Goal: Communication & Community: Answer question/provide support

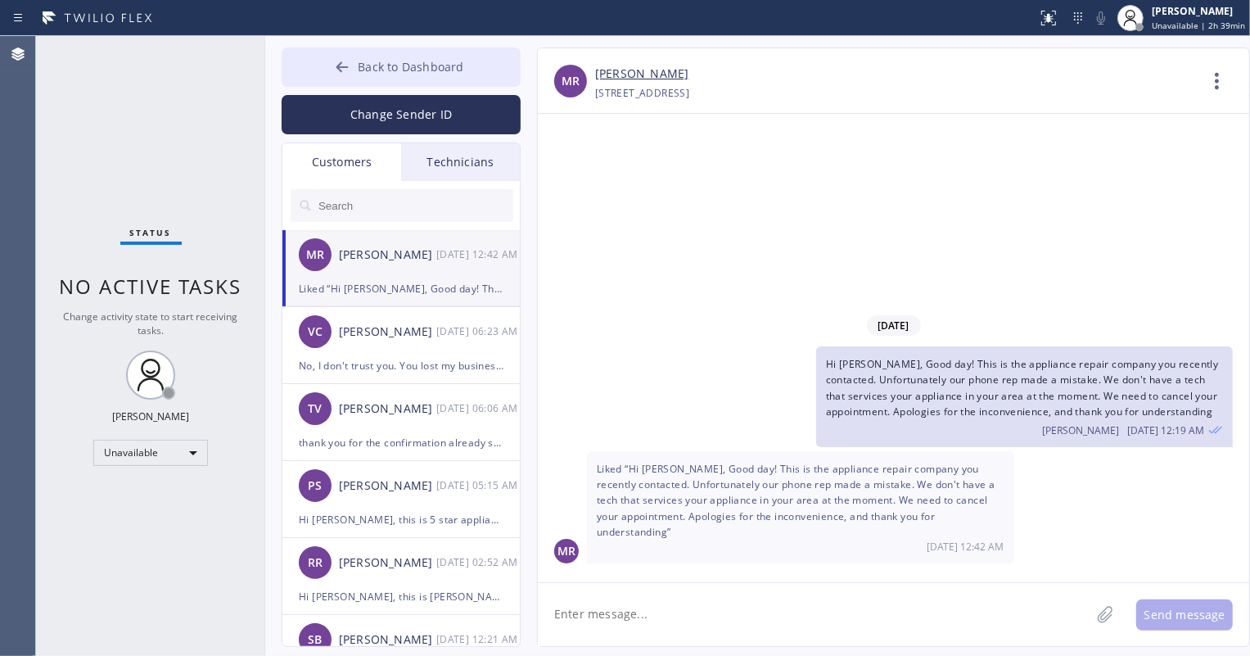
click at [362, 70] on span "Back to Dashboard" at bounding box center [411, 67] width 106 height 16
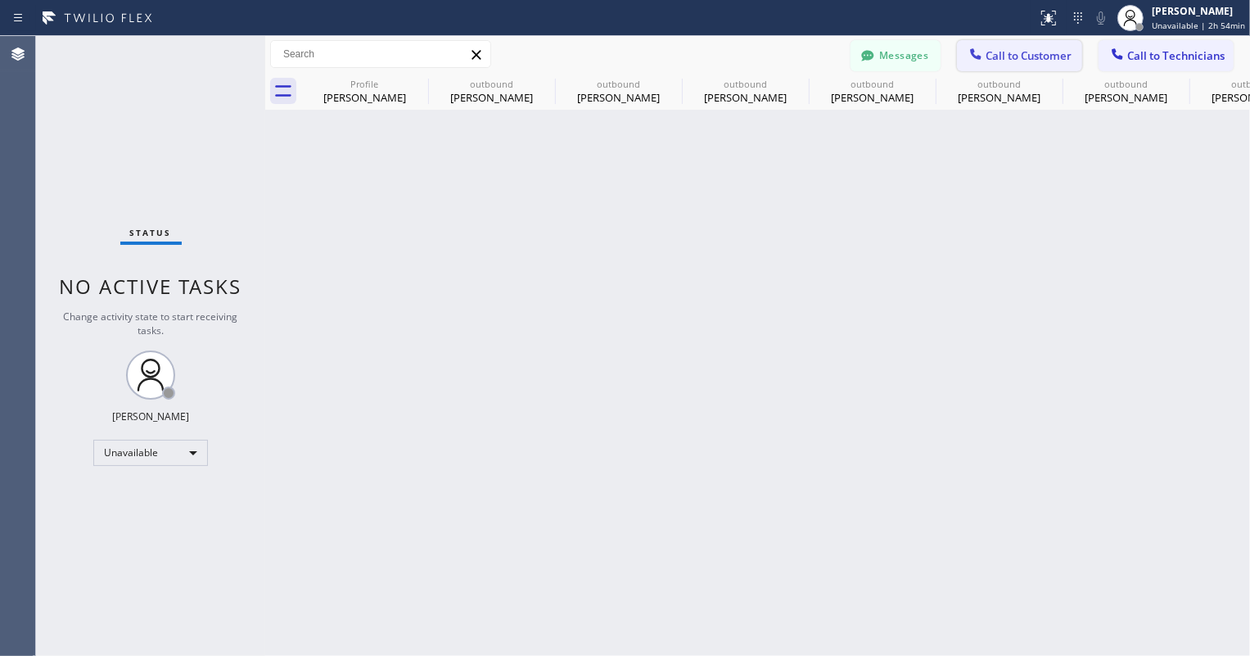
click at [1052, 53] on span "Call to Customer" at bounding box center [1029, 55] width 86 height 15
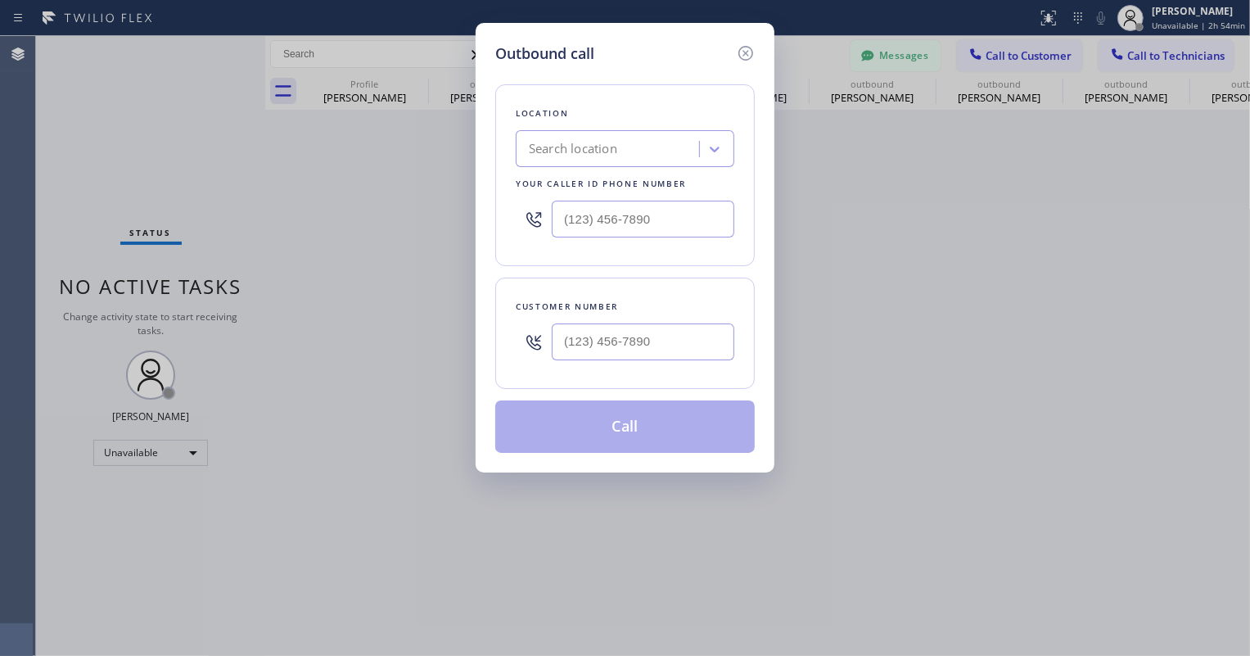
type input "(___) ___-____"
click at [637, 214] on input "(___) ___-____" at bounding box center [643, 219] width 183 height 37
click at [608, 152] on div "Search location" at bounding box center [573, 149] width 88 height 19
drag, startPoint x: 610, startPoint y: 325, endPoint x: 604, endPoint y: 340, distance: 15.8
click at [610, 327] on input "(___) ___-____" at bounding box center [643, 341] width 183 height 37
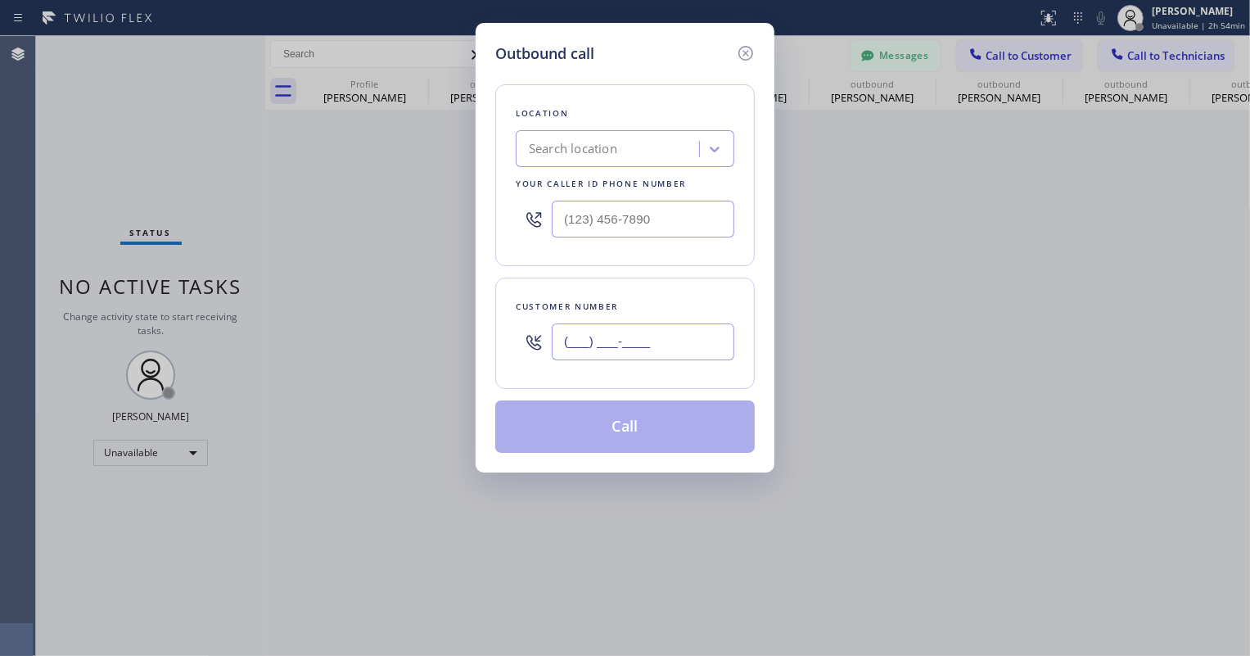
paste input "714) 299-6789"
type input "[PHONE_NUMBER]"
click at [611, 220] on input "(___) ___-____" at bounding box center [643, 219] width 183 height 37
paste input "602) 755-6017"
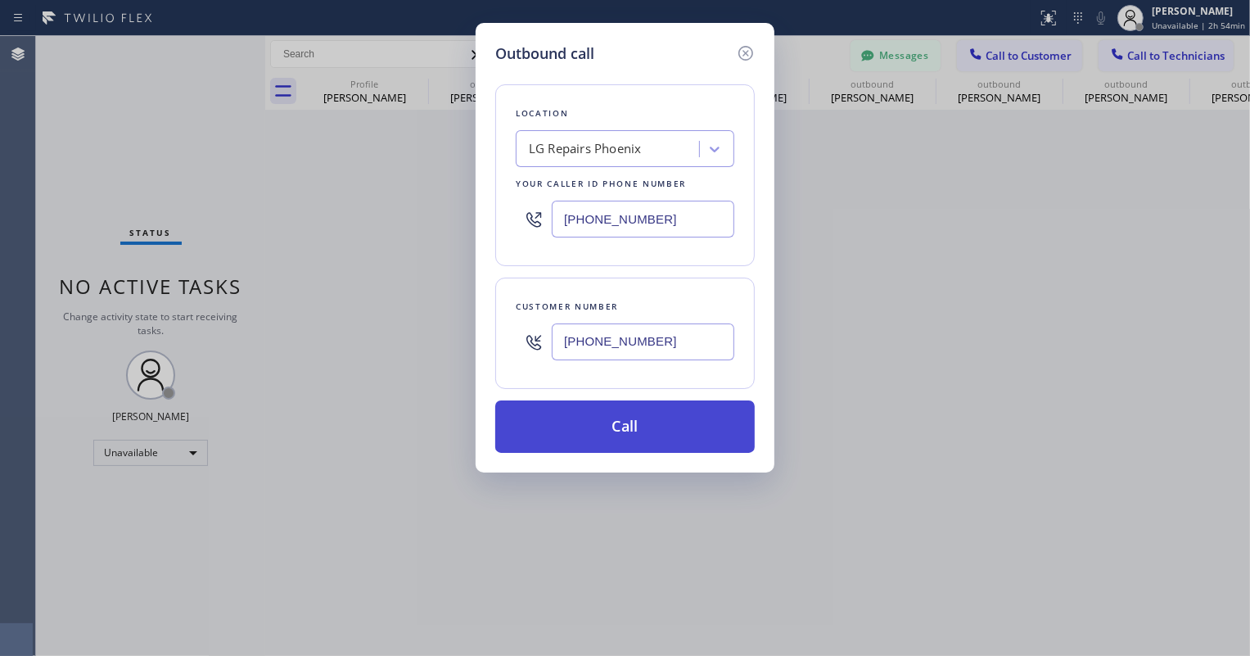
type input "[PHONE_NUMBER]"
click at [617, 434] on button "Call" at bounding box center [625, 426] width 260 height 52
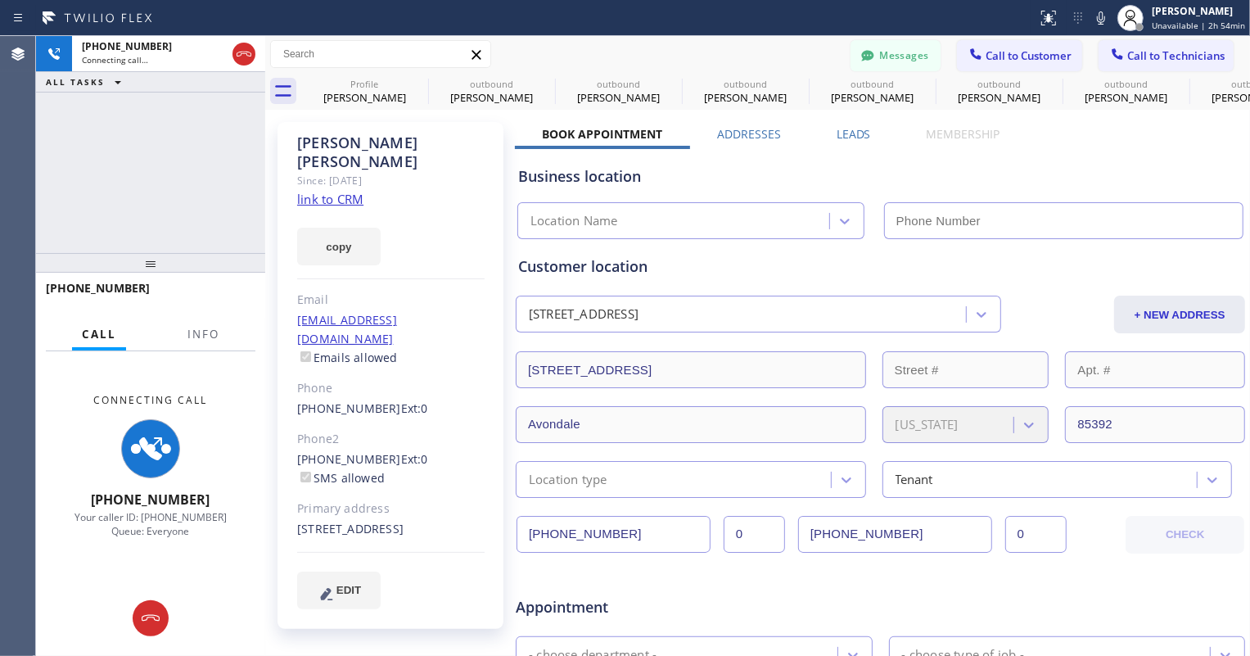
type input "[PHONE_NUMBER]"
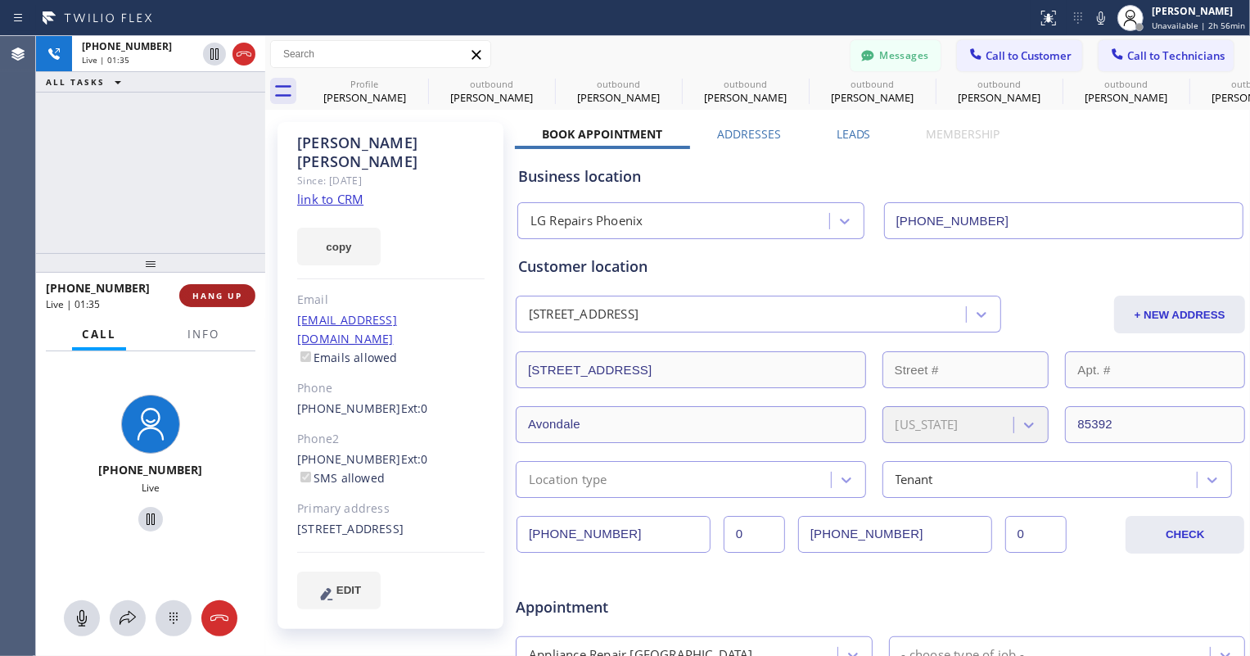
click at [231, 297] on span "HANG UP" at bounding box center [217, 295] width 50 height 11
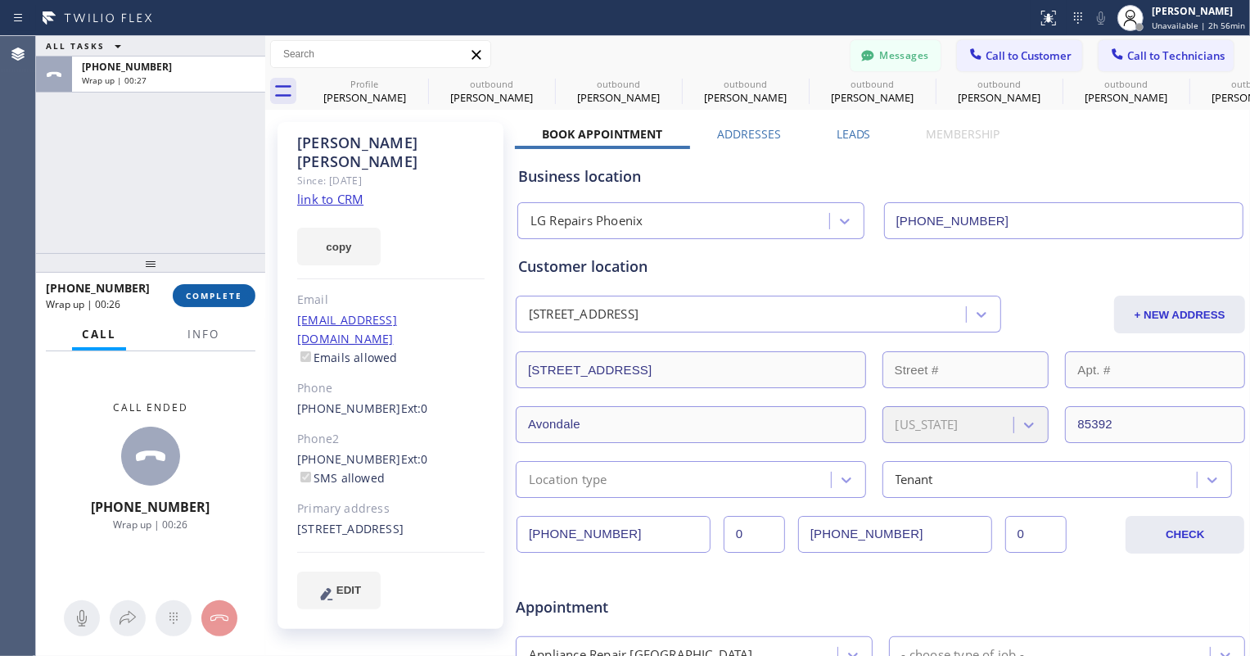
click at [235, 295] on span "COMPLETE" at bounding box center [214, 295] width 56 height 11
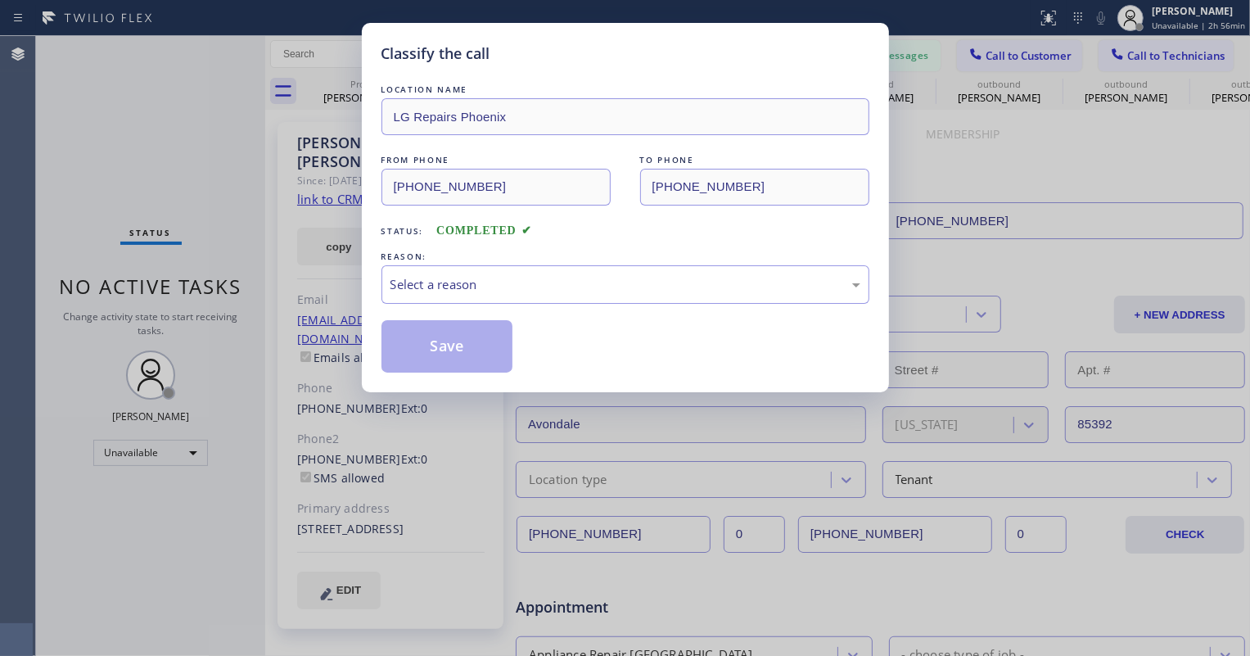
click at [526, 258] on div "REASON:" at bounding box center [625, 256] width 488 height 17
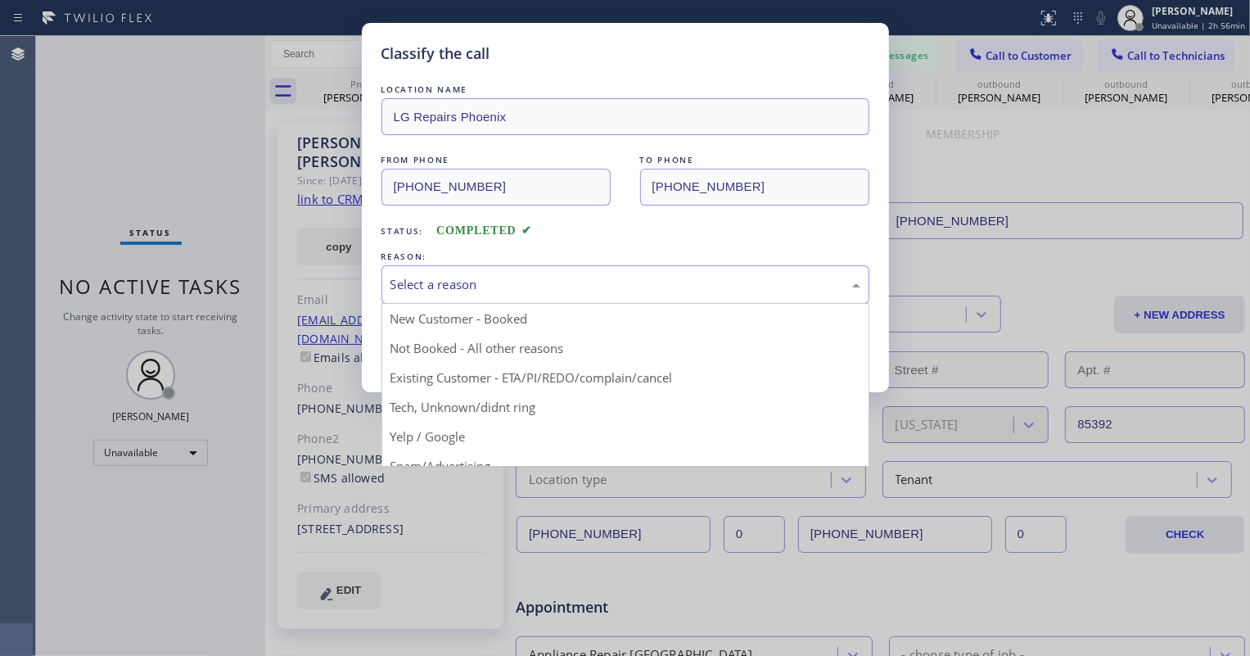
click at [522, 275] on div "Select a reason" at bounding box center [625, 284] width 470 height 19
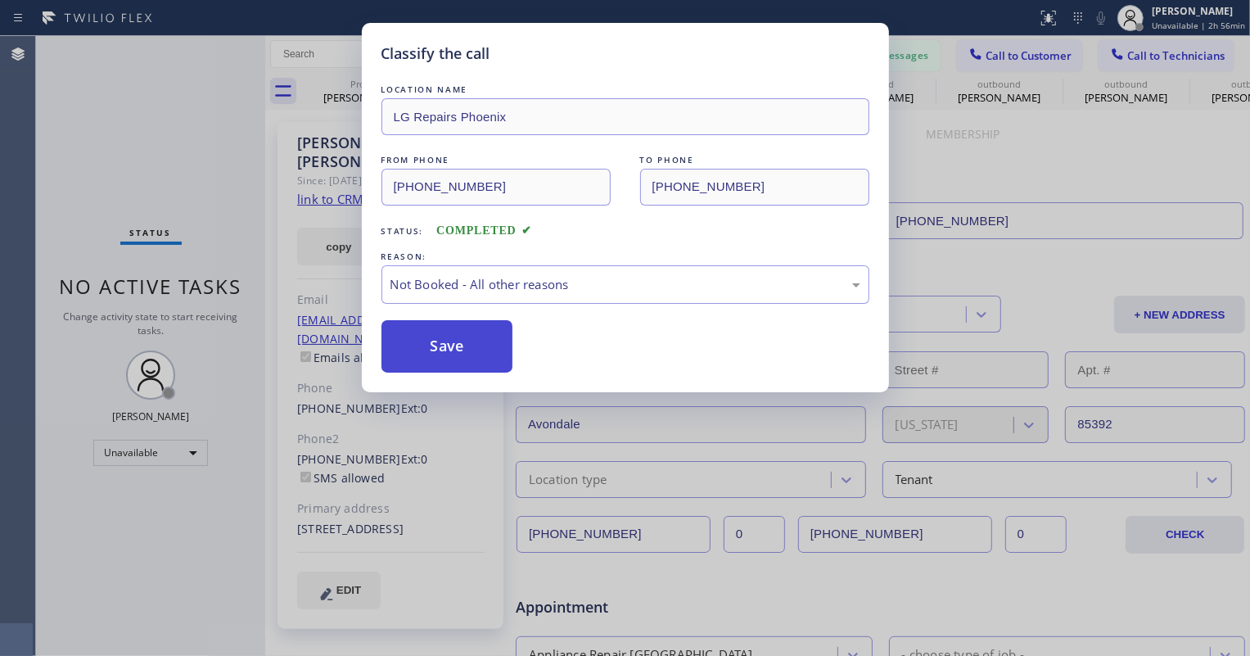
click at [457, 330] on button "Save" at bounding box center [447, 346] width 132 height 52
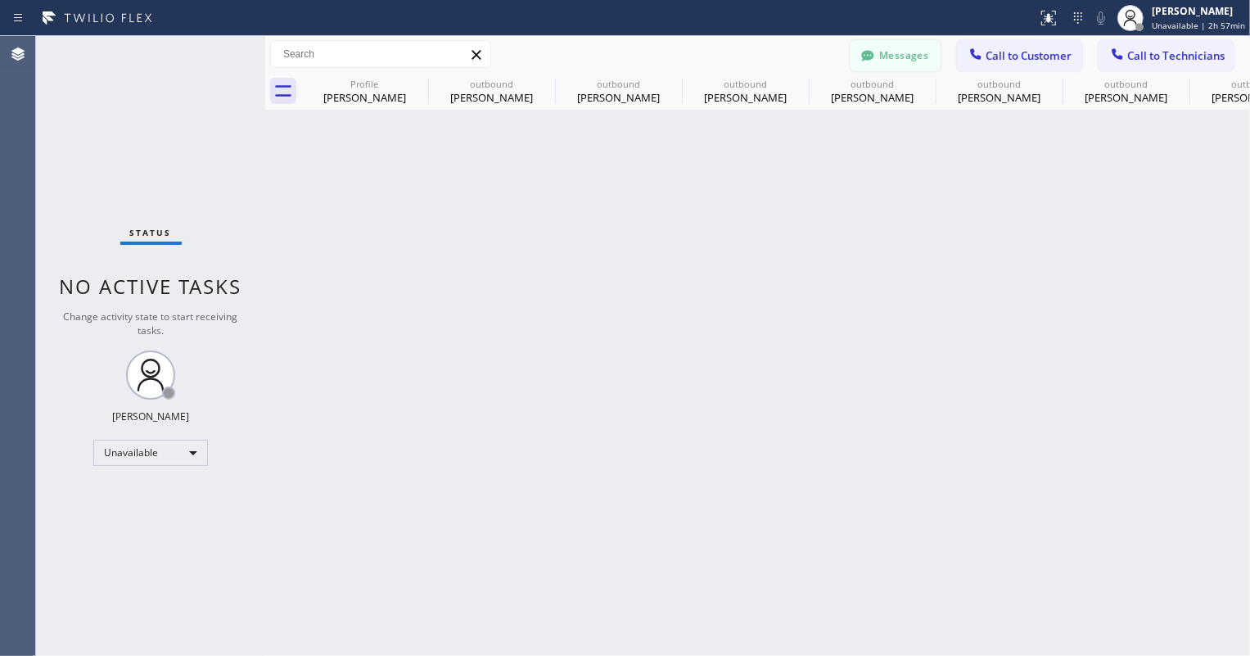
click at [886, 61] on button "Messages" at bounding box center [896, 55] width 90 height 31
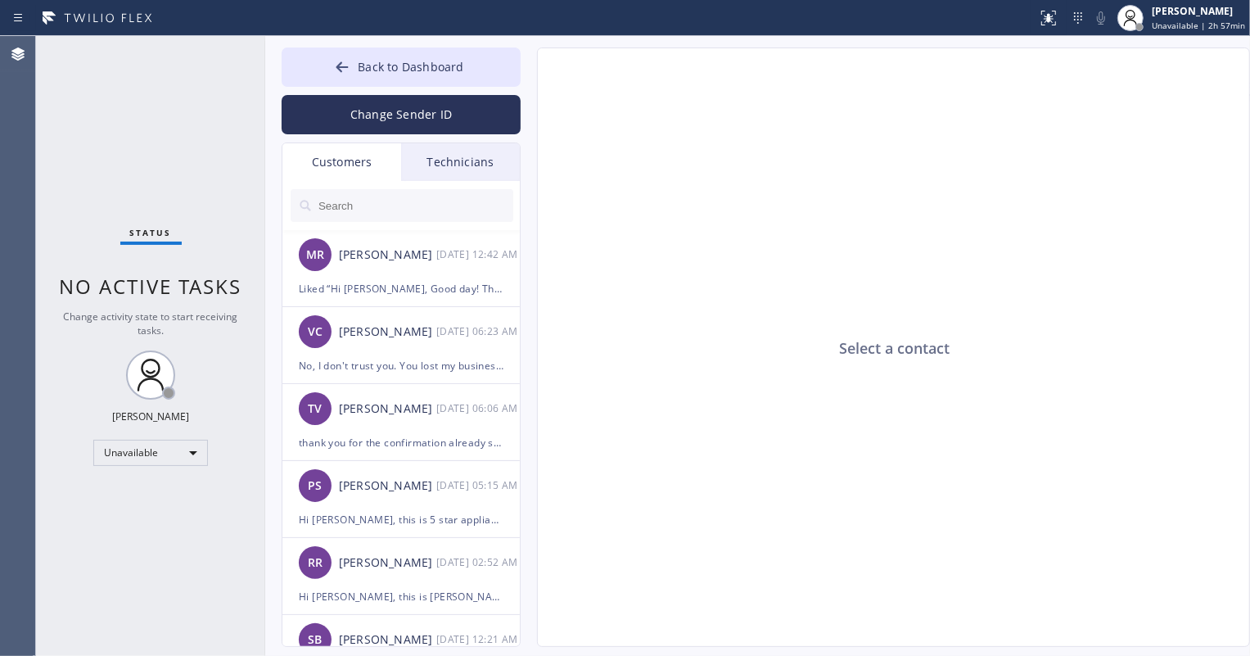
click at [465, 172] on div "Technicians" at bounding box center [460, 162] width 119 height 38
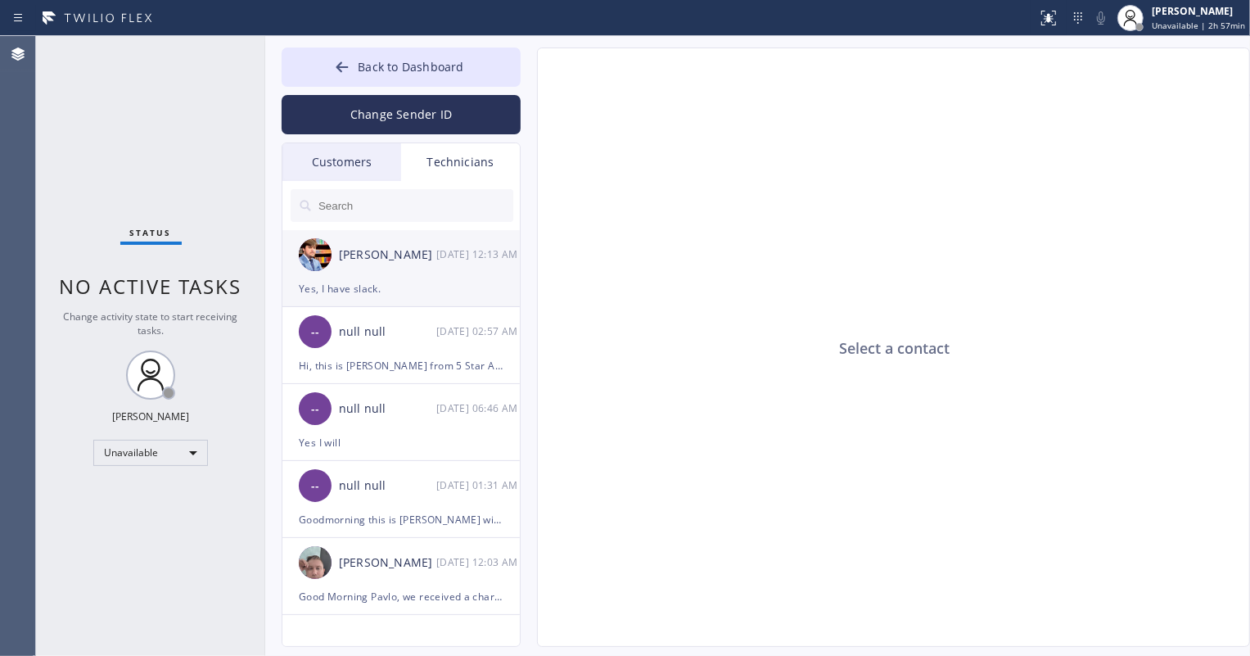
click at [440, 288] on div "Yes, I have slack." at bounding box center [401, 288] width 205 height 19
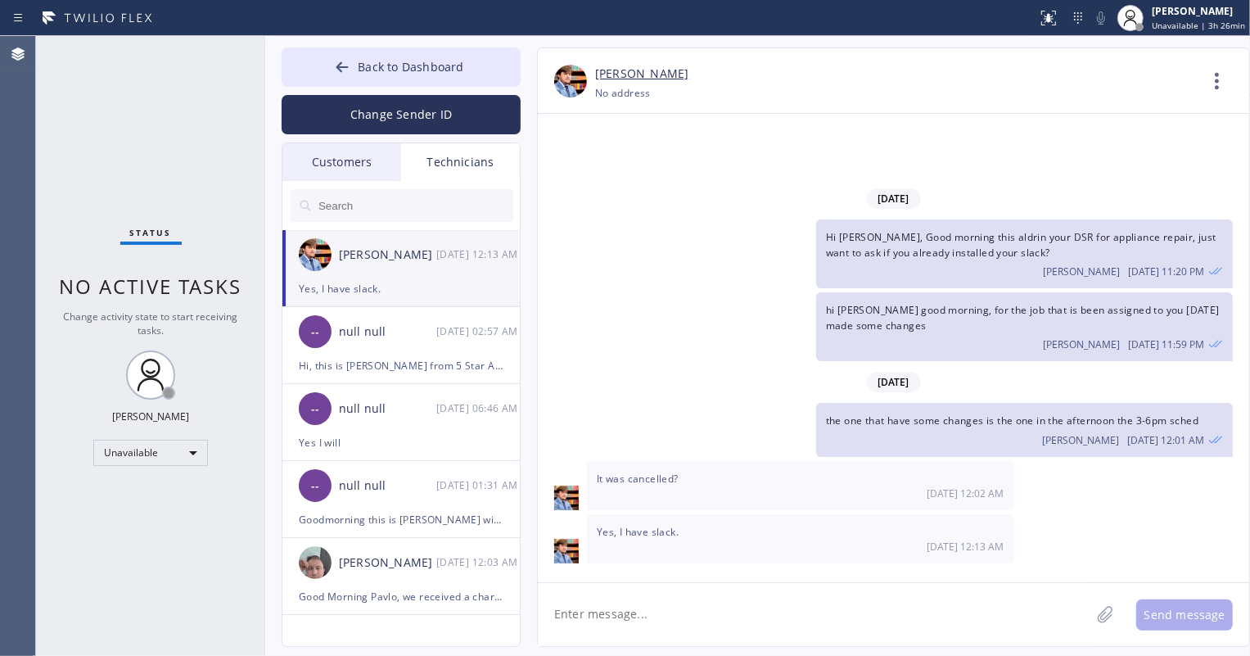
click at [344, 167] on div "Customers" at bounding box center [341, 162] width 119 height 38
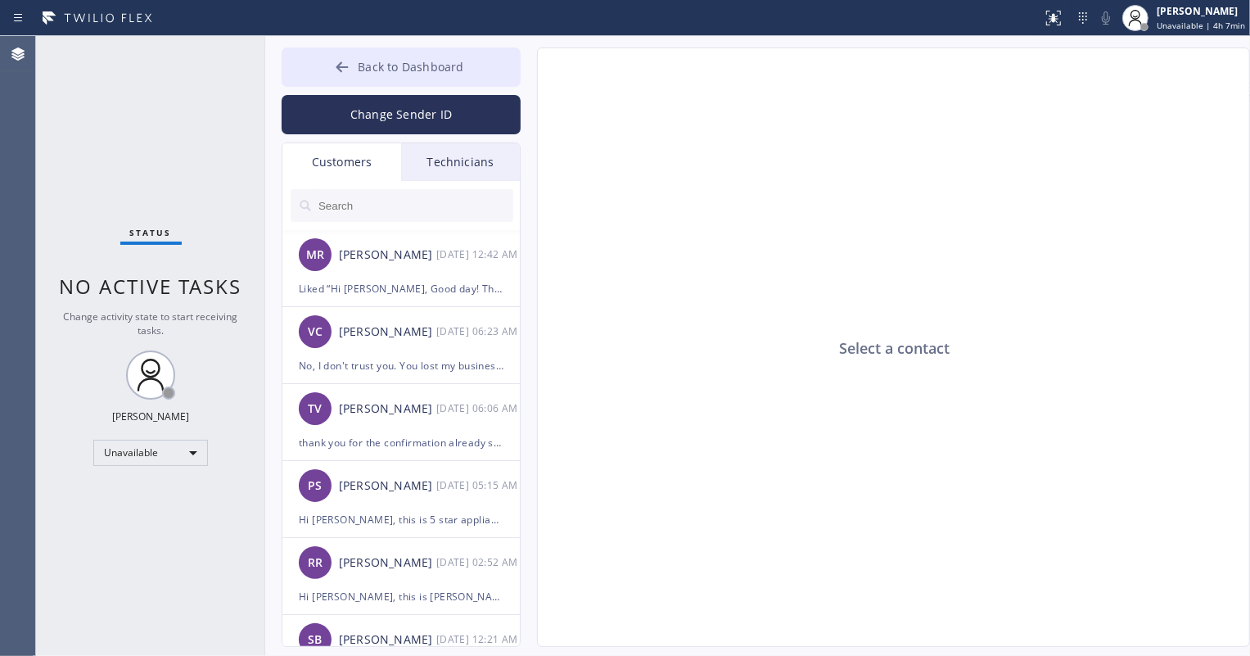
click at [418, 70] on span "Back to Dashboard" at bounding box center [411, 67] width 106 height 16
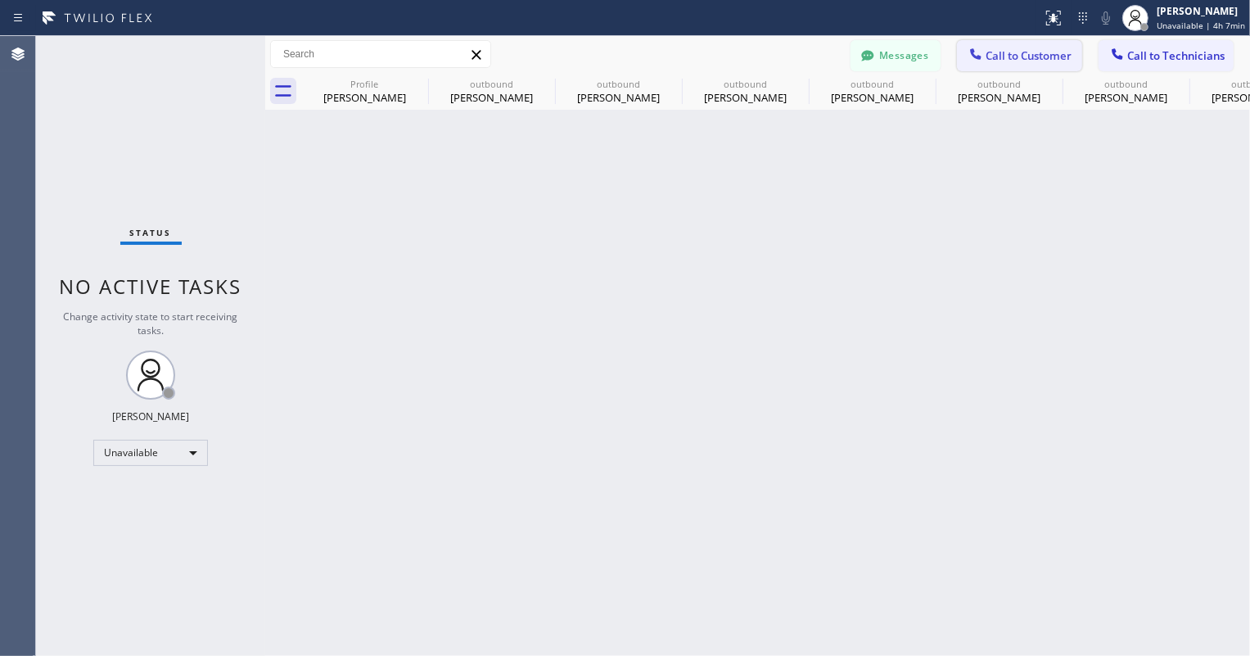
click at [1034, 48] on span "Call to Customer" at bounding box center [1029, 55] width 86 height 15
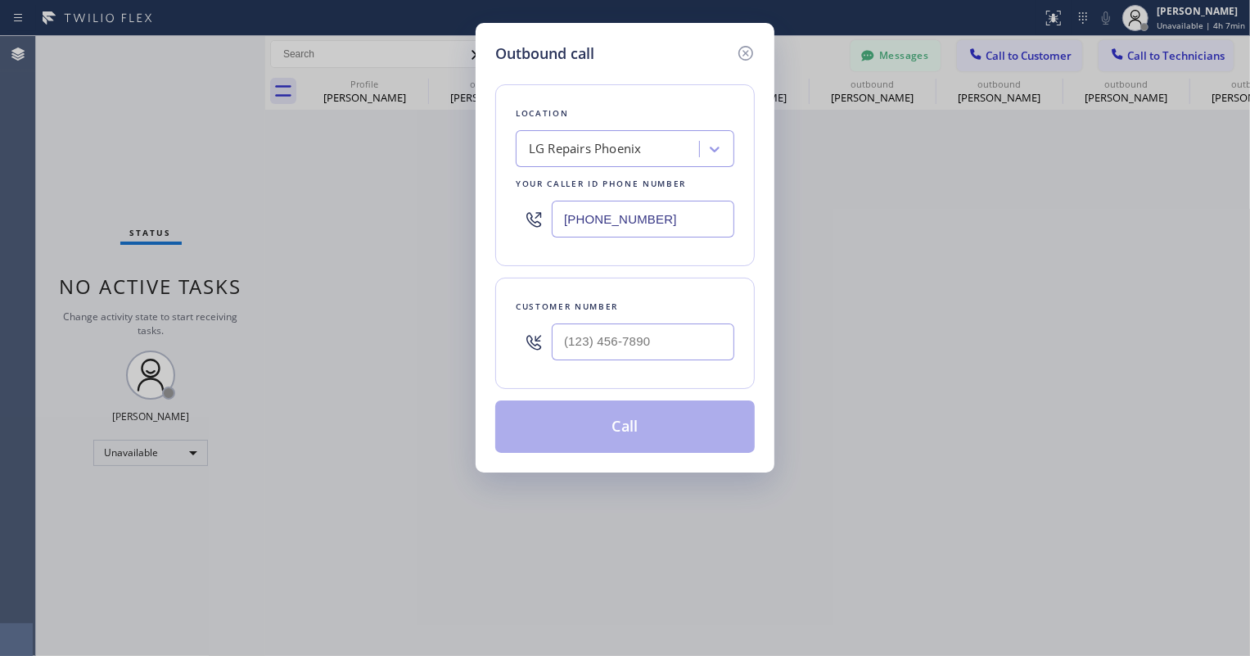
type input "(___) ___-____"
click at [587, 351] on input "(___) ___-____" at bounding box center [643, 341] width 183 height 37
click at [578, 339] on input "(___) ___-____" at bounding box center [643, 341] width 183 height 37
paste input "71) 429-9678"
click at [563, 344] on input "(_71) 429-9678" at bounding box center [643, 341] width 183 height 37
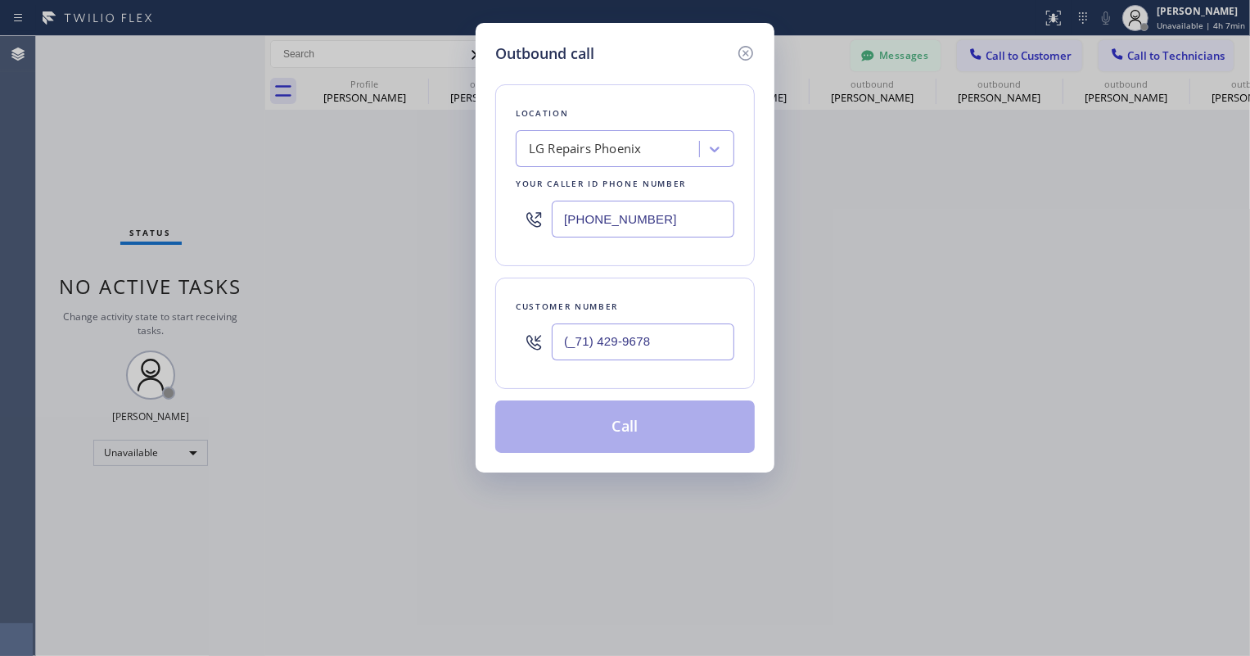
paste input "714) 299-6789"
type input "[PHONE_NUMBER]"
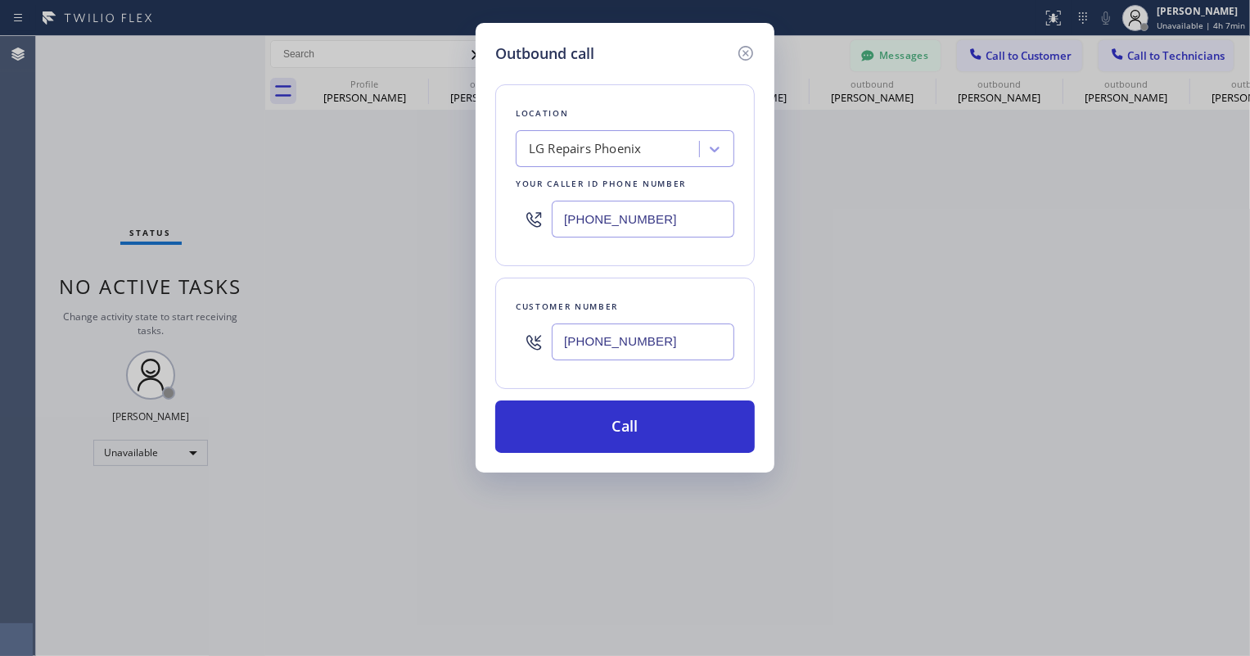
click at [616, 386] on div "Customer number (714) 299-6789" at bounding box center [625, 333] width 260 height 111
click at [749, 49] on icon at bounding box center [746, 53] width 20 height 20
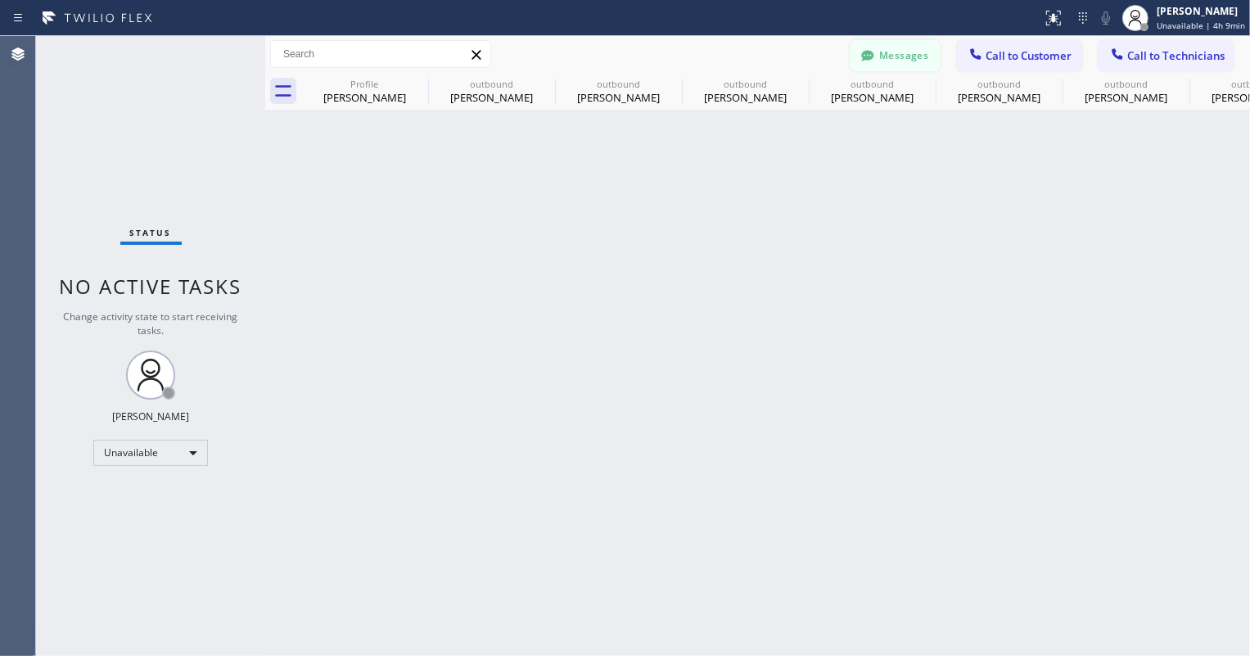
click at [900, 62] on button "Messages" at bounding box center [896, 55] width 90 height 31
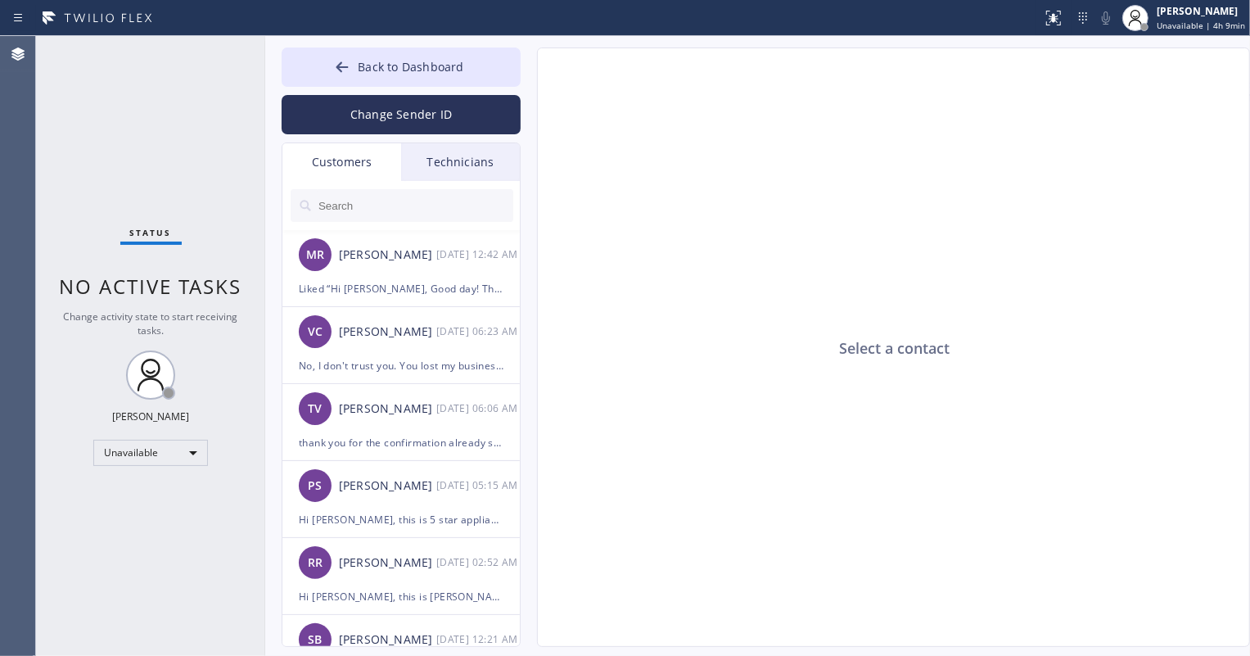
click at [394, 195] on input "text" at bounding box center [415, 205] width 196 height 33
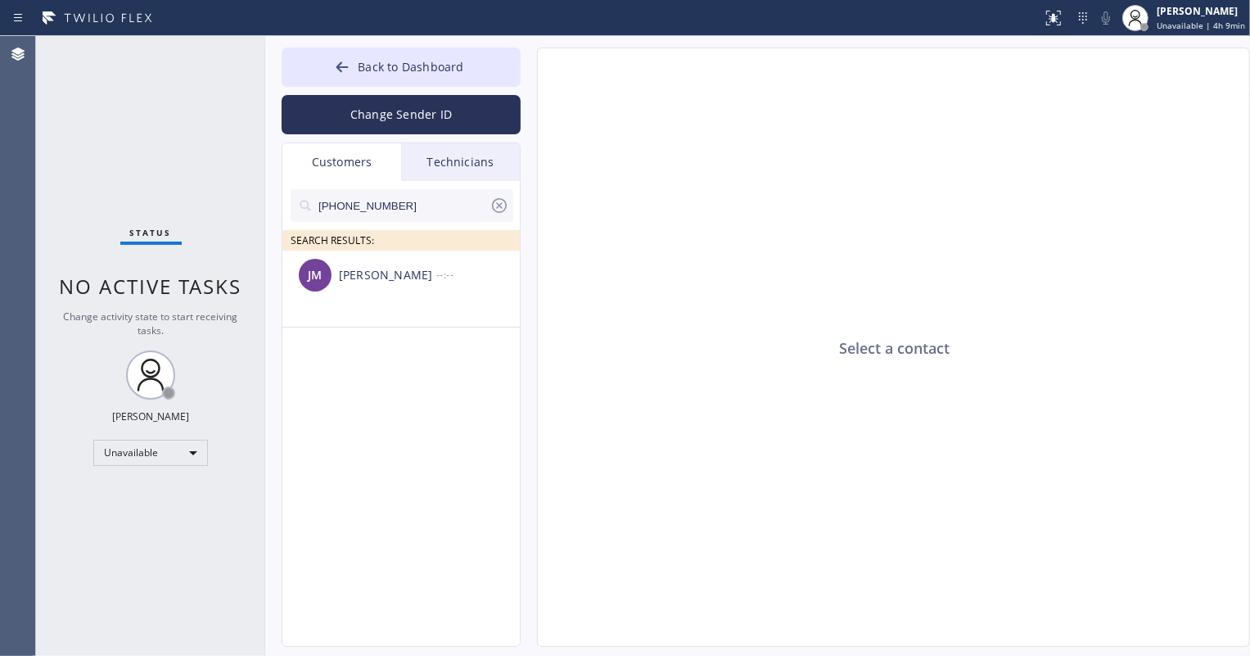
click at [409, 278] on div "[PERSON_NAME]" at bounding box center [387, 275] width 97 height 19
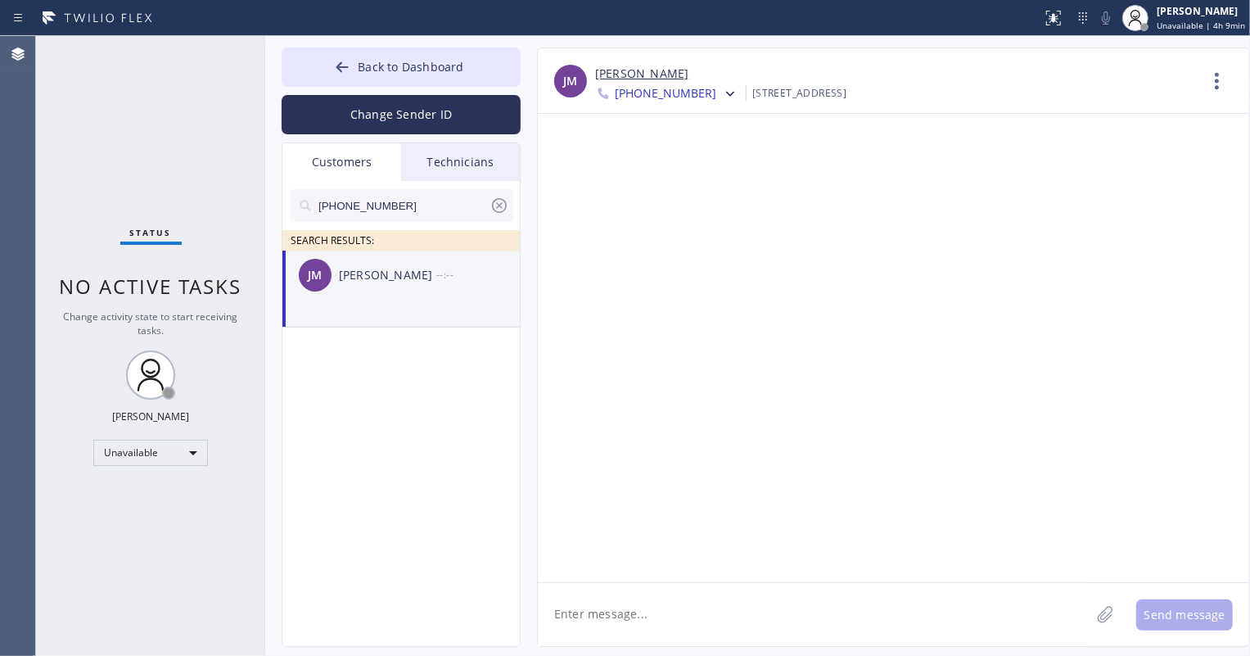
click at [644, 626] on textarea at bounding box center [814, 614] width 553 height 63
click at [722, 94] on icon at bounding box center [730, 94] width 16 height 16
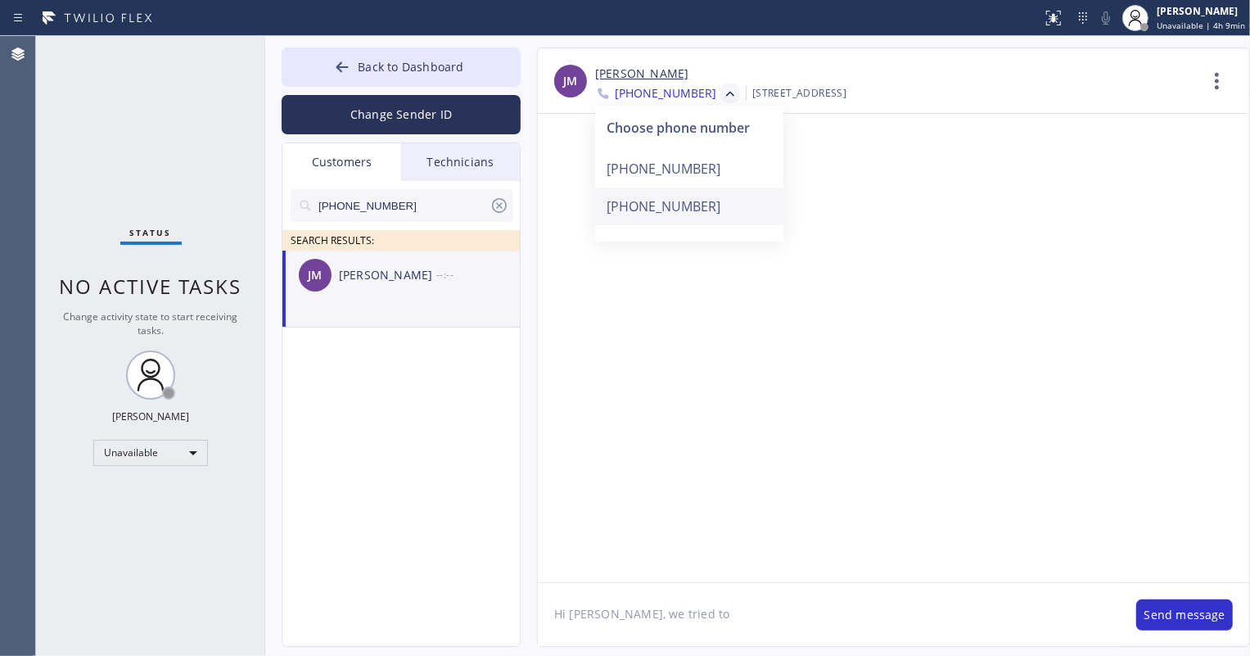
click at [675, 213] on div "+17142996789" at bounding box center [689, 206] width 188 height 38
click at [779, 468] on div at bounding box center [893, 348] width 711 height 468
click at [711, 626] on textarea "Hi Ketan, we tried to" at bounding box center [829, 614] width 582 height 63
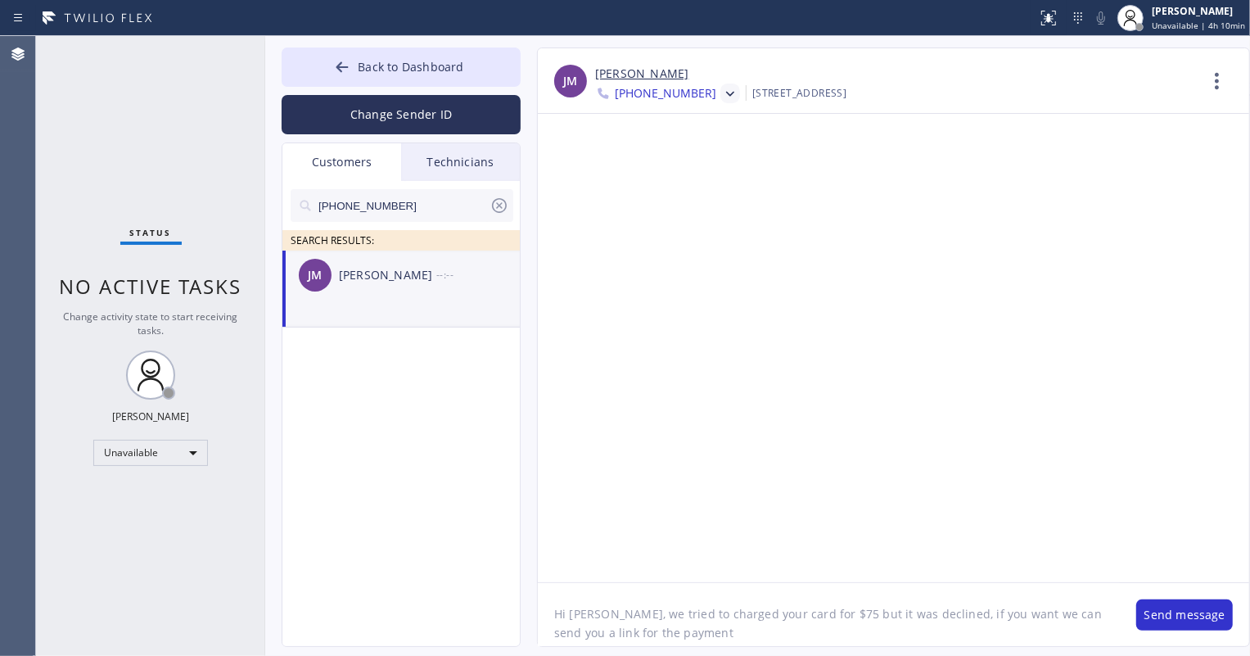
click at [603, 620] on textarea "Hi Ketan, we tried to charged your card for $75 but it was declined, if you wan…" at bounding box center [829, 614] width 582 height 63
click at [797, 634] on textarea "Hi Ketan, this is LG repairs we tried to charged your card for $75 but it was d…" at bounding box center [829, 614] width 582 height 63
type textarea "Hi Ketan, this is LG repairs we tried to charged your card for $75 but it was d…"
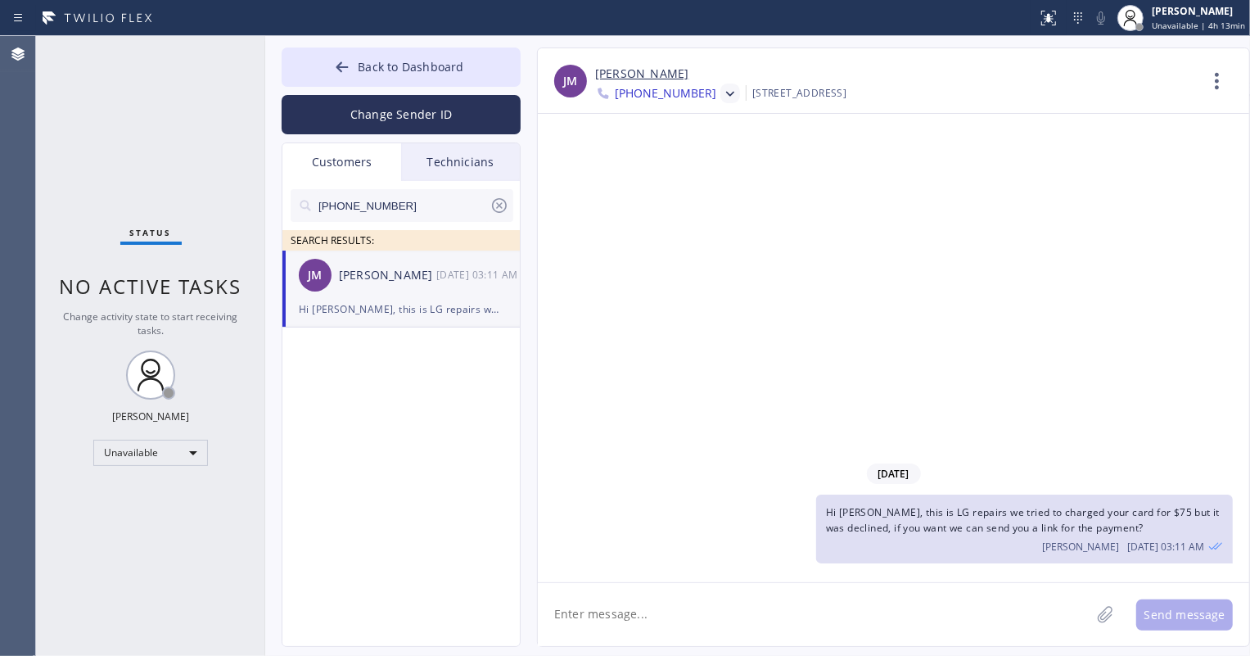
click at [390, 212] on input "[PHONE_NUMBER]" at bounding box center [403, 205] width 173 height 33
click at [351, 70] on div at bounding box center [342, 69] width 20 height 20
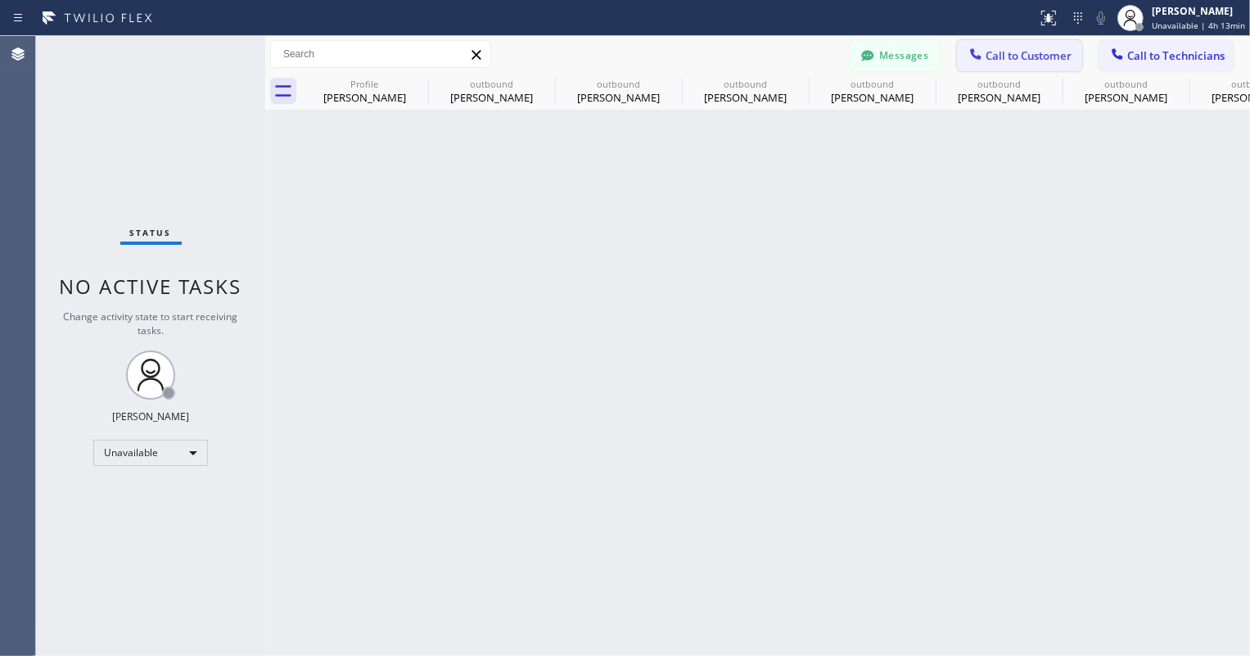
click at [1040, 51] on span "Call to Customer" at bounding box center [1029, 55] width 86 height 15
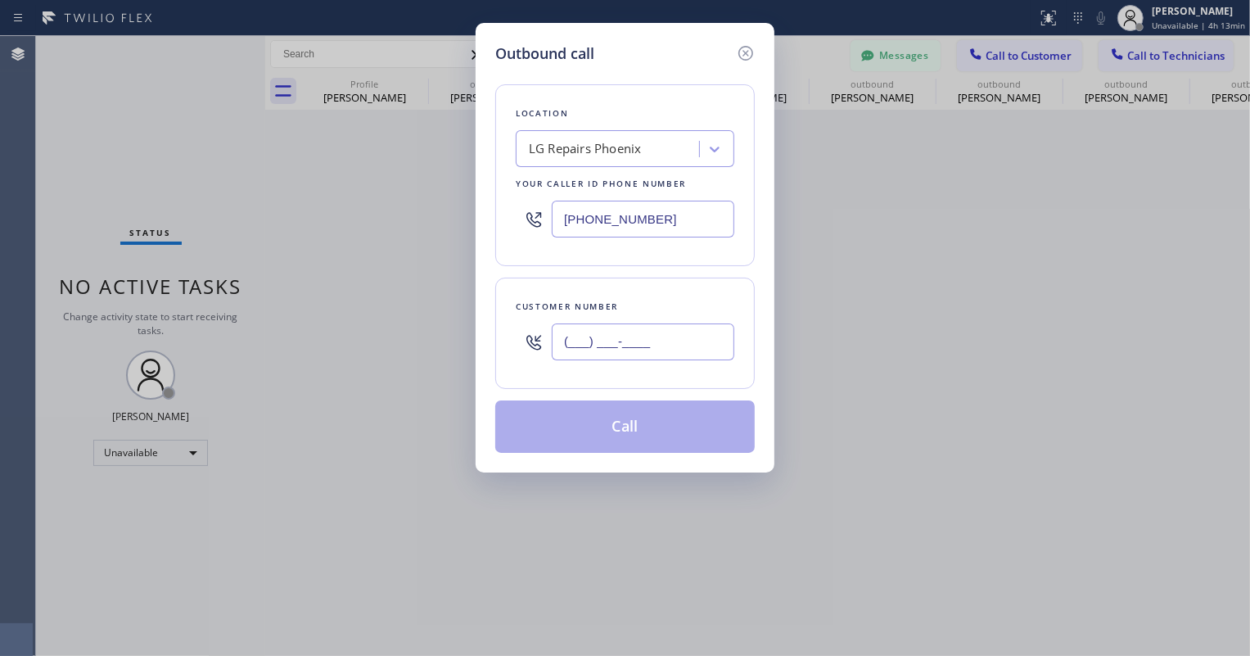
click at [594, 340] on input "(___) ___-____" at bounding box center [643, 341] width 183 height 37
paste input "602) 775-6763"
type input "[PHONE_NUMBER]"
click at [620, 223] on input "[PHONE_NUMBER]" at bounding box center [643, 219] width 183 height 37
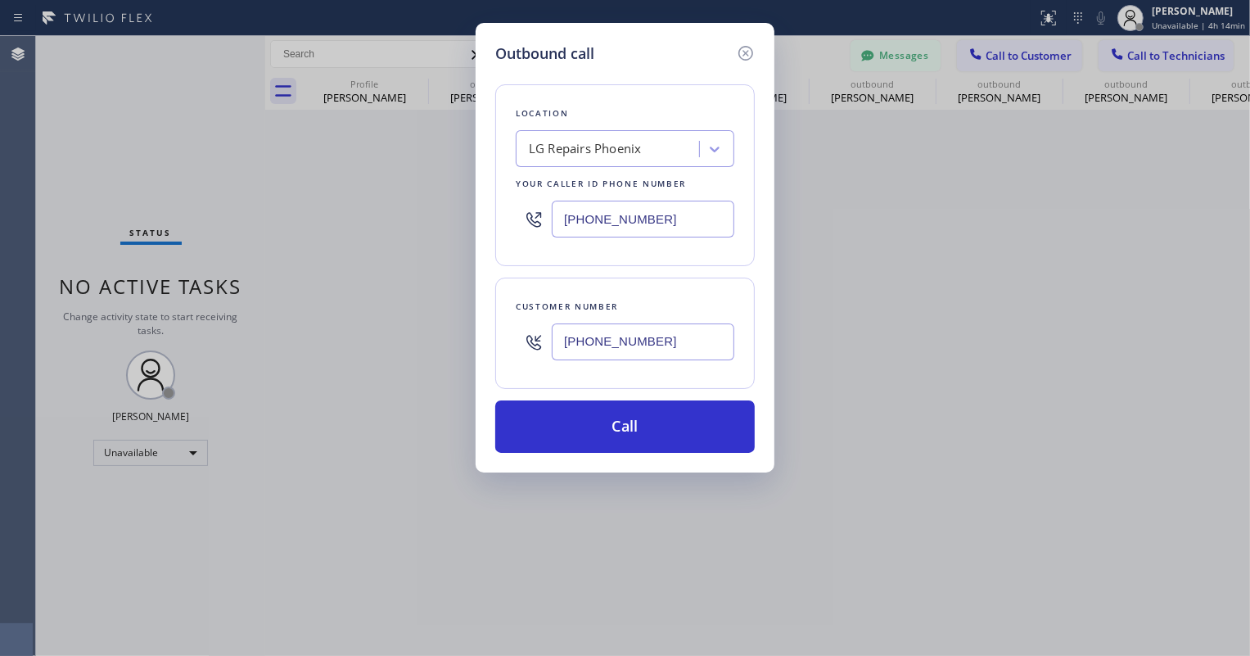
click at [598, 214] on input "[PHONE_NUMBER]" at bounding box center [643, 219] width 183 height 37
paste input "480) 257-7701"
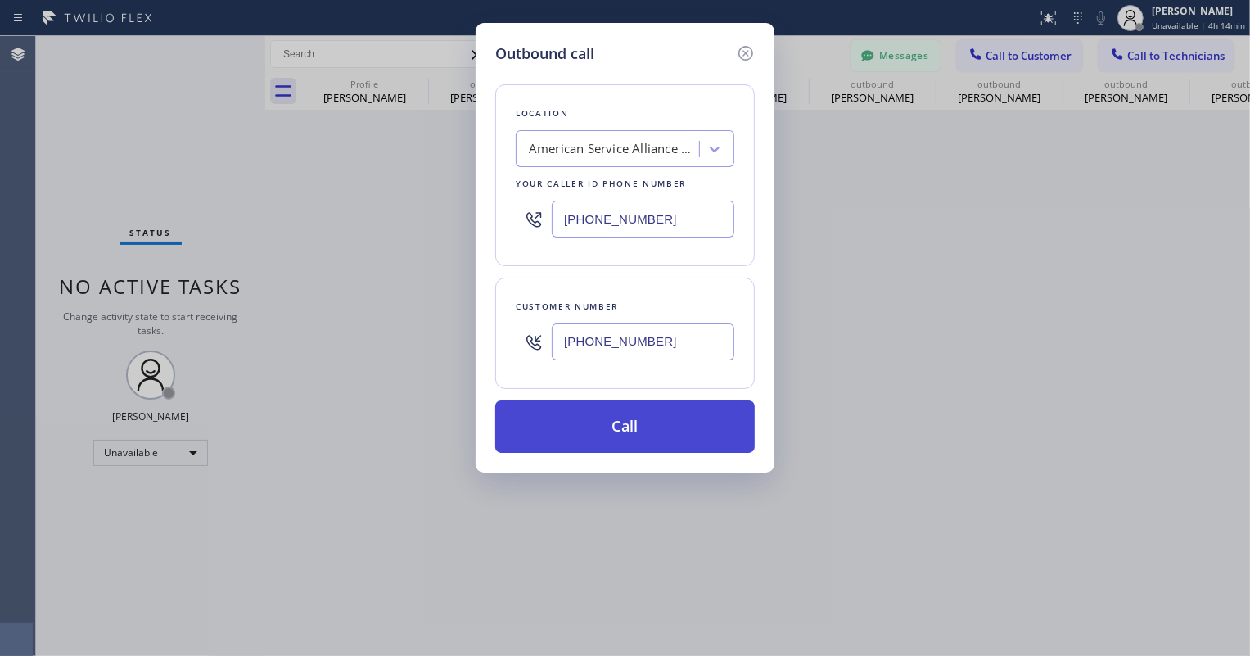
type input "(480) 257-7701"
click at [638, 432] on button "Call" at bounding box center [625, 426] width 260 height 52
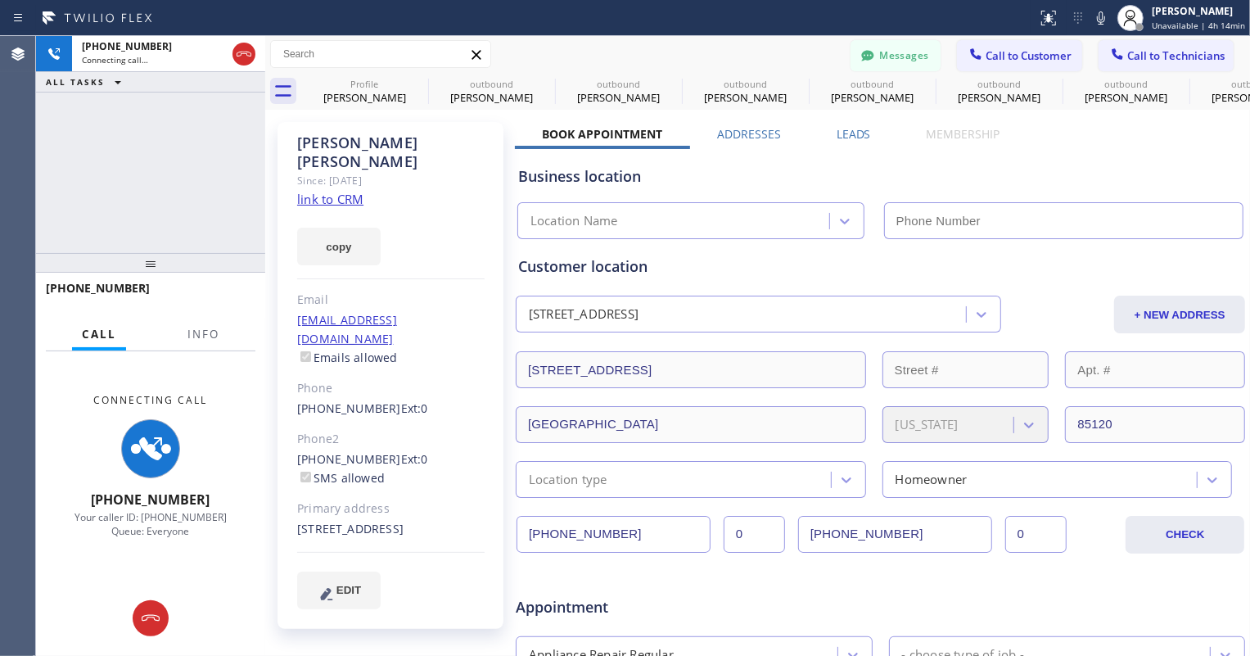
type input "(480) 257-7701"
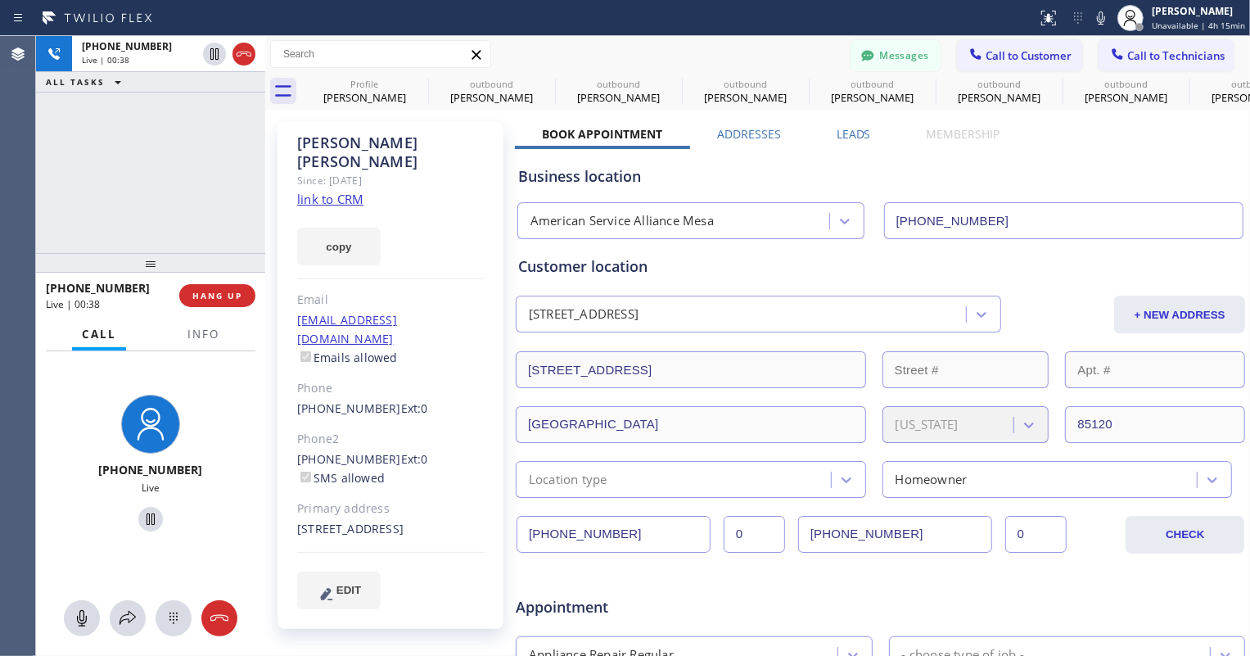
drag, startPoint x: 221, startPoint y: 614, endPoint x: 367, endPoint y: 480, distance: 198.1
click at [220, 615] on icon at bounding box center [219, 618] width 18 height 7
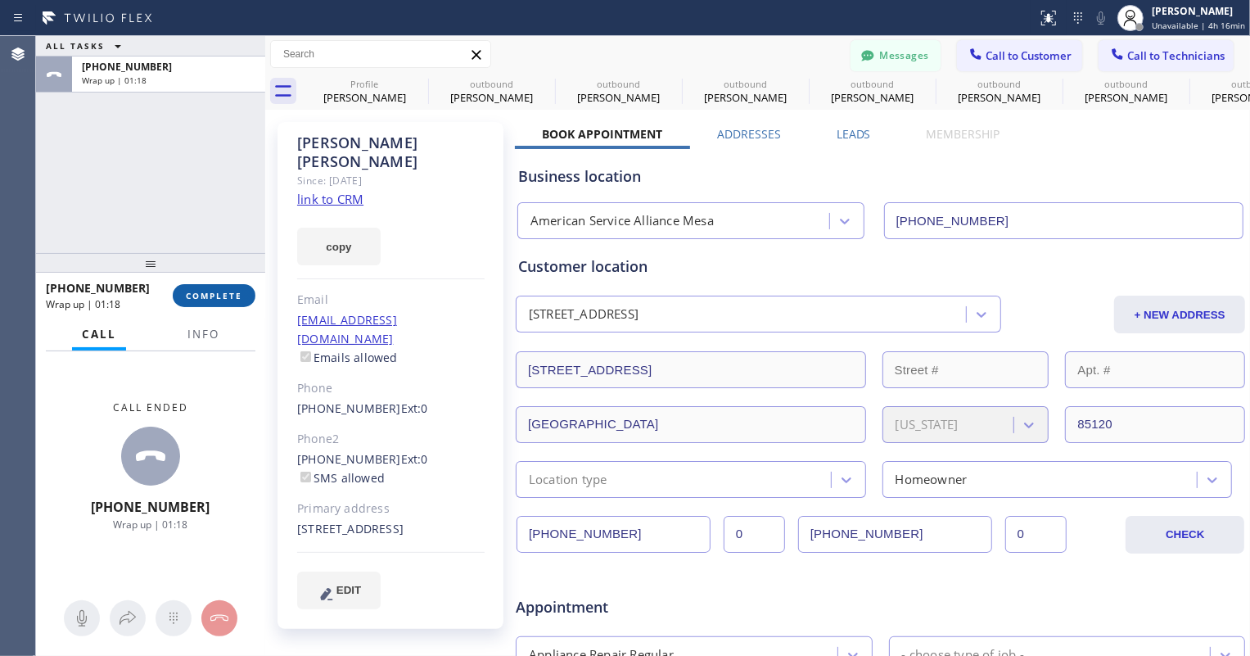
click at [199, 301] on button "COMPLETE" at bounding box center [214, 295] width 83 height 23
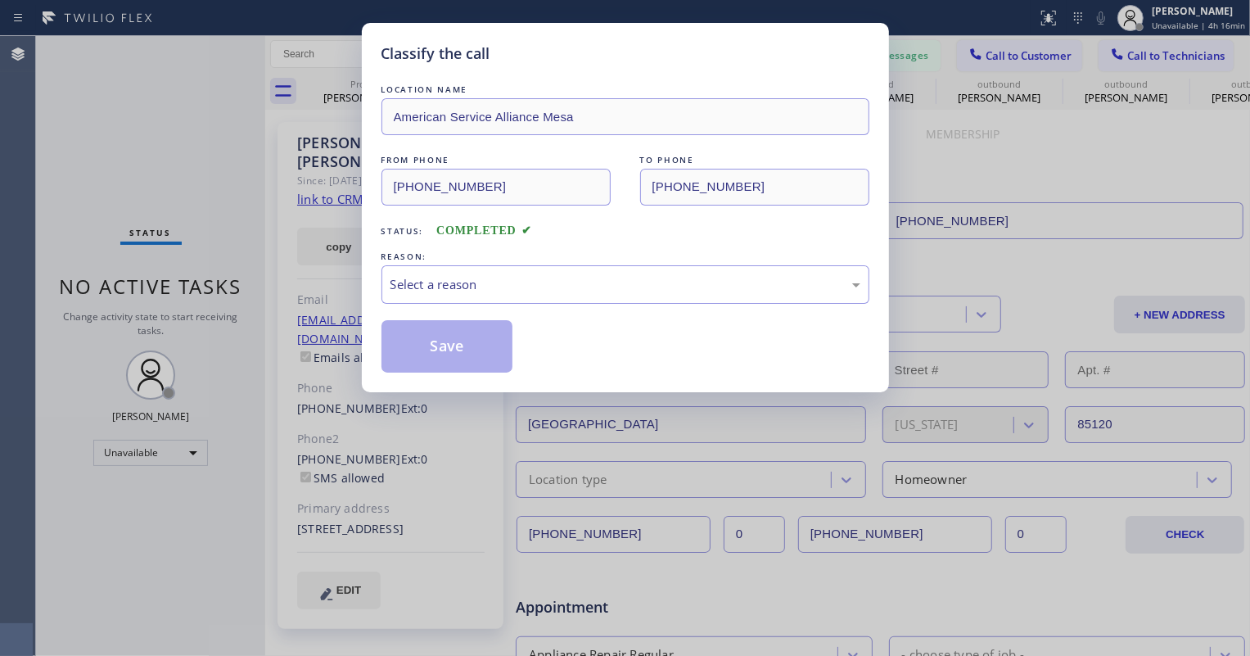
click at [469, 262] on div "REASON:" at bounding box center [625, 256] width 488 height 17
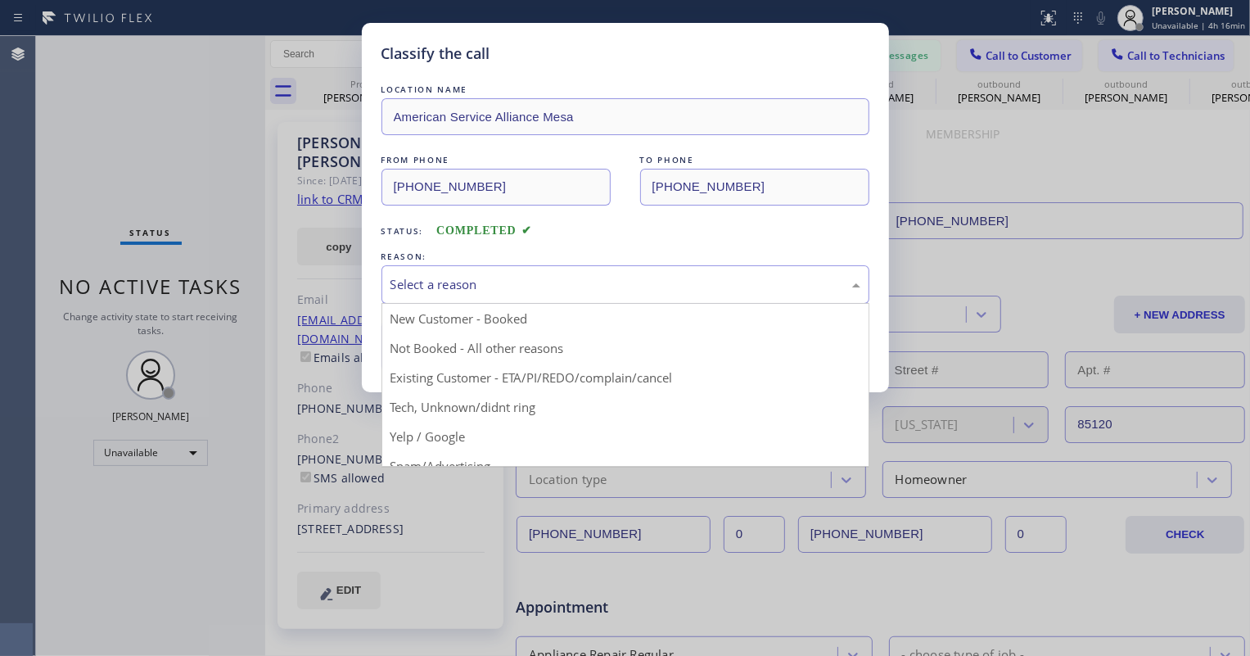
click at [464, 282] on div "Select a reason" at bounding box center [625, 284] width 470 height 19
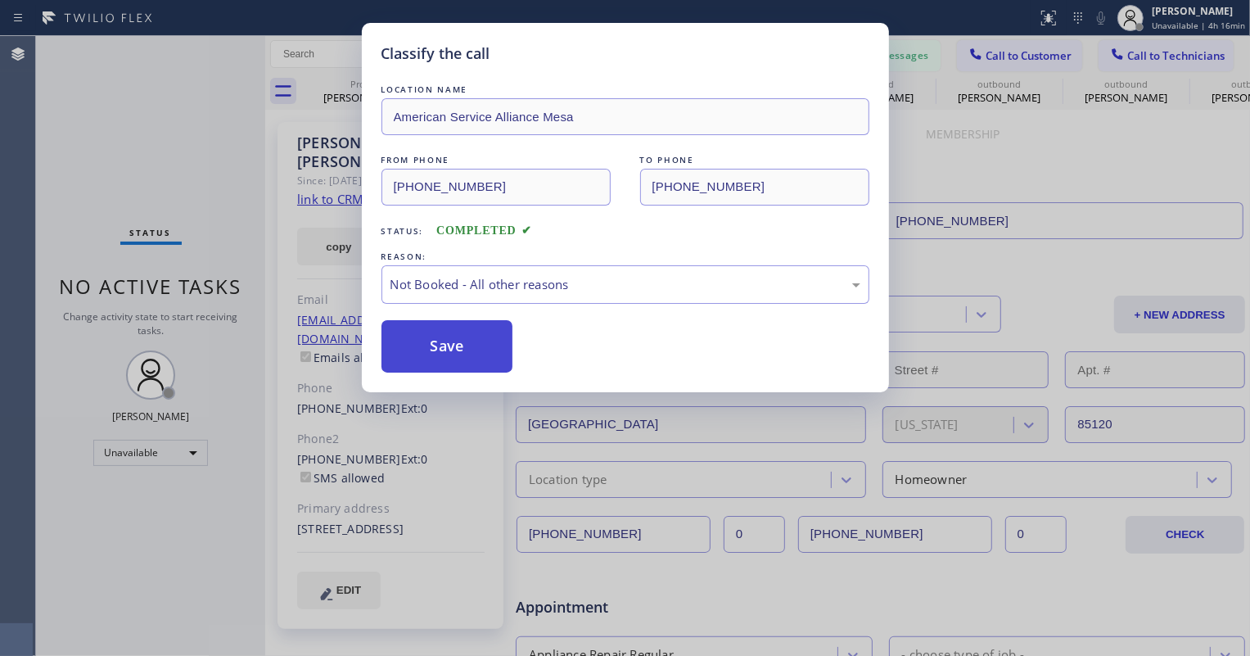
click at [439, 361] on button "Save" at bounding box center [447, 346] width 132 height 52
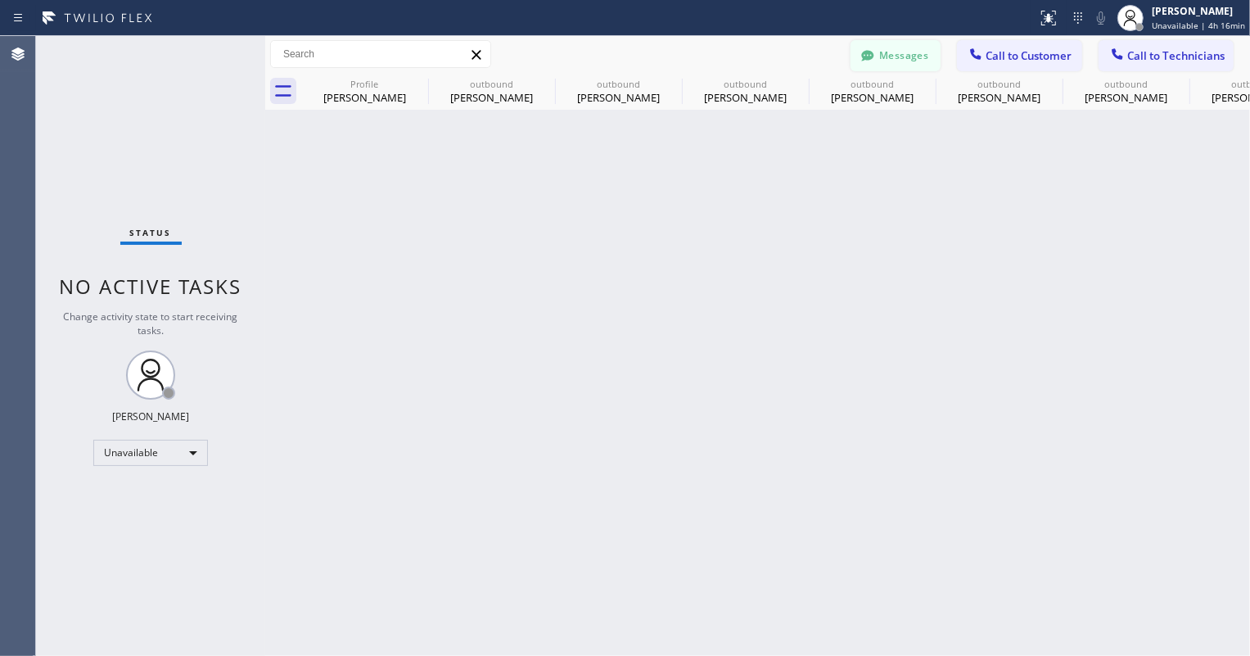
click at [894, 61] on button "Messages" at bounding box center [896, 55] width 90 height 31
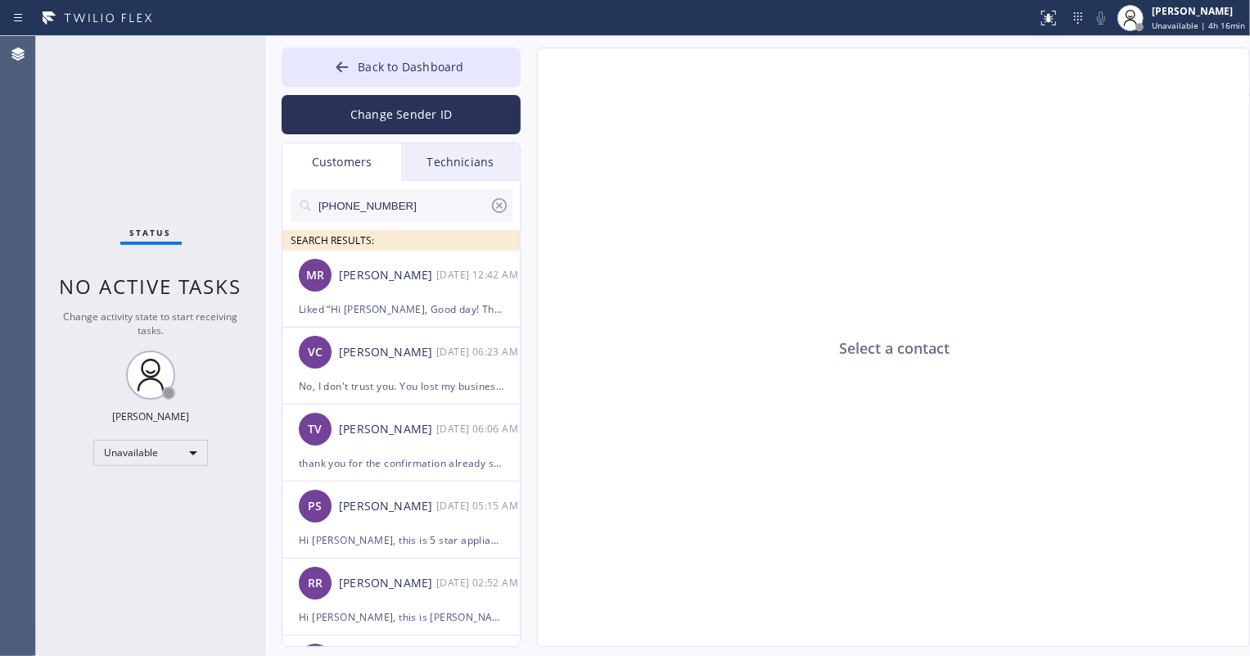
click at [399, 204] on input "[PHONE_NUMBER]" at bounding box center [403, 205] width 173 height 33
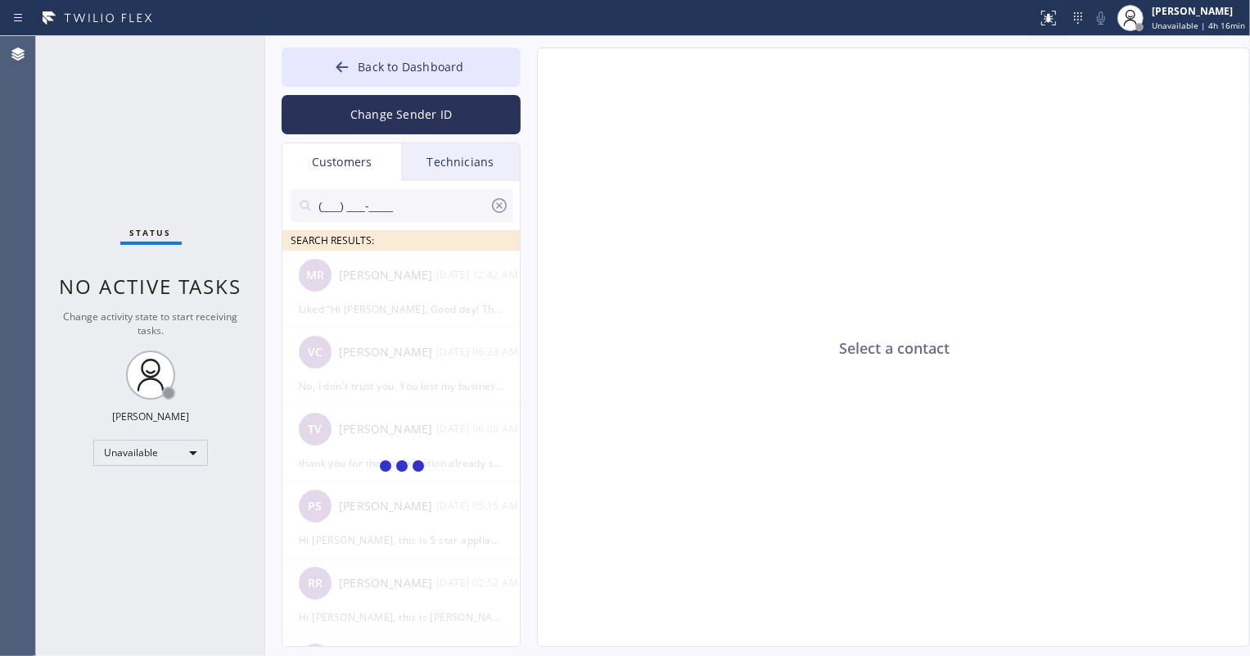
click at [497, 203] on icon at bounding box center [499, 205] width 15 height 15
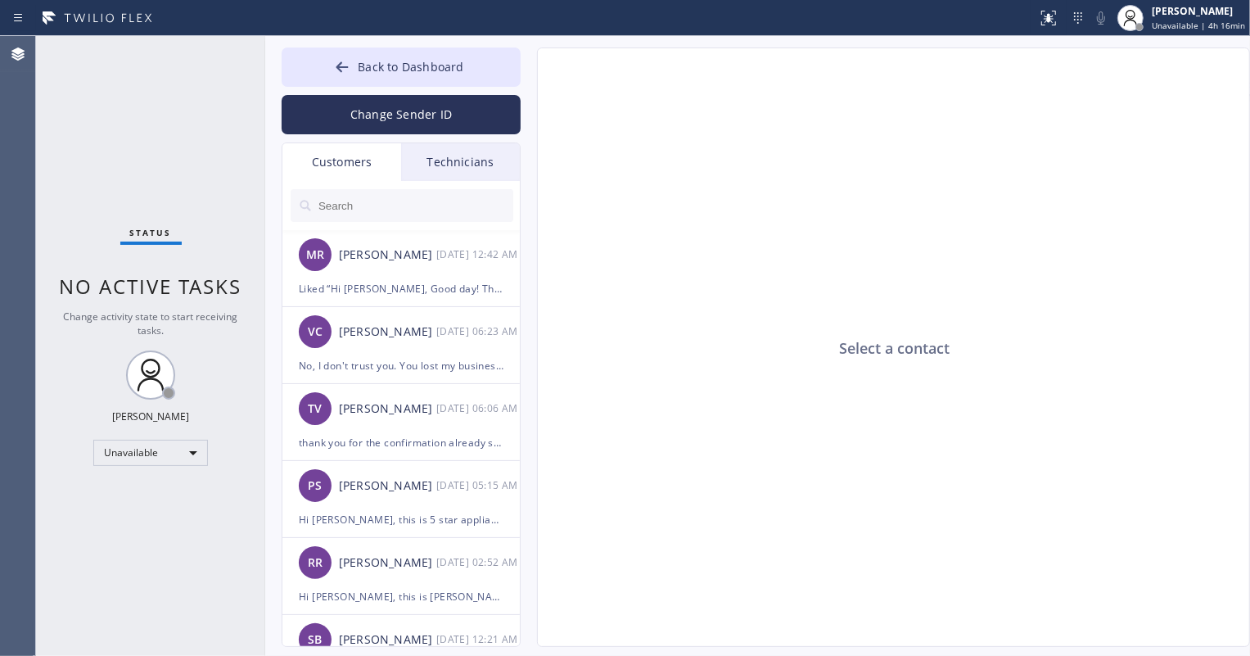
click at [460, 169] on div "Technicians" at bounding box center [460, 162] width 119 height 38
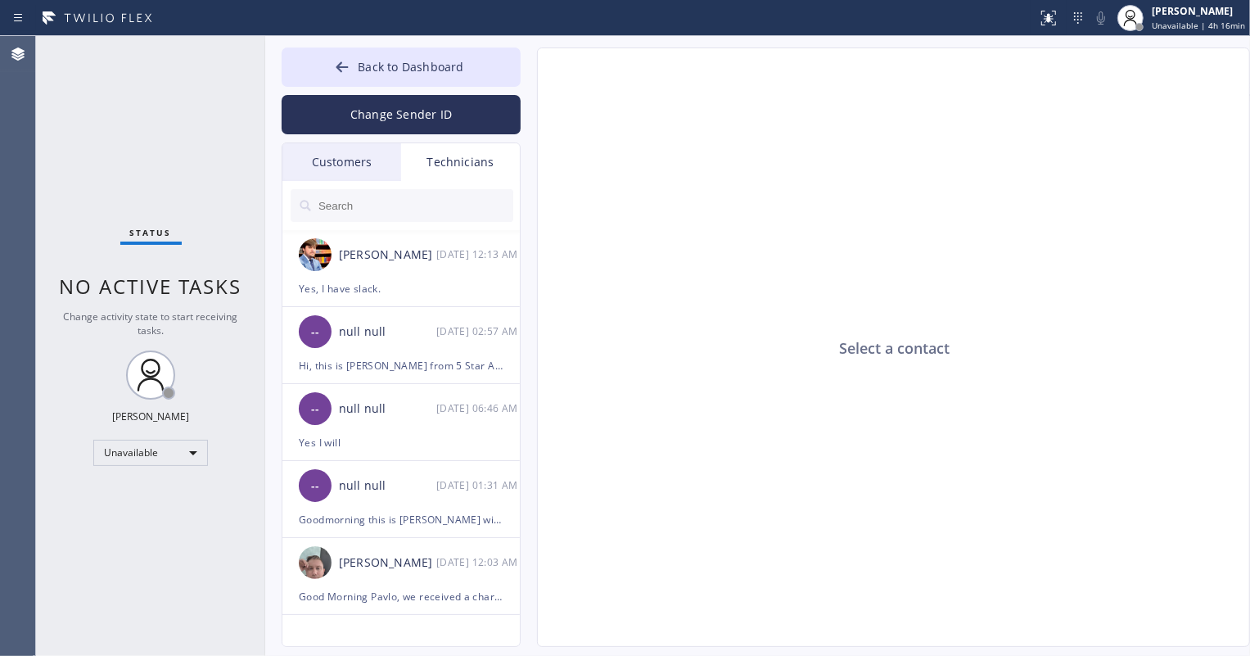
click at [352, 166] on div "Customers" at bounding box center [341, 162] width 119 height 38
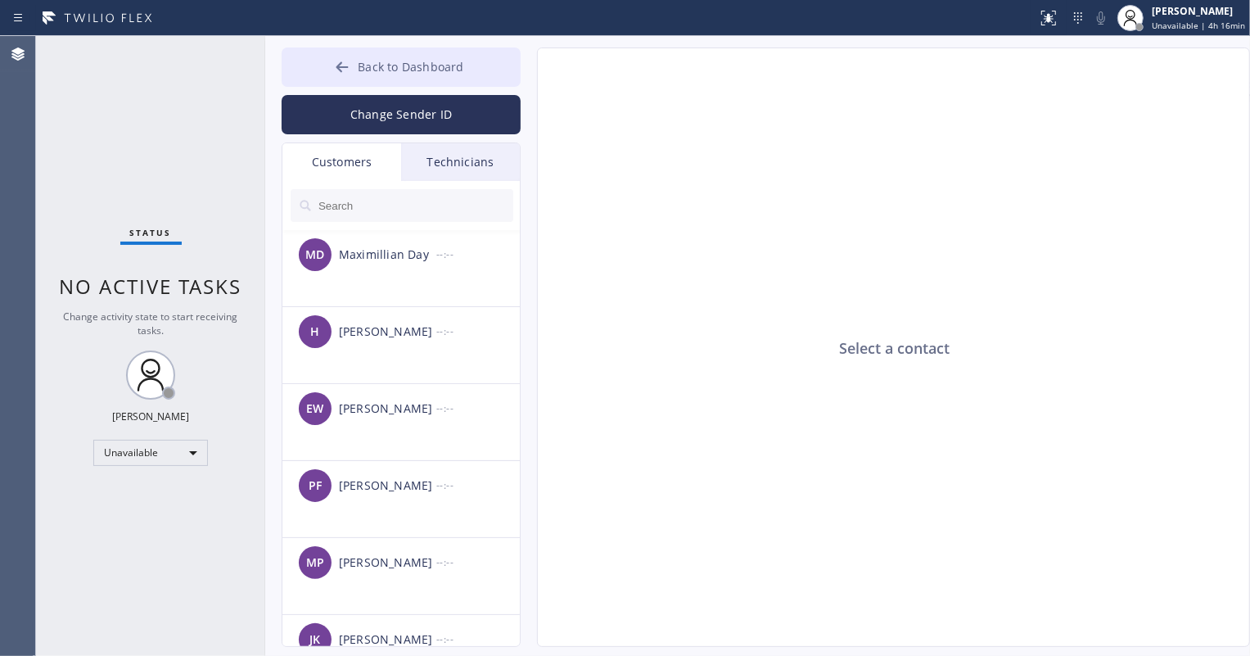
click at [404, 54] on button "Back to Dashboard" at bounding box center [401, 66] width 239 height 39
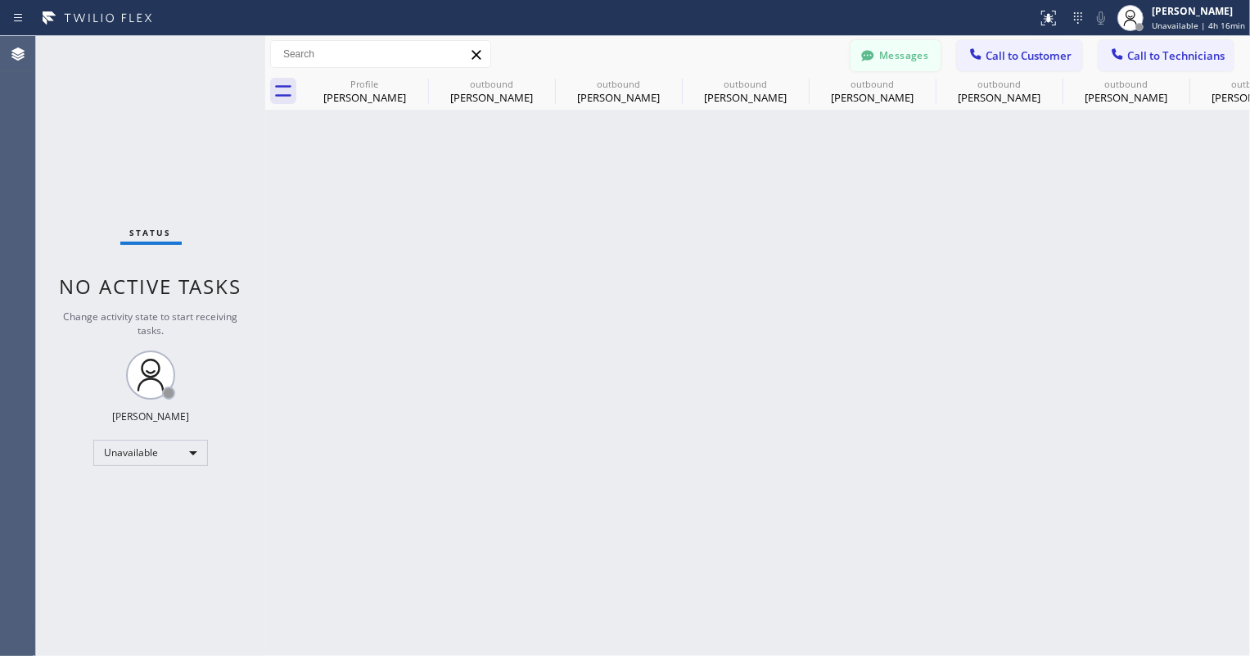
click at [902, 52] on button "Messages" at bounding box center [896, 55] width 90 height 31
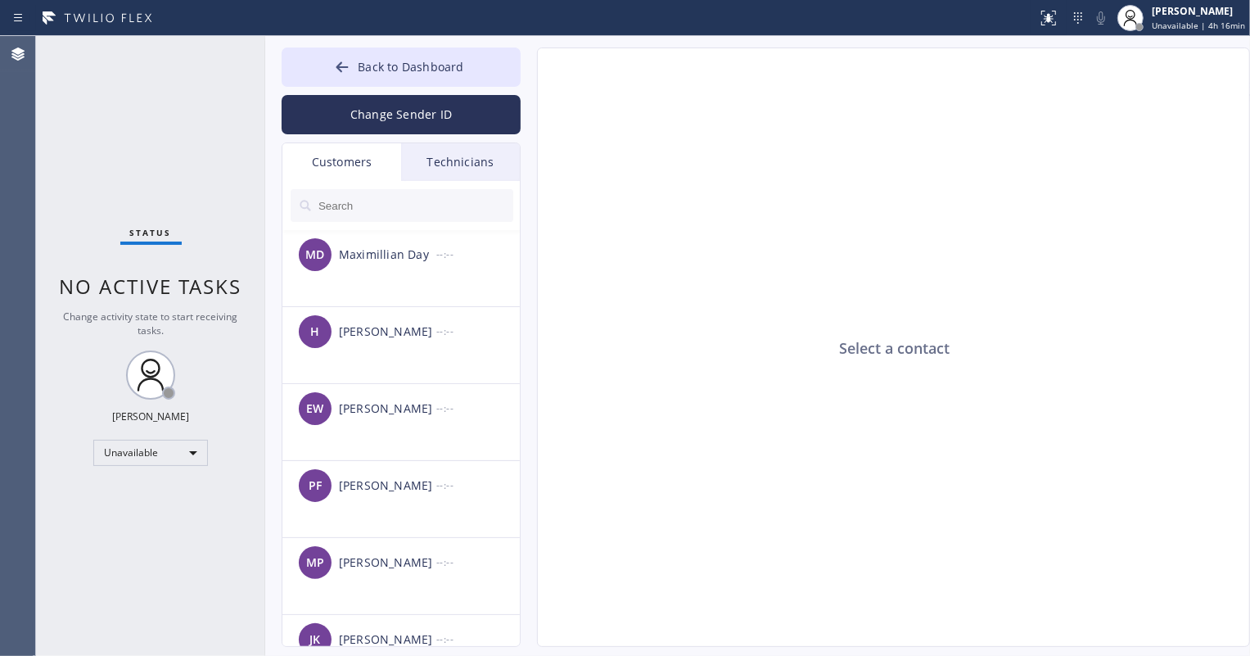
click at [447, 166] on div "Technicians" at bounding box center [460, 162] width 119 height 38
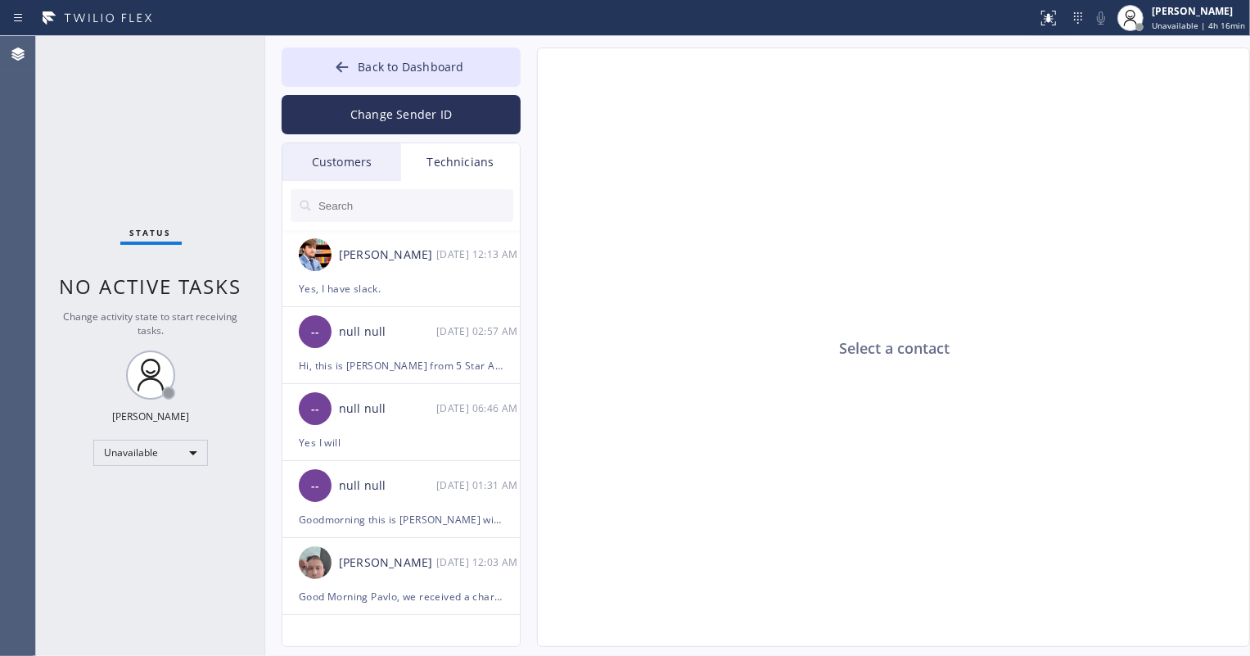
click at [373, 157] on div "Customers" at bounding box center [341, 162] width 119 height 38
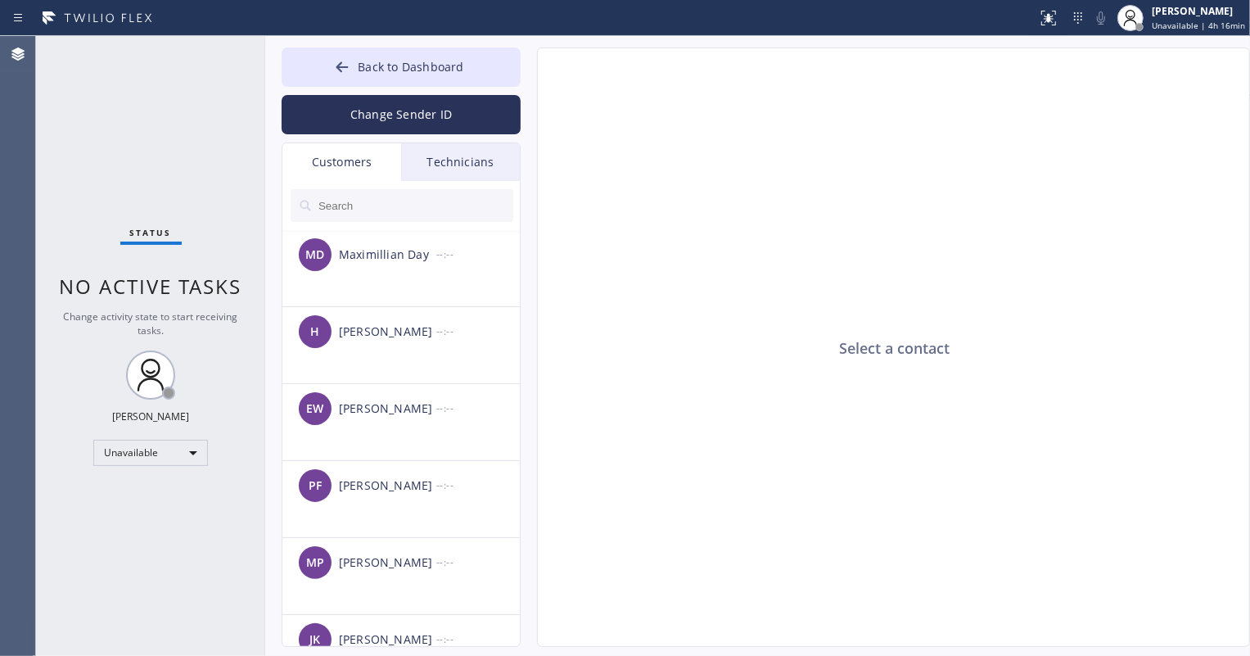
click at [366, 205] on input "text" at bounding box center [415, 205] width 196 height 33
click at [374, 271] on div "MD Maximillian Day --:--" at bounding box center [401, 254] width 239 height 49
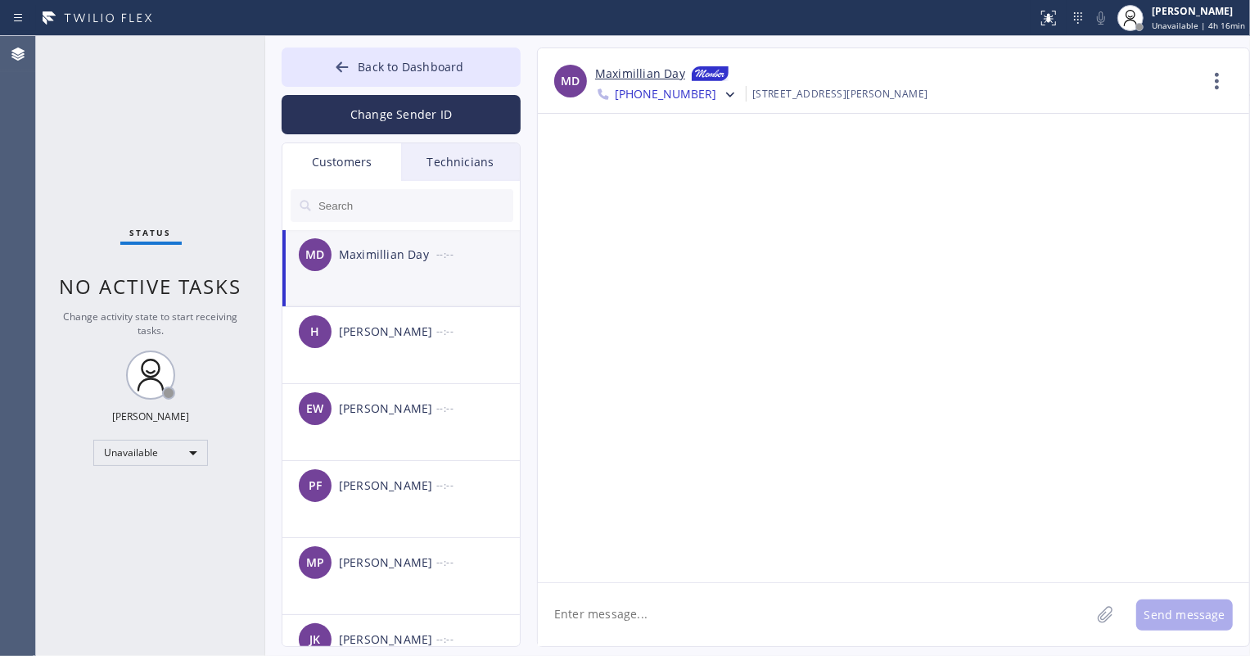
click at [369, 192] on input "text" at bounding box center [415, 205] width 196 height 33
click at [455, 169] on div "Technicians" at bounding box center [460, 162] width 119 height 38
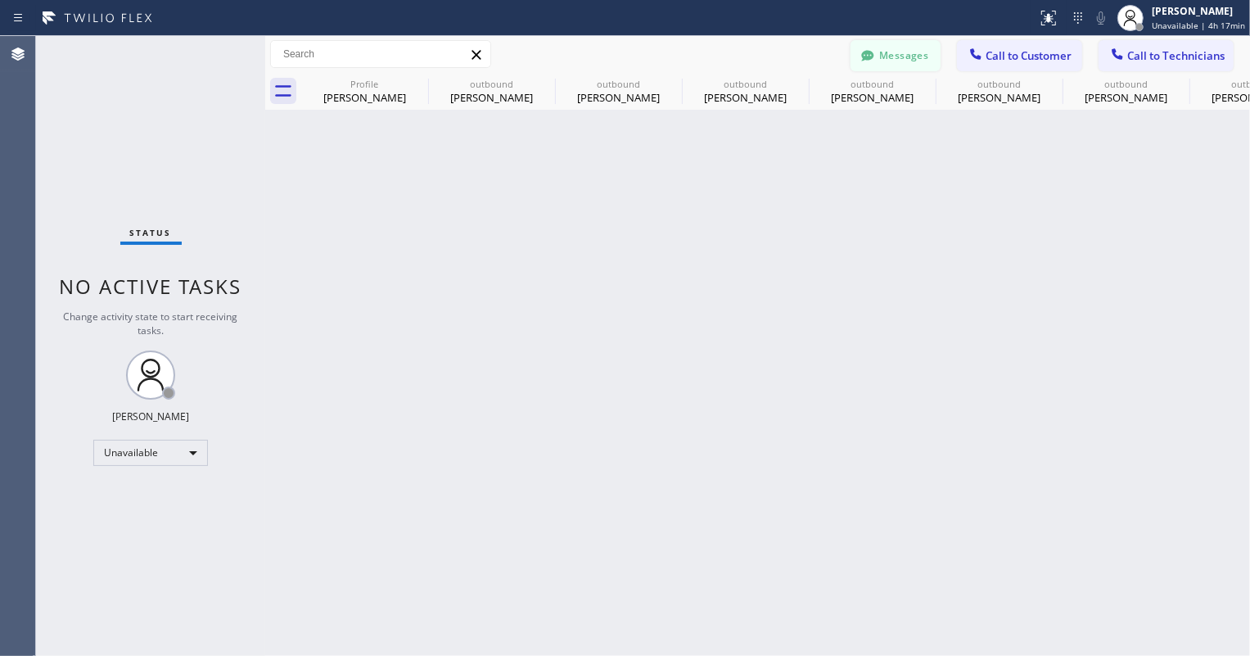
click at [905, 47] on button "Messages" at bounding box center [896, 55] width 90 height 31
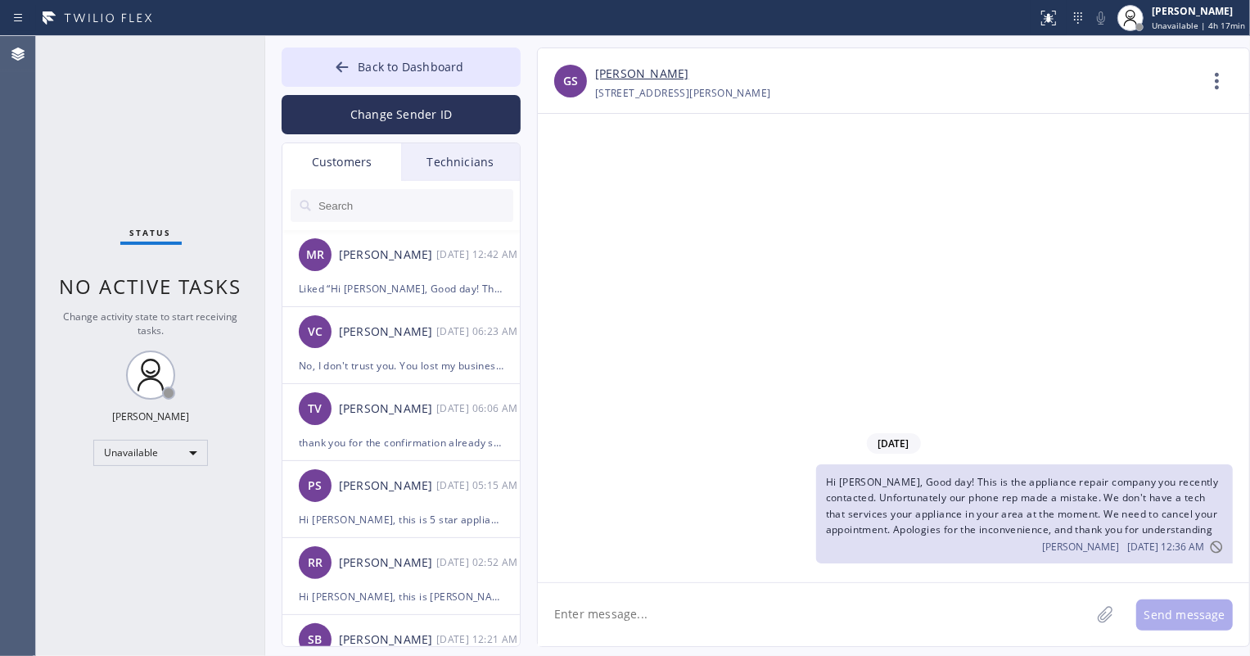
click at [411, 213] on input "text" at bounding box center [415, 205] width 196 height 33
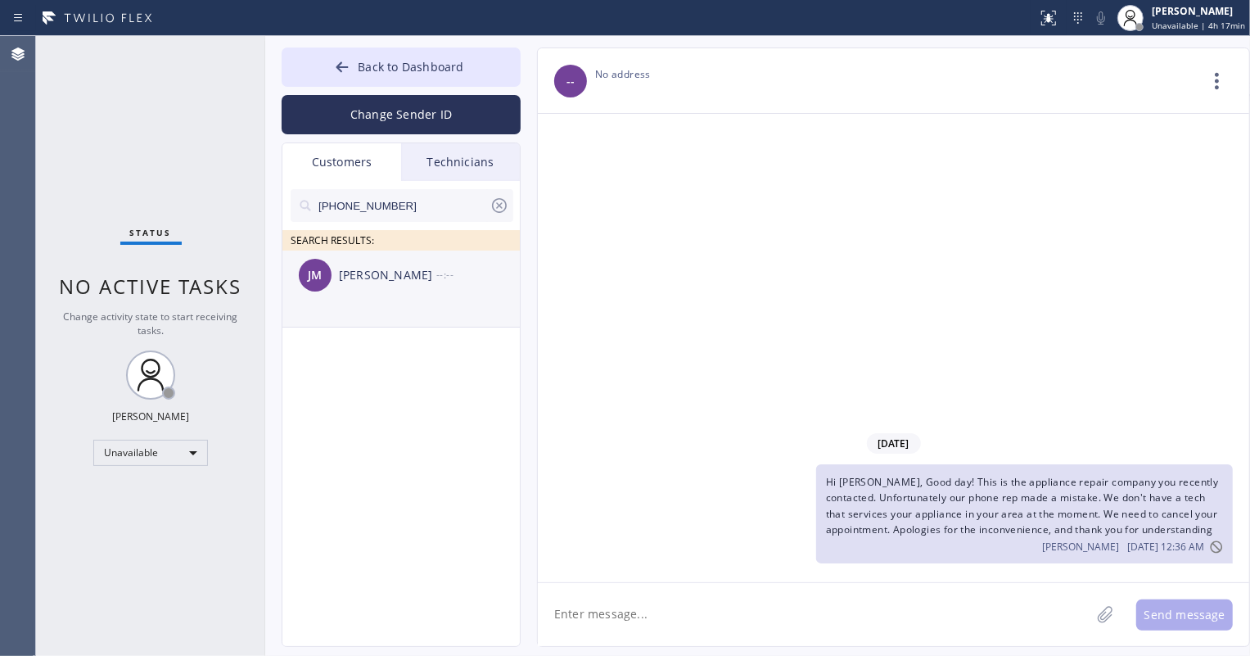
click at [409, 300] on li "JM Jennifer Mcintosh --:--" at bounding box center [401, 289] width 239 height 77
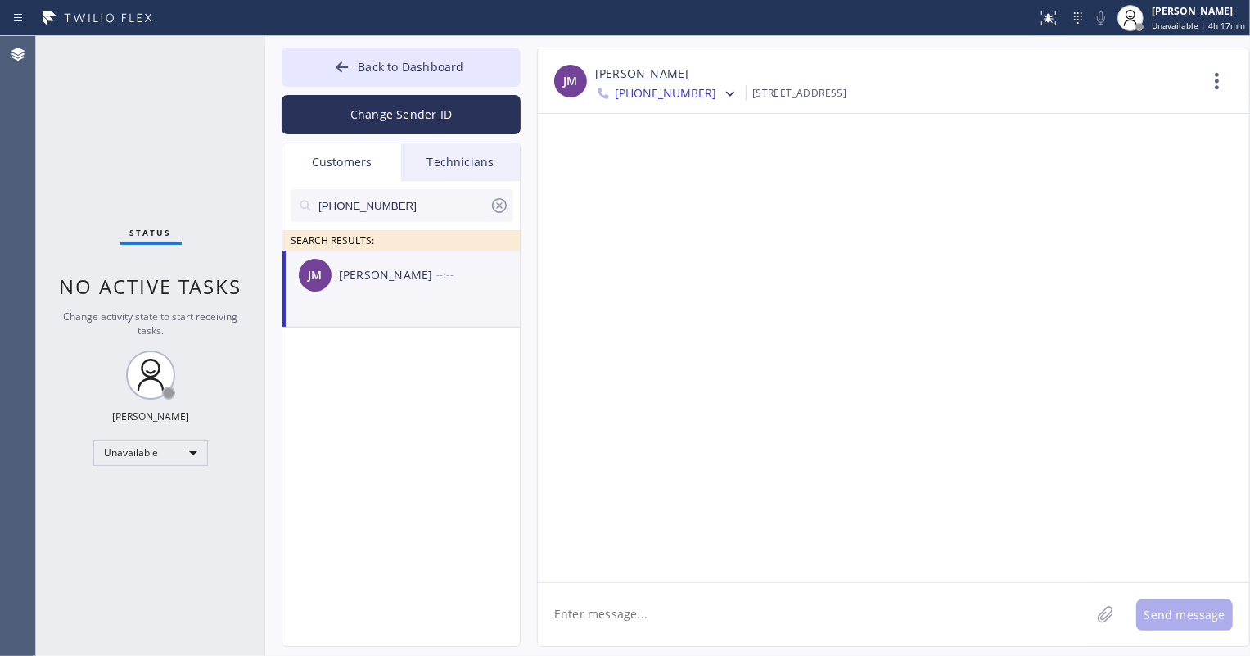
click at [716, 93] on div at bounding box center [728, 95] width 24 height 20
click at [679, 207] on div "+17142996789" at bounding box center [689, 206] width 188 height 38
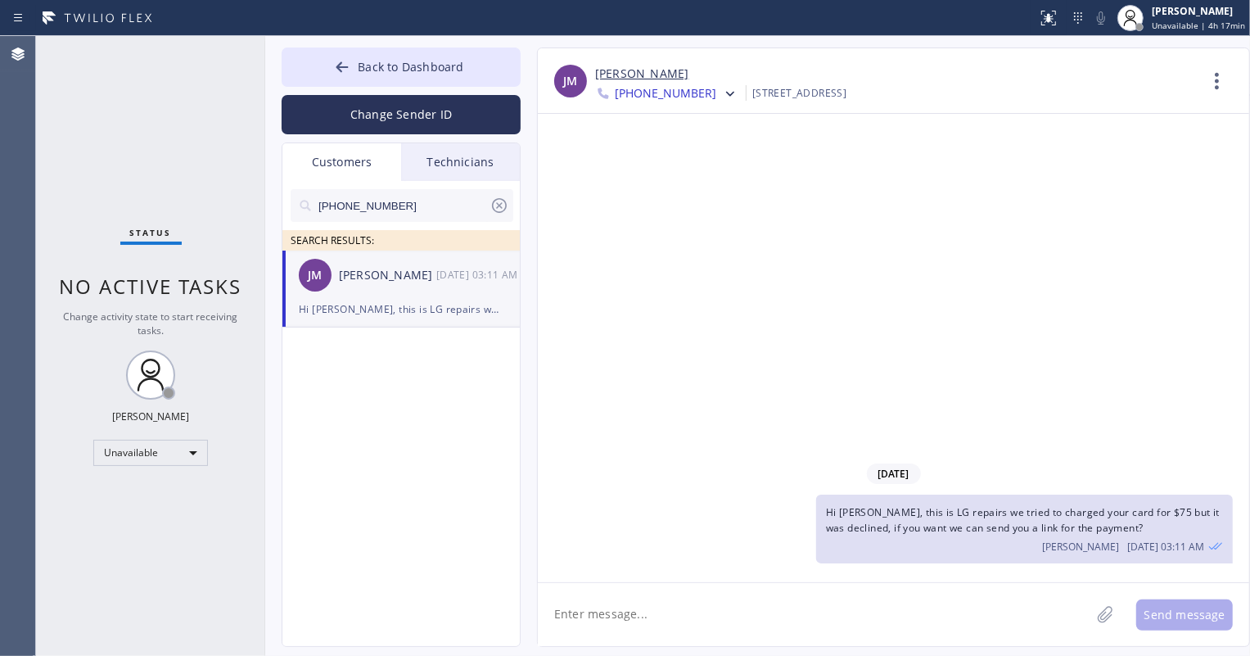
click at [678, 380] on div "10/08/2025 Hi Ketan, this is LG repairs we tried to charged your card for $75 b…" at bounding box center [893, 348] width 711 height 468
click at [716, 99] on div at bounding box center [728, 95] width 24 height 20
click at [674, 161] on div "+16024127989" at bounding box center [689, 169] width 188 height 38
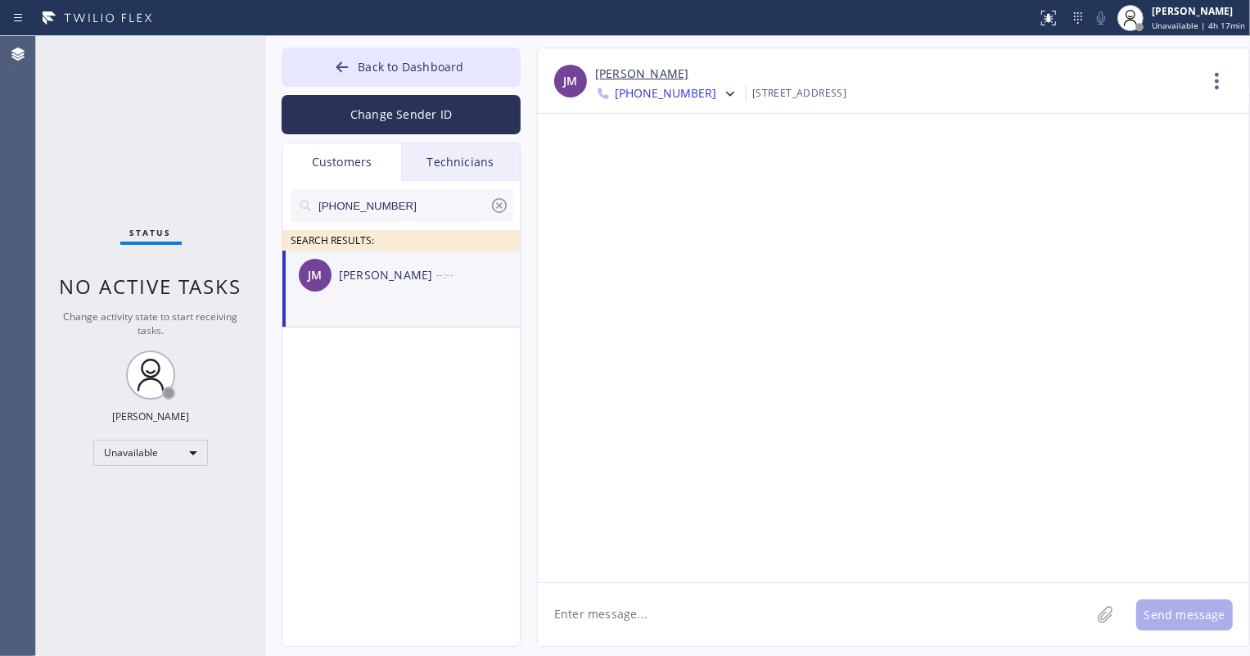
click at [671, 97] on span "+16024127989" at bounding box center [666, 95] width 102 height 20
click at [671, 204] on div "+17142996789" at bounding box center [689, 206] width 188 height 38
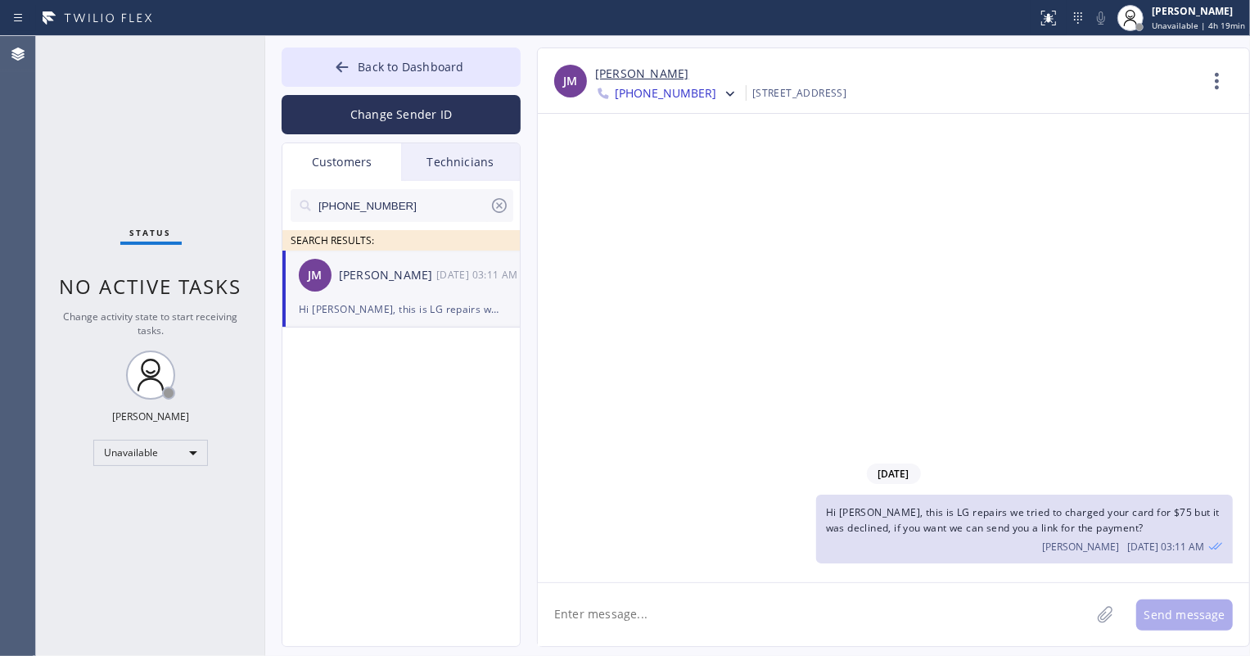
click at [793, 295] on div "10/08/2025 Hi Ketan, this is LG repairs we tried to charged your card for $75 b…" at bounding box center [893, 348] width 711 height 468
click at [496, 205] on icon at bounding box center [500, 206] width 20 height 20
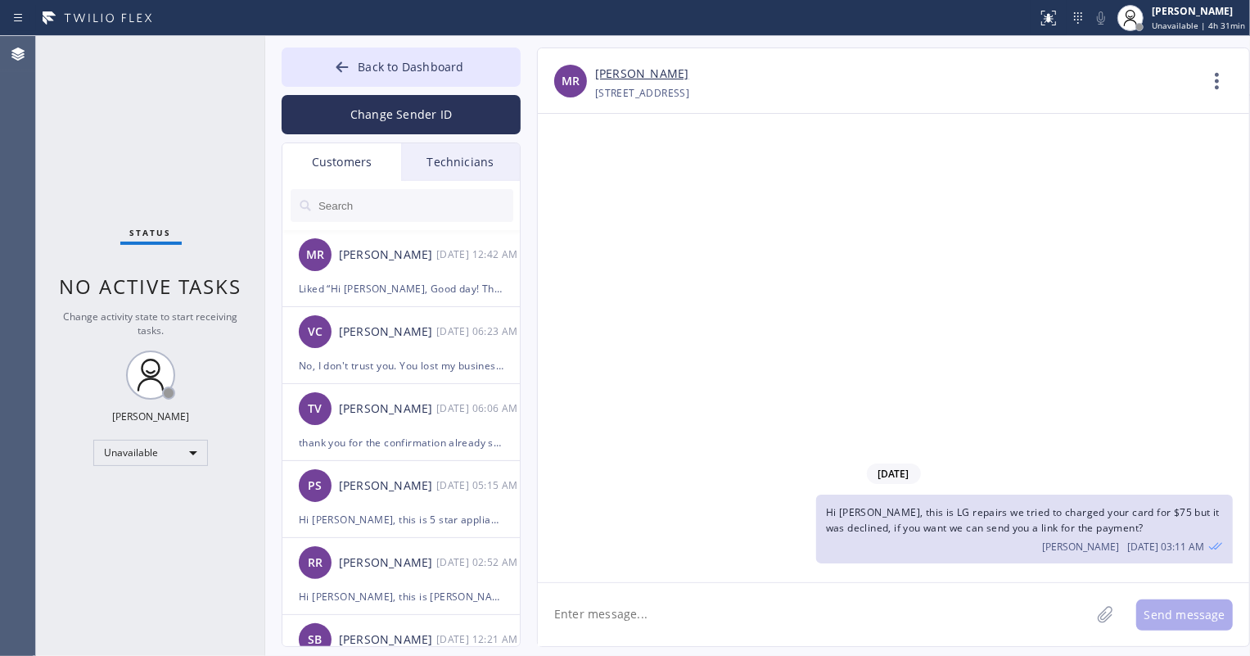
click at [420, 205] on input "text" at bounding box center [415, 205] width 196 height 33
click at [399, 197] on input "text" at bounding box center [415, 205] width 196 height 33
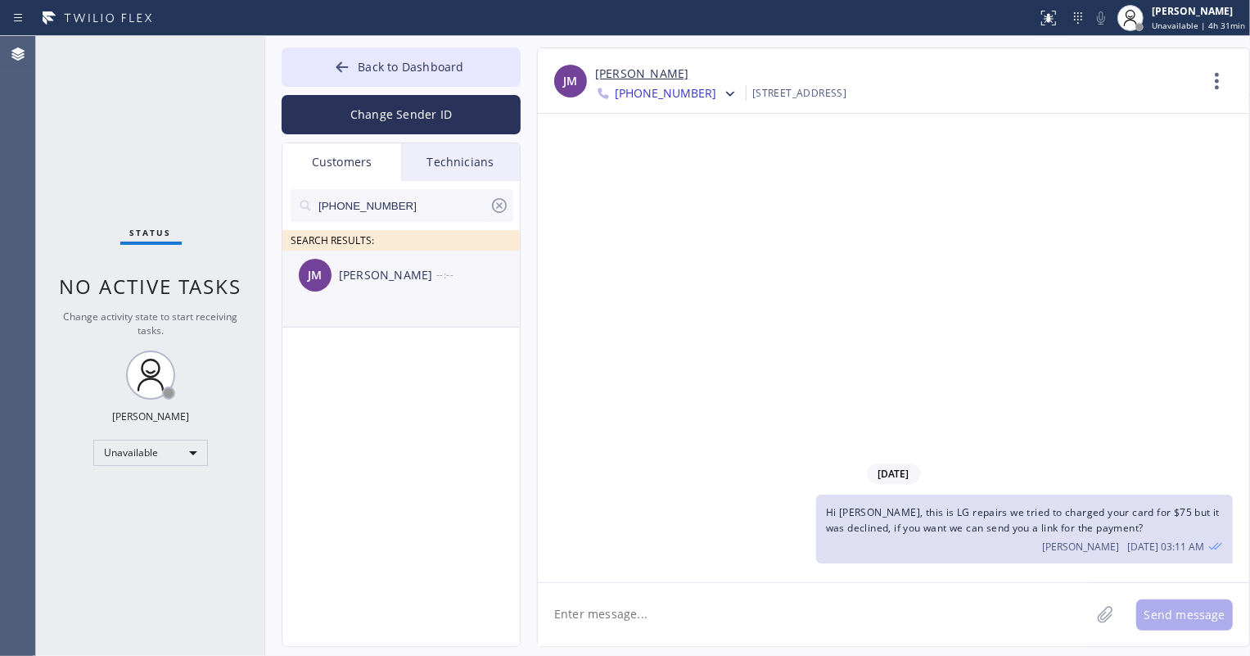
click at [397, 264] on div "JM Jennifer Mcintosh --:--" at bounding box center [401, 275] width 239 height 49
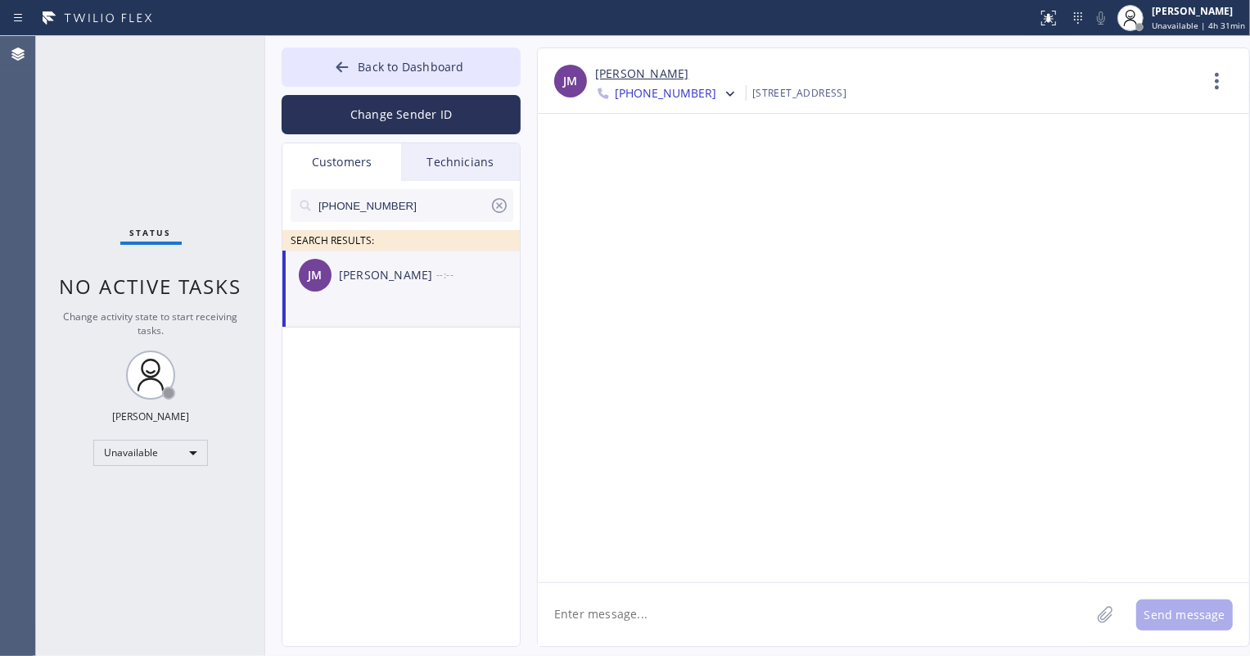
click at [716, 91] on div at bounding box center [728, 95] width 24 height 20
click at [688, 205] on div "+17142996789" at bounding box center [689, 206] width 188 height 38
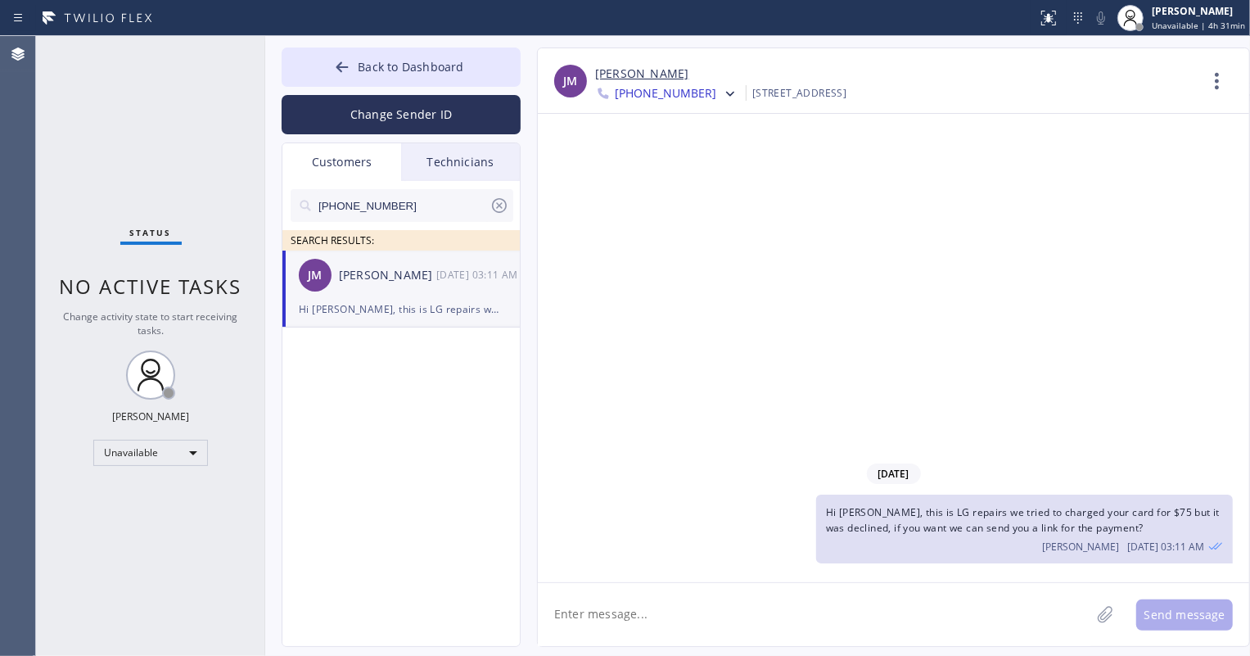
click at [818, 438] on div "10/08/2025 Hi Ketan, this is LG repairs we tried to charged your card for $75 b…" at bounding box center [893, 348] width 711 height 468
click at [863, 618] on textarea at bounding box center [814, 614] width 553 height 63
click at [422, 73] on span "Back to Dashboard" at bounding box center [411, 67] width 106 height 16
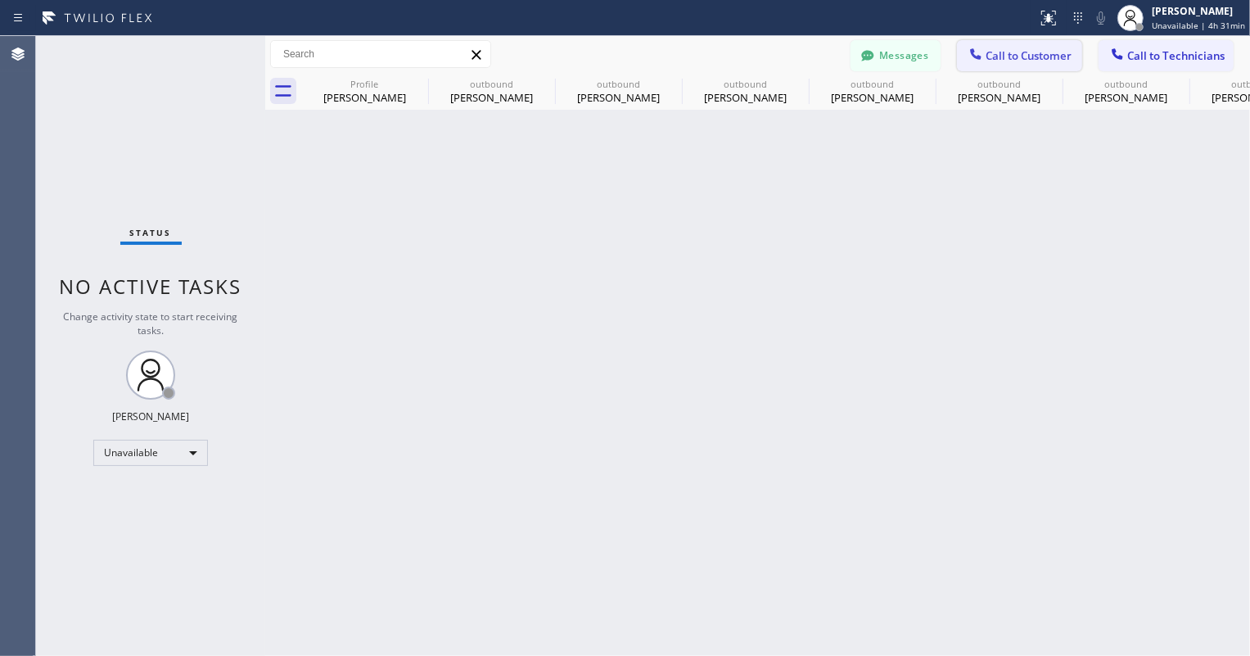
click at [1040, 50] on span "Call to Customer" at bounding box center [1029, 55] width 86 height 15
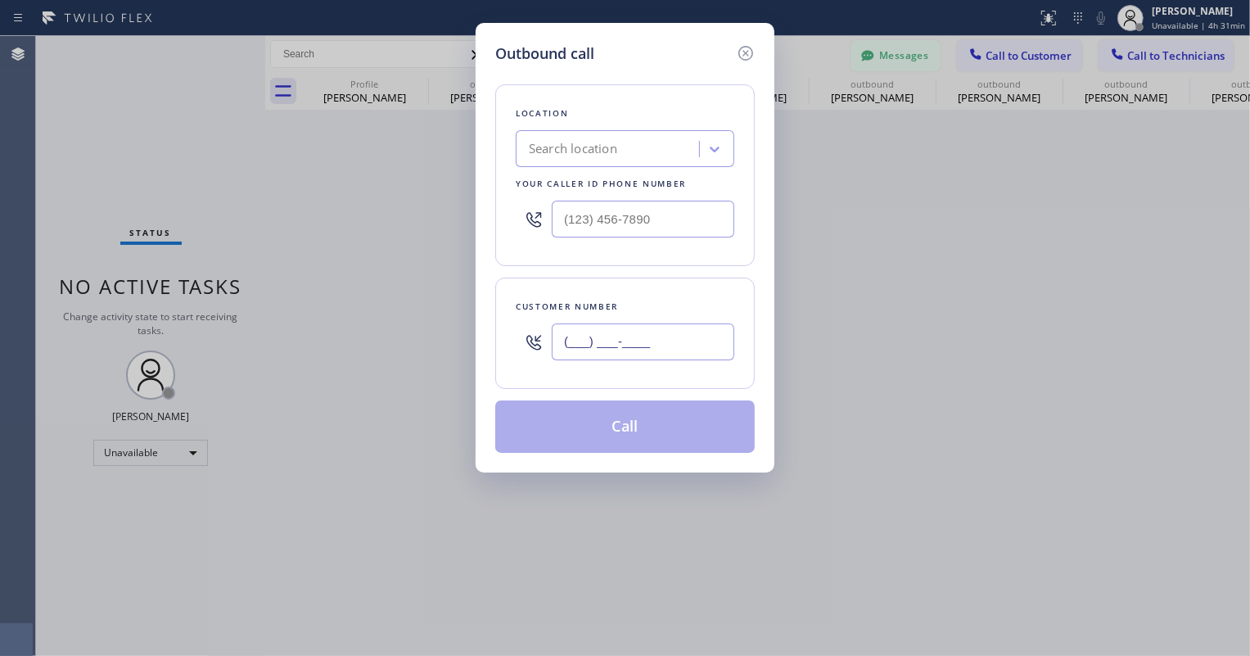
click at [594, 333] on input "(___) ___-____" at bounding box center [643, 341] width 183 height 37
paste input "714) 299-6789"
type input "[PHONE_NUMBER]"
click at [621, 154] on div "Search location" at bounding box center [610, 149] width 178 height 29
click at [598, 229] on input "(___) ___-____" at bounding box center [643, 219] width 183 height 37
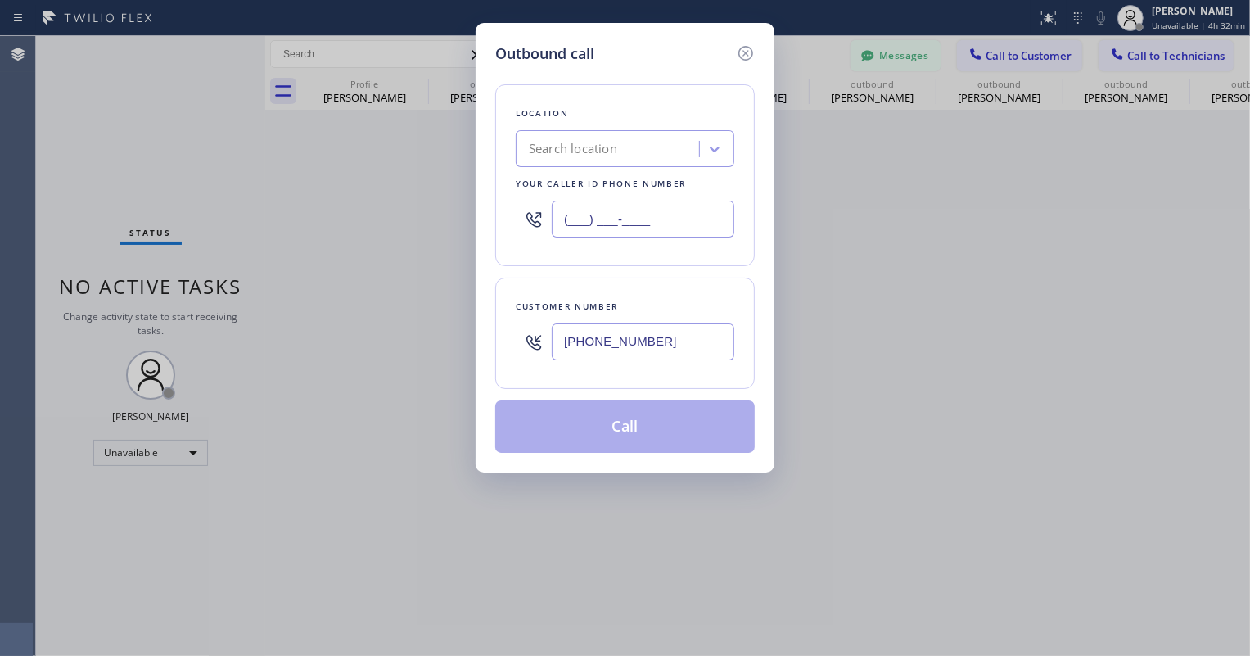
paste input "602) 755-6017"
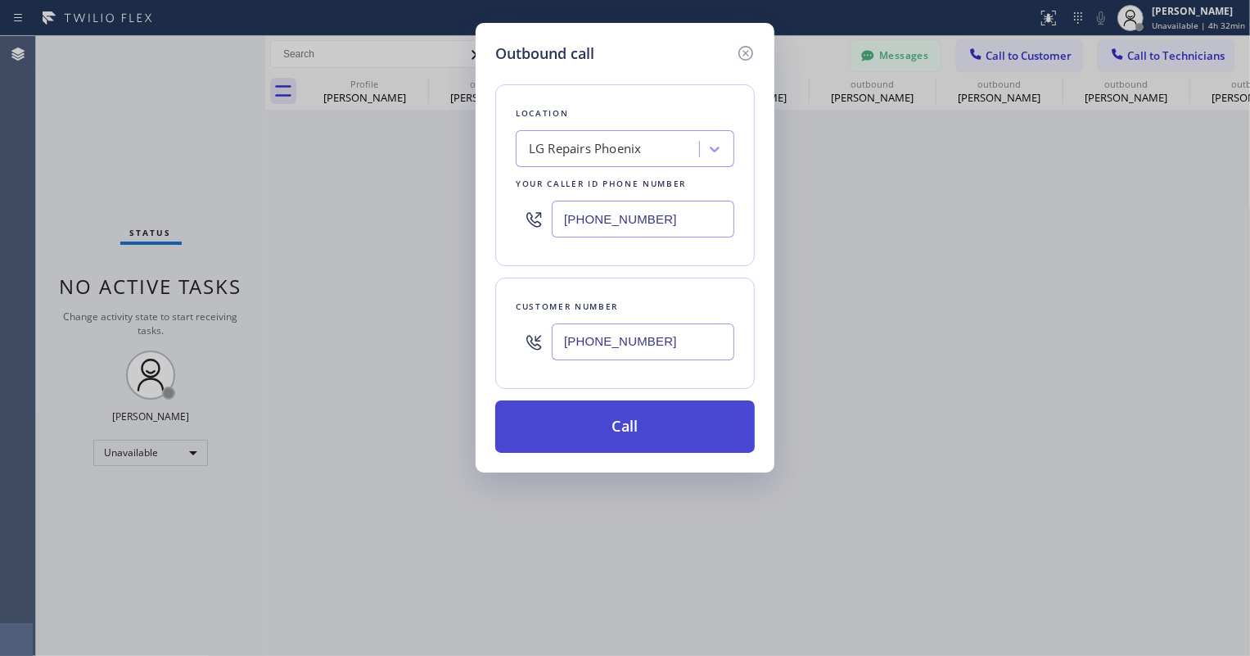
type input "[PHONE_NUMBER]"
click at [630, 425] on button "Call" at bounding box center [625, 426] width 260 height 52
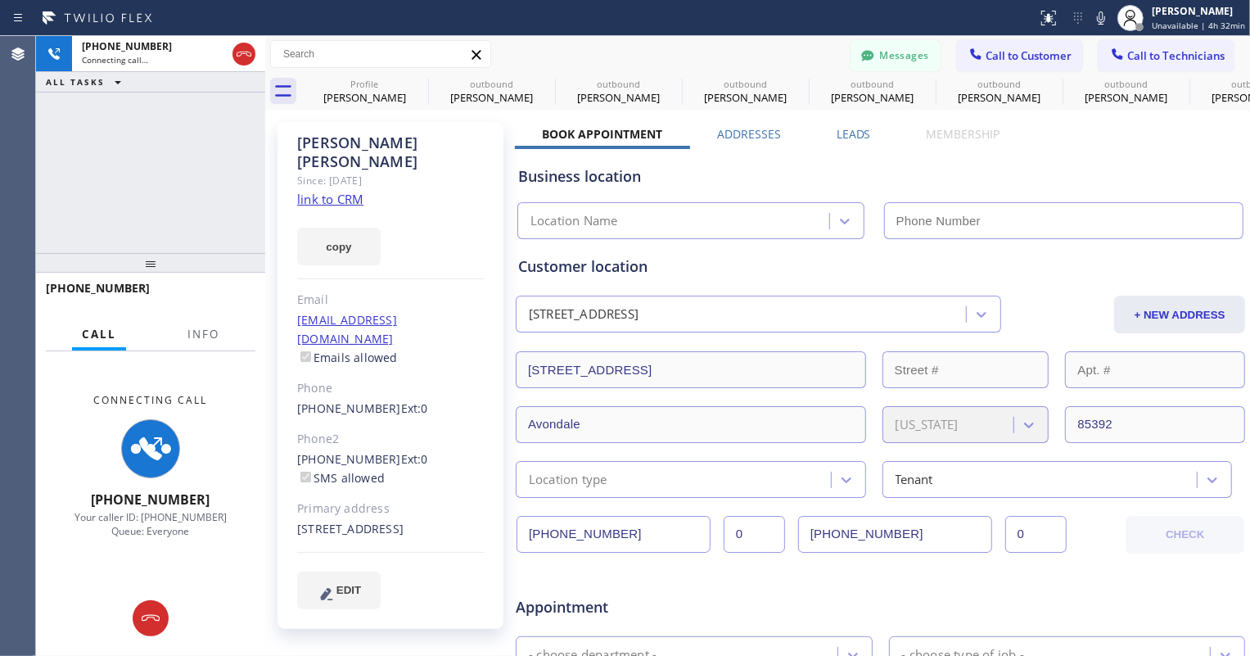
type input "[PHONE_NUMBER]"
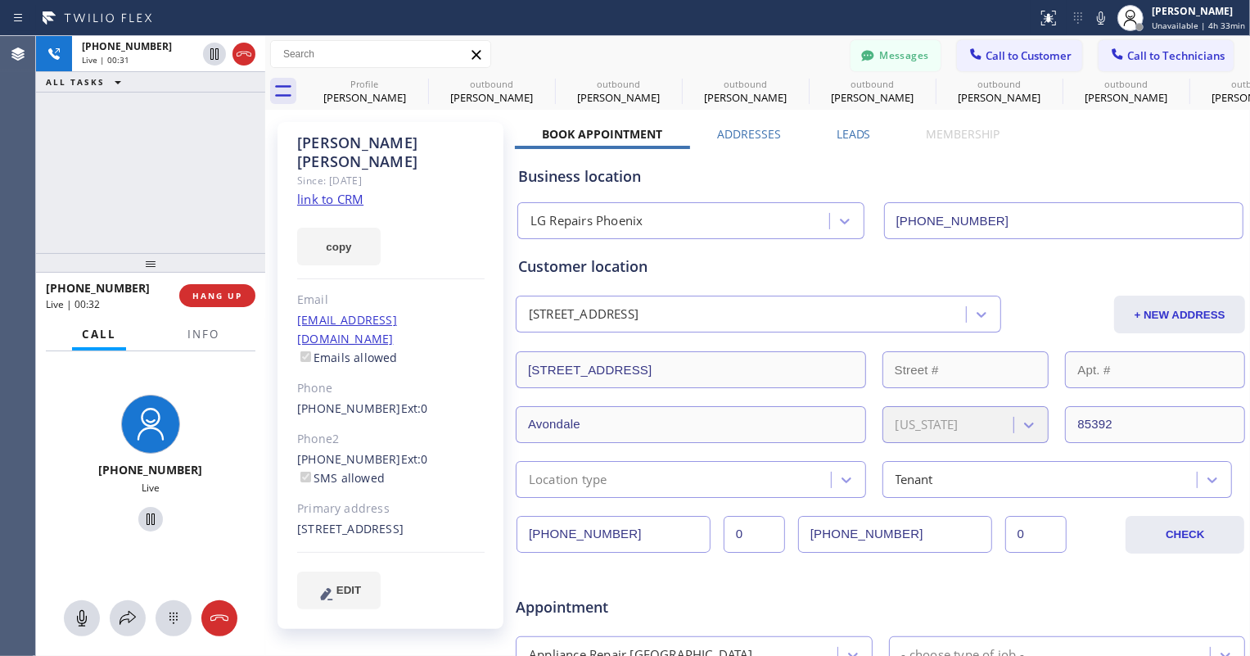
click at [568, 268] on div "Customer location" at bounding box center [880, 266] width 725 height 22
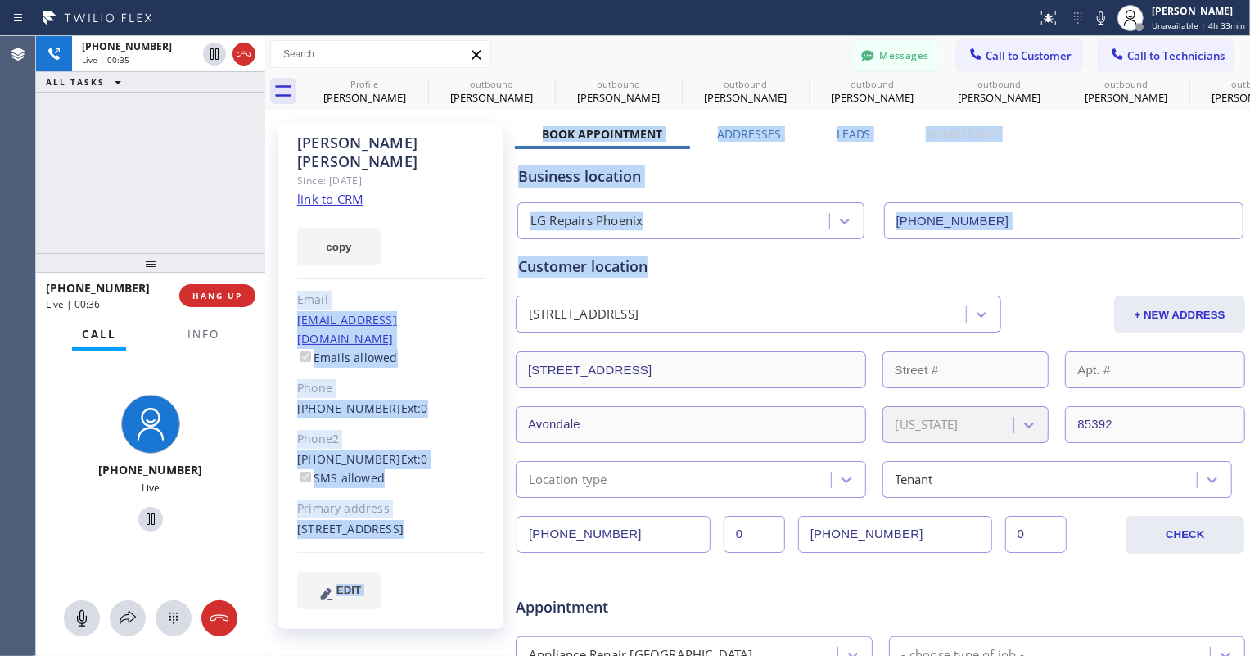
drag, startPoint x: 654, startPoint y: 268, endPoint x: 512, endPoint y: 258, distance: 142.8
click at [512, 258] on div "Jennifer Mcintosh Since: 20 may 2020 link to CRM copy Email no@gmail.com Emails…" at bounding box center [757, 644] width 977 height 1061
click at [596, 258] on div "Customer location" at bounding box center [880, 266] width 725 height 22
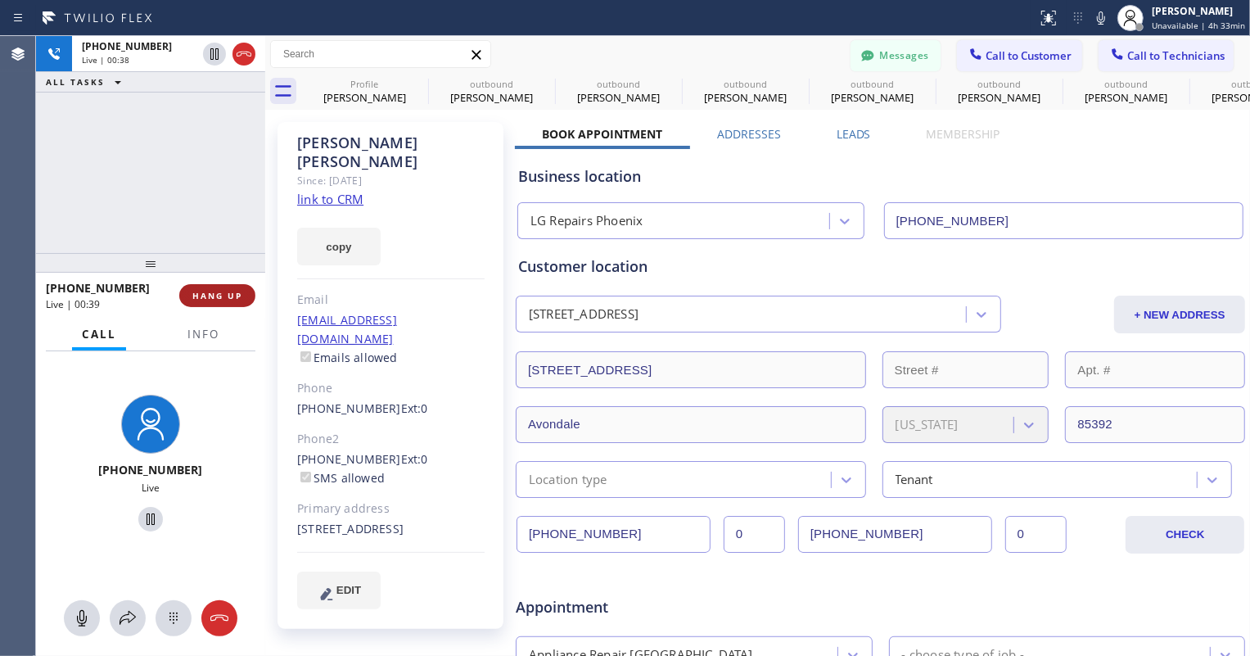
click at [226, 293] on span "HANG UP" at bounding box center [217, 295] width 50 height 11
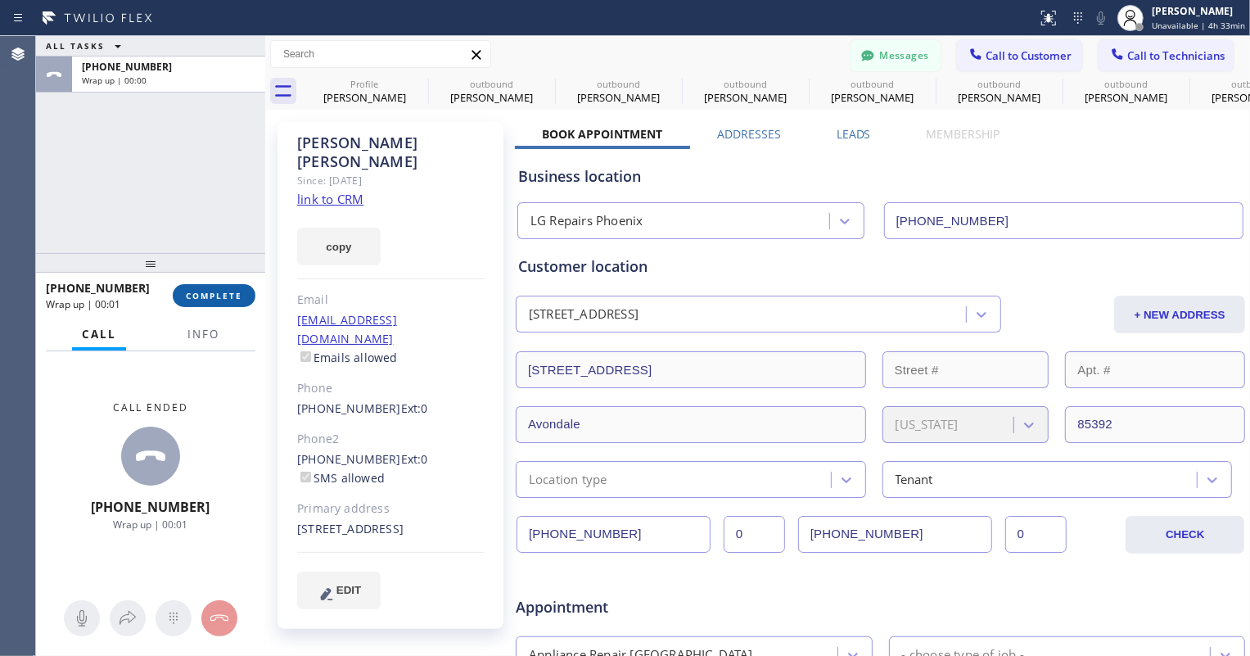
click at [216, 299] on span "COMPLETE" at bounding box center [214, 295] width 56 height 11
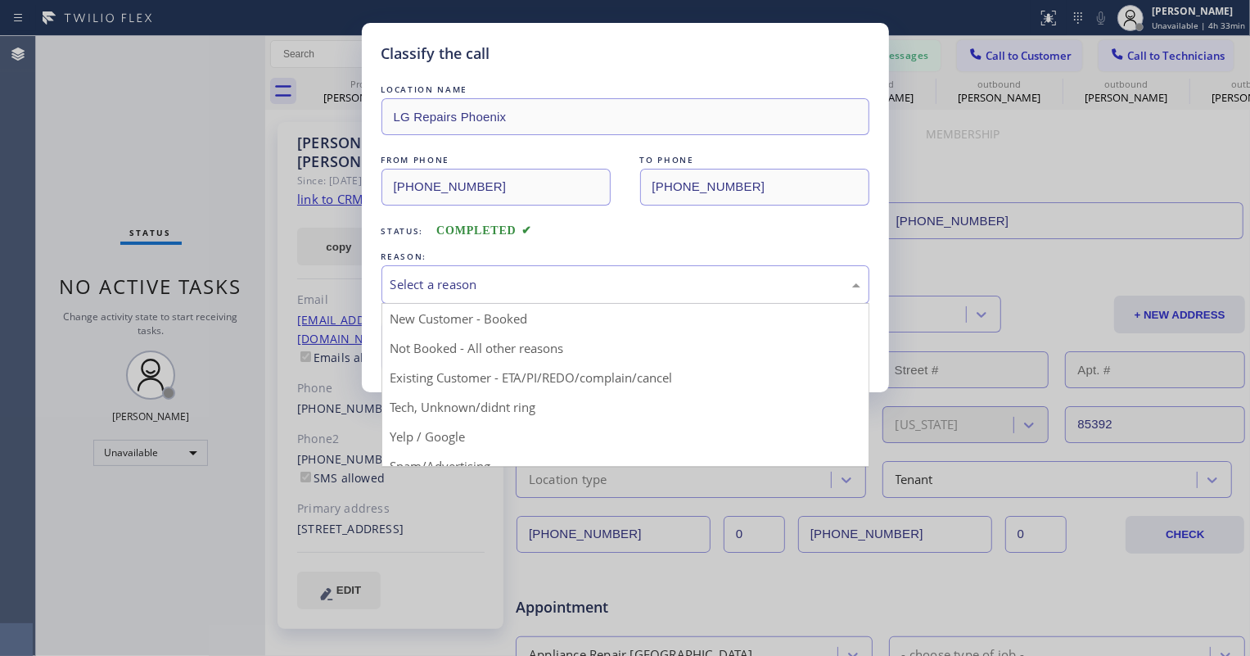
click at [454, 291] on div "Select a reason" at bounding box center [625, 284] width 470 height 19
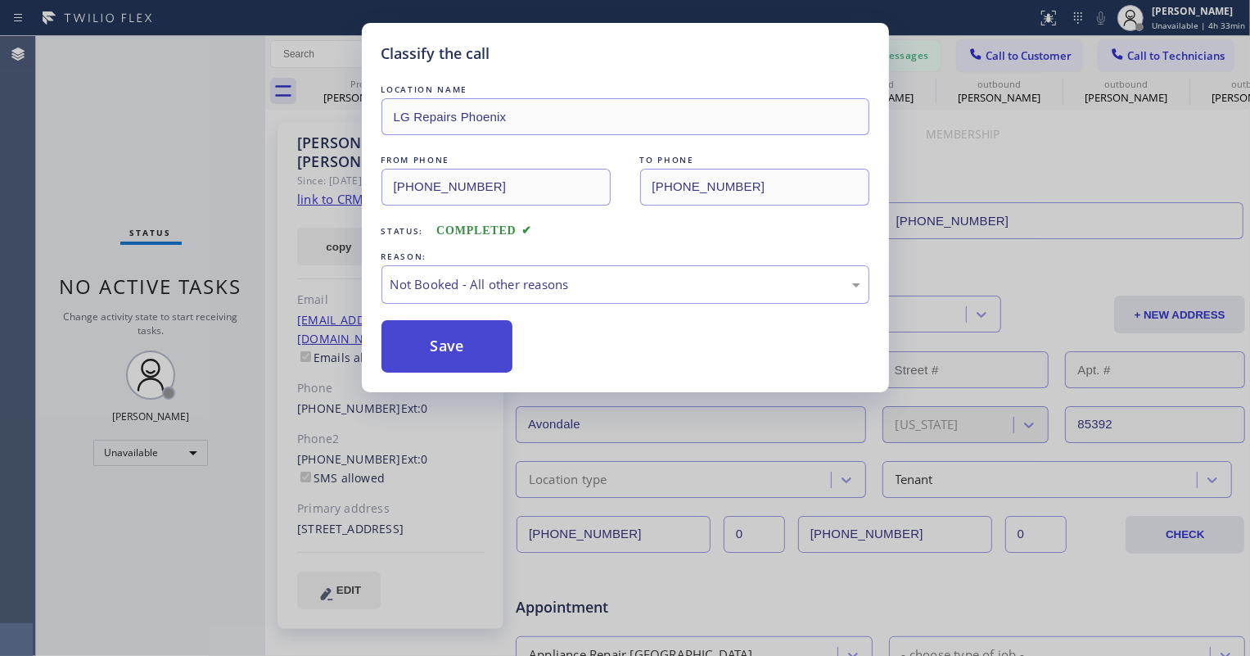
click at [400, 340] on button "Save" at bounding box center [447, 346] width 132 height 52
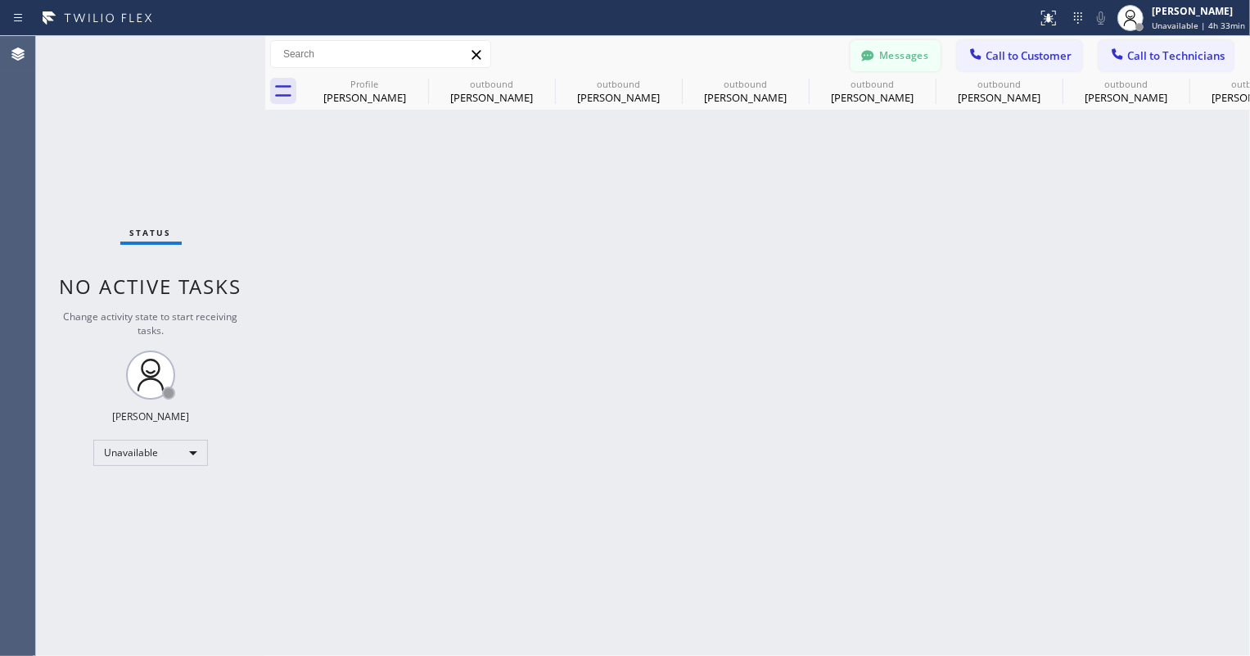
click at [896, 57] on button "Messages" at bounding box center [896, 55] width 90 height 31
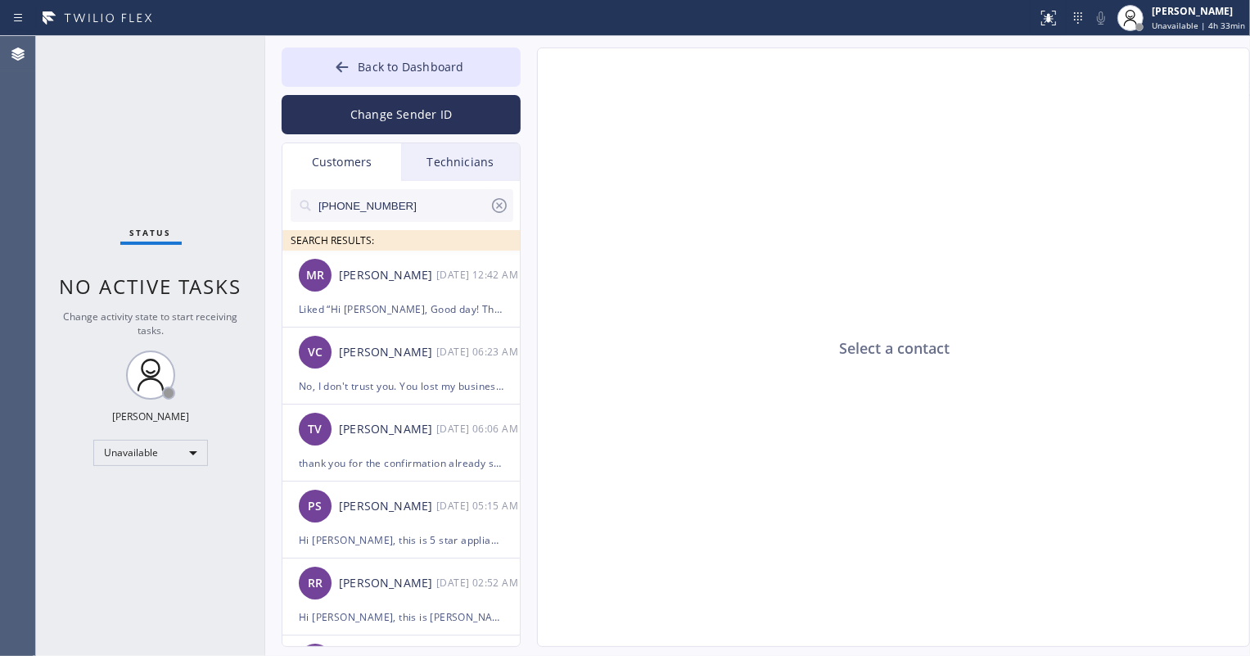
click at [409, 204] on input "[PHONE_NUMBER]" at bounding box center [403, 205] width 173 height 33
click at [439, 203] on input "[PHONE_NUMBER]" at bounding box center [403, 205] width 173 height 33
click at [449, 158] on div "Technicians" at bounding box center [460, 162] width 119 height 38
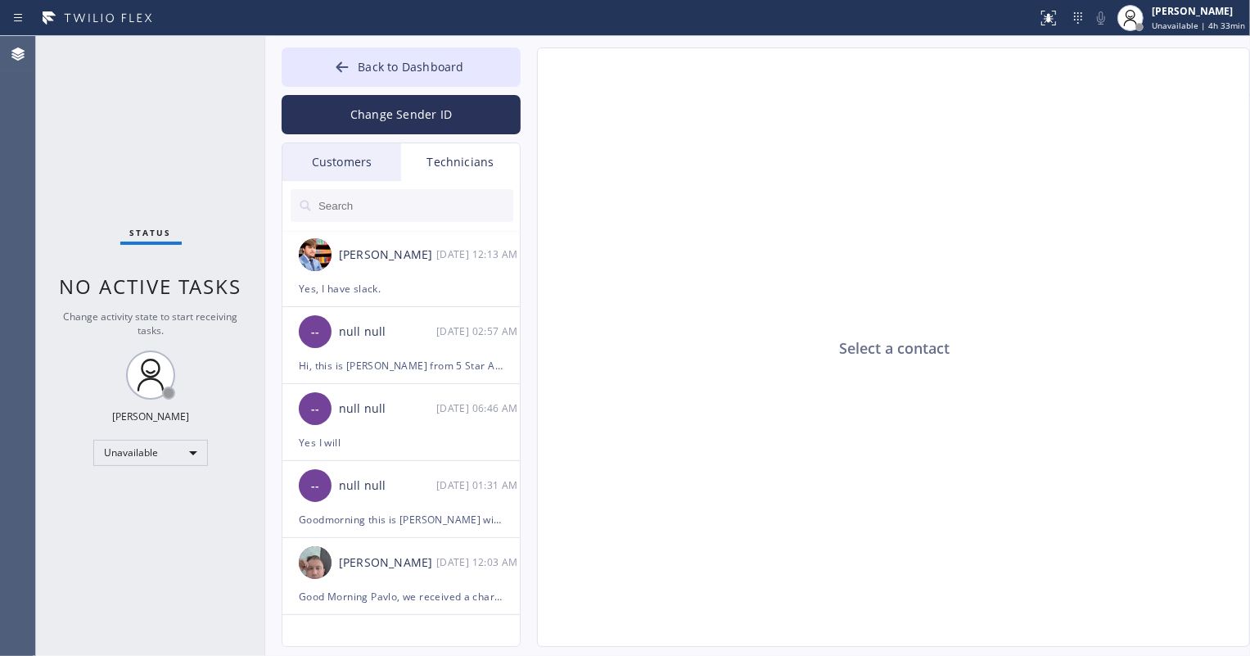
click at [366, 166] on div "Customers" at bounding box center [341, 162] width 119 height 38
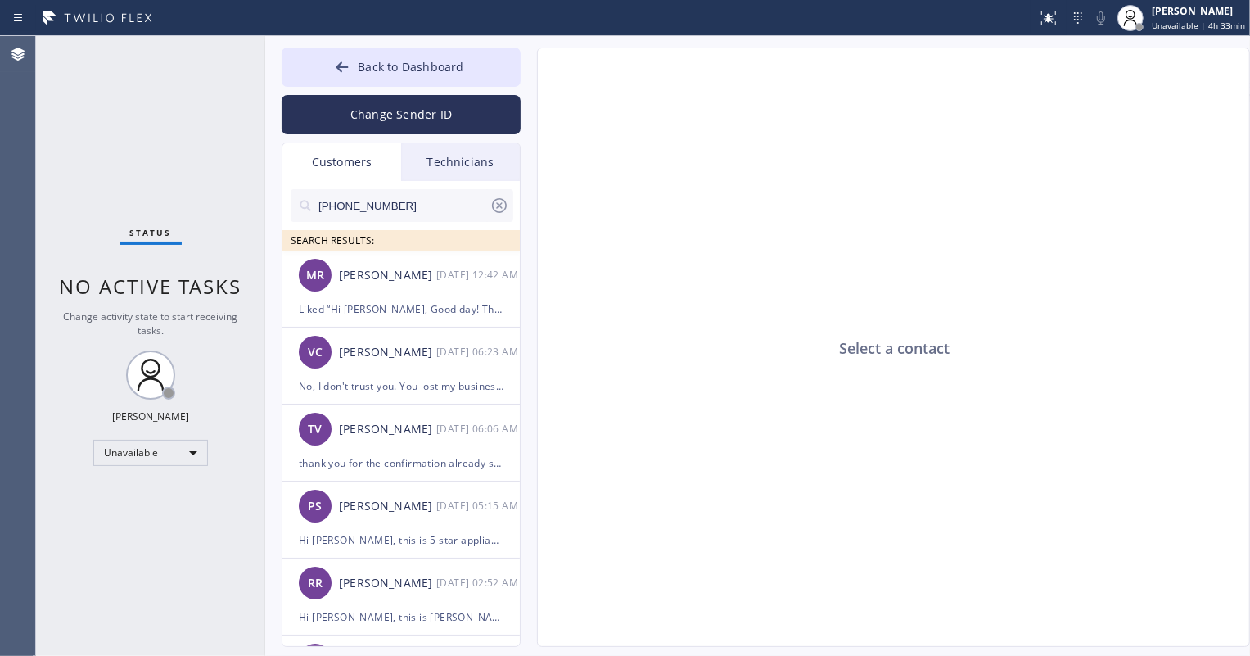
click at [401, 228] on div at bounding box center [402, 232] width 223 height 20
click at [409, 205] on input "[PHONE_NUMBER]" at bounding box center [403, 205] width 173 height 33
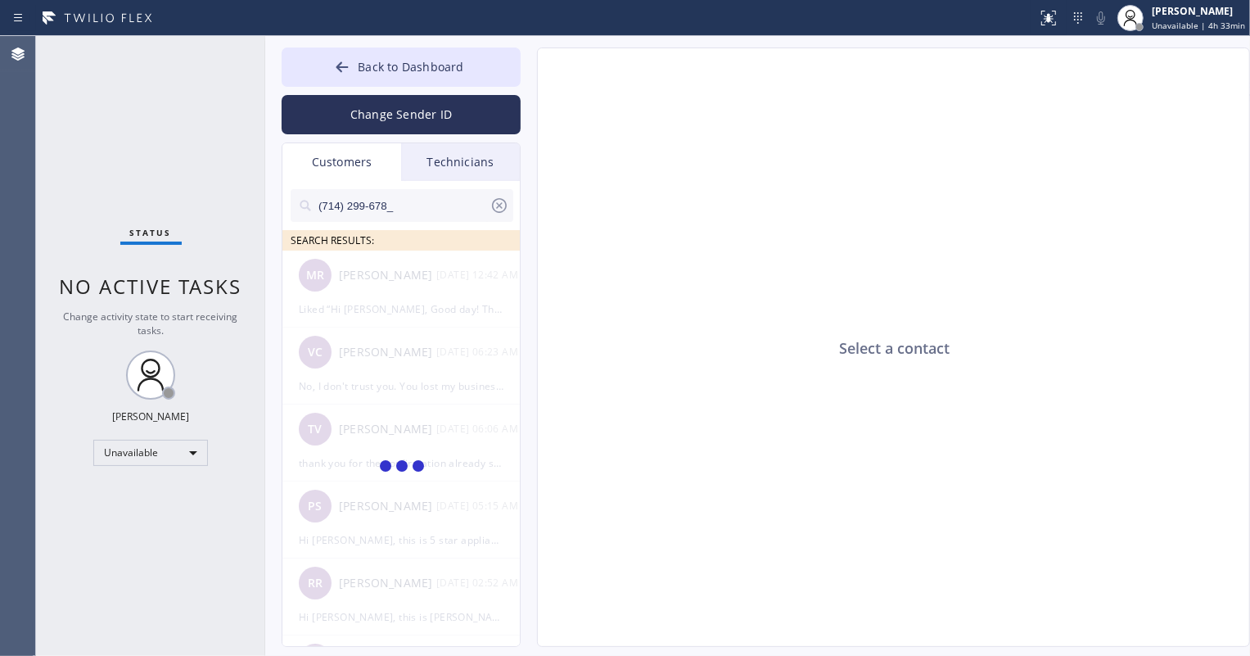
click at [409, 205] on input "(714) 299-678_" at bounding box center [403, 205] width 173 height 33
type input "(714) 299-678"
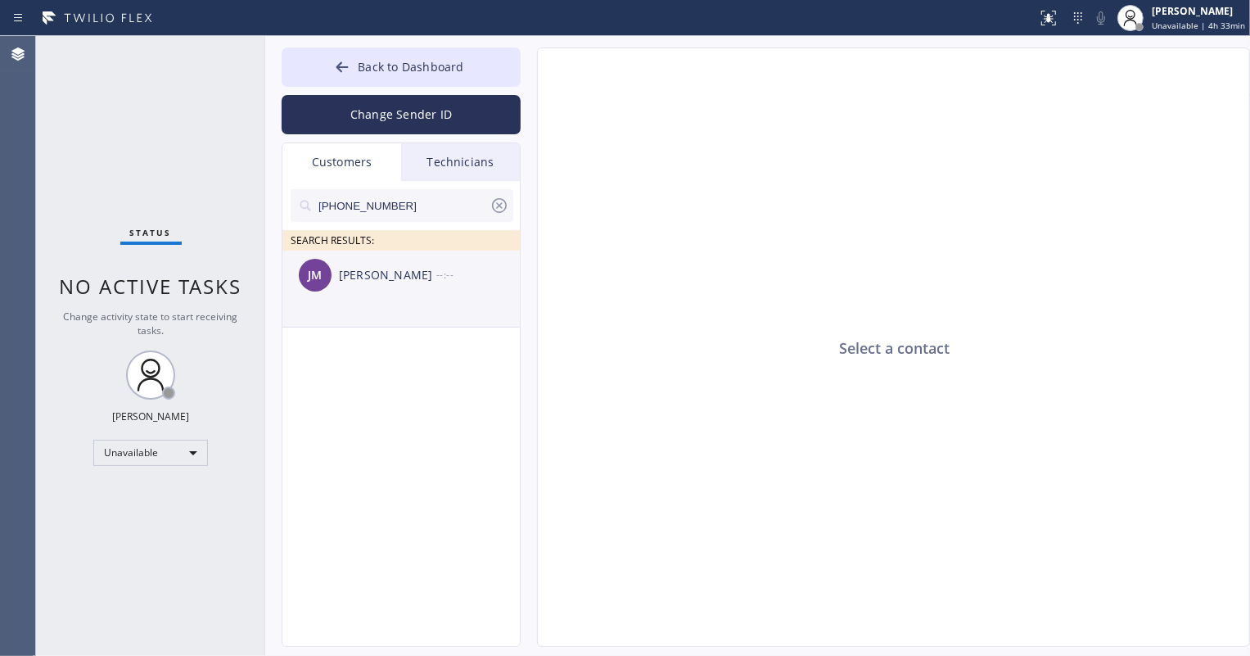
click at [406, 293] on div "JM Jennifer Mcintosh --:--" at bounding box center [401, 275] width 239 height 49
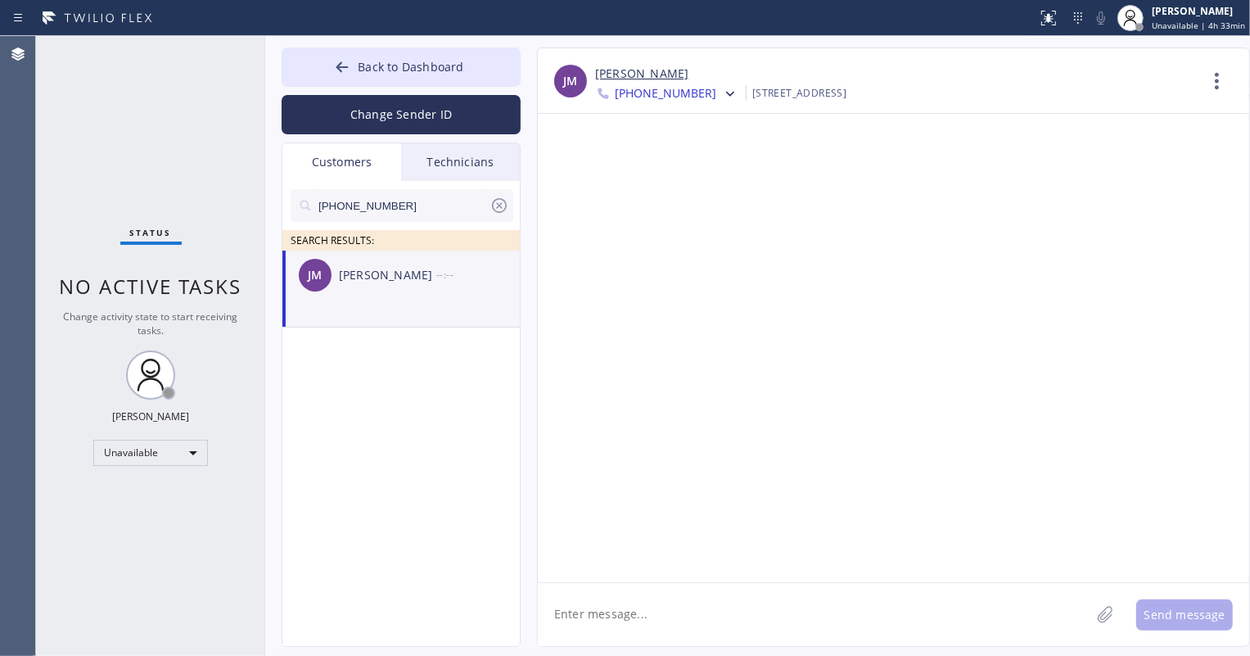
click at [689, 93] on span "+16024127989" at bounding box center [666, 95] width 102 height 20
click at [666, 199] on div "+17142996789" at bounding box center [689, 206] width 188 height 38
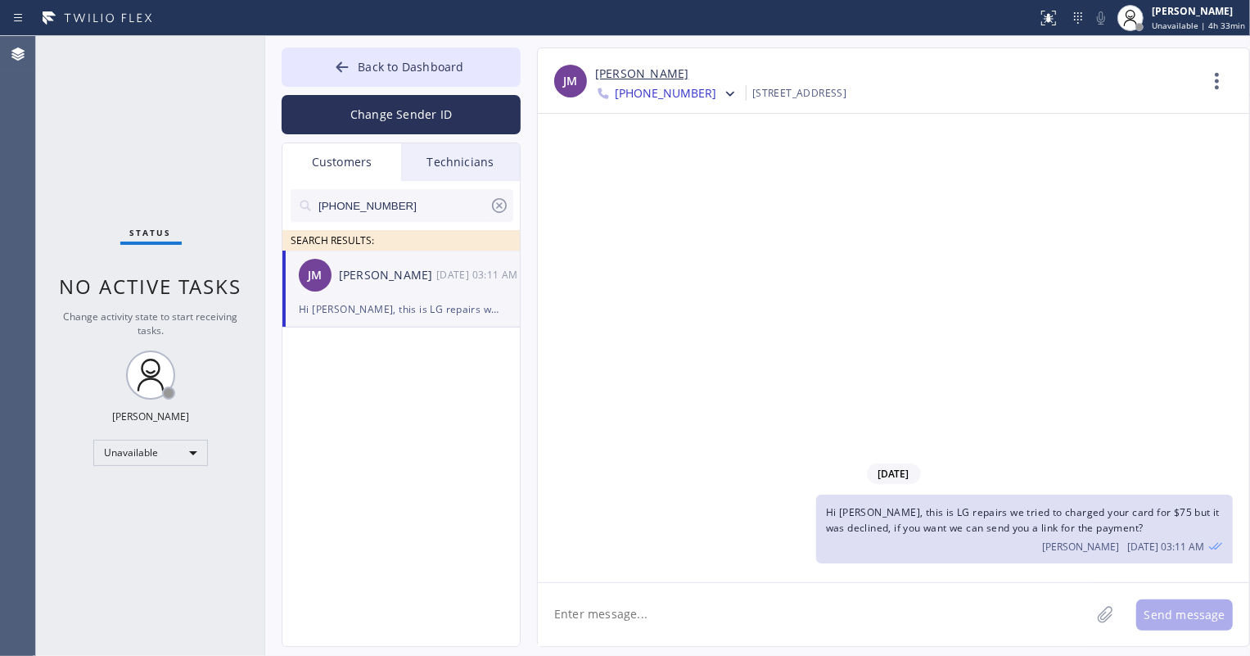
click at [784, 597] on textarea at bounding box center [814, 614] width 553 height 63
click at [653, 623] on textarea at bounding box center [814, 614] width 553 height 63
paste textarea "https://swipesimple.com/links/lnk_b73e1917d9077da8b2967904c6effc15"
click at [548, 614] on textarea "https://swipesimple.com/links/lnk_b73e1917d9077da8b2967904c6effc15" at bounding box center [829, 614] width 582 height 63
click at [601, 612] on textarea "Hi Ketan this is the link for the payment of $75 : https://swipesimple.com/link…" at bounding box center [829, 614] width 582 height 63
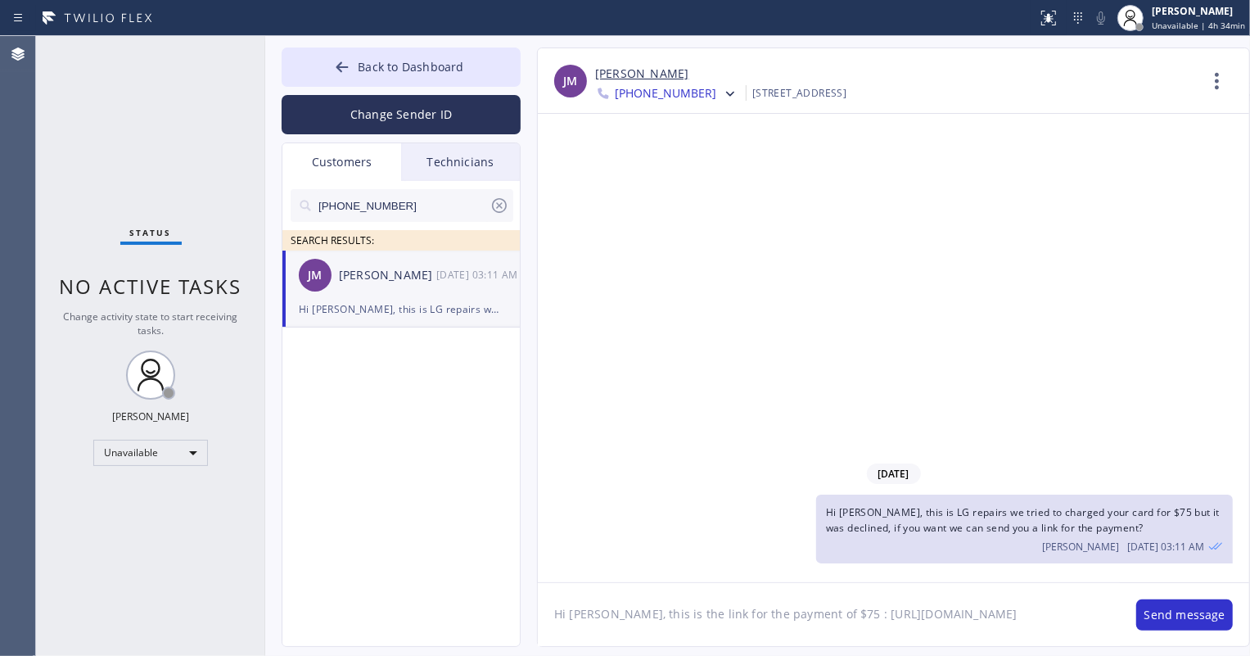
click at [1027, 643] on textarea "Hi Ketan, this is the link for the payment of $75 : https://swipesimple.com/lin…" at bounding box center [829, 614] width 582 height 63
type textarea "Hi Ketan, this is the link for the payment of $75 : https://swipesimple.com/lin…"
click at [1160, 614] on button "Send message" at bounding box center [1184, 614] width 97 height 31
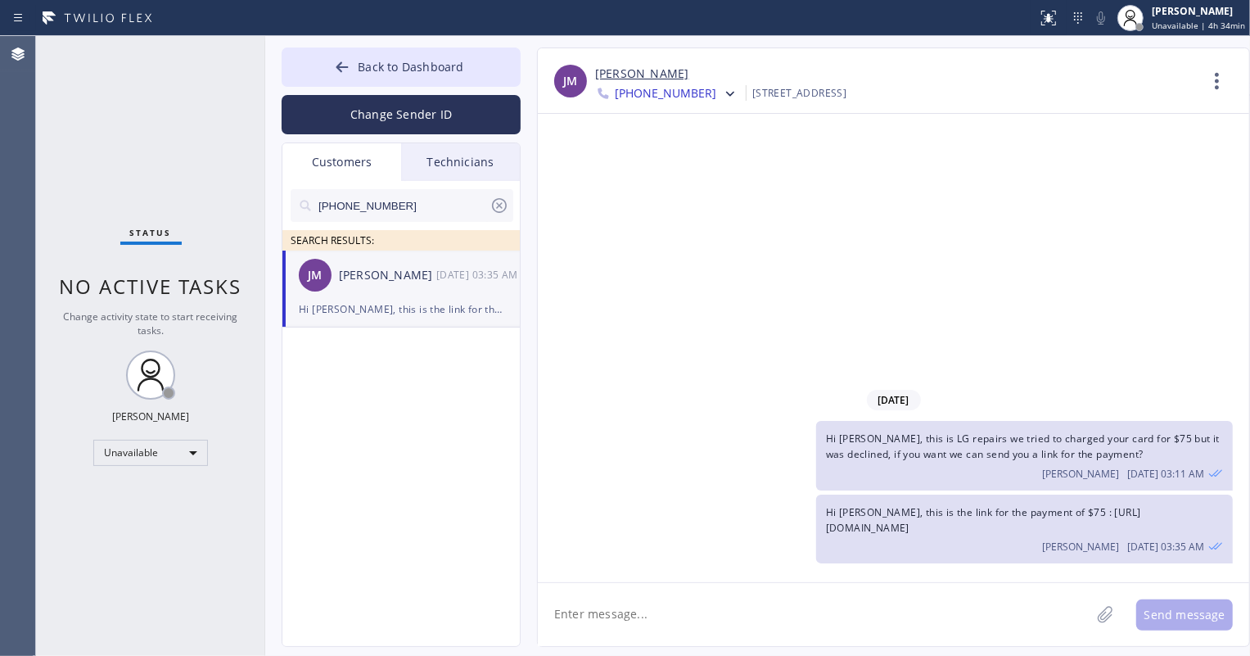
click at [729, 635] on textarea at bounding box center [814, 614] width 553 height 63
type textarea "once payment is done please let us know thank you :)"
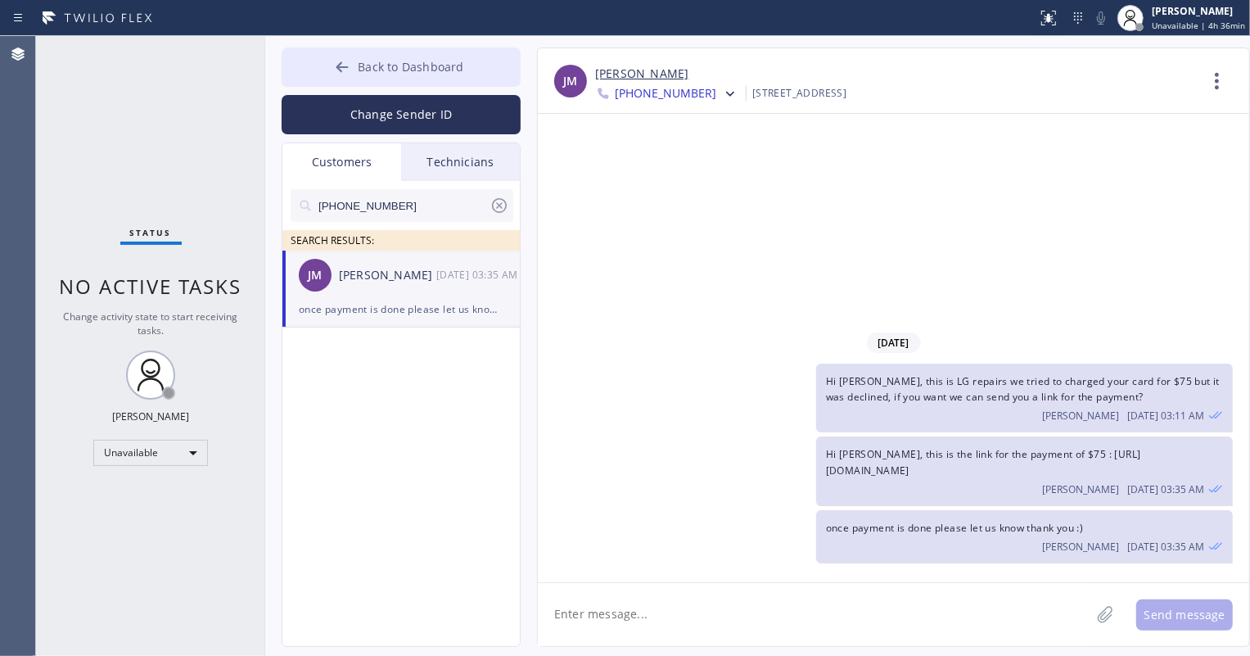
click at [415, 65] on span "Back to Dashboard" at bounding box center [411, 67] width 106 height 16
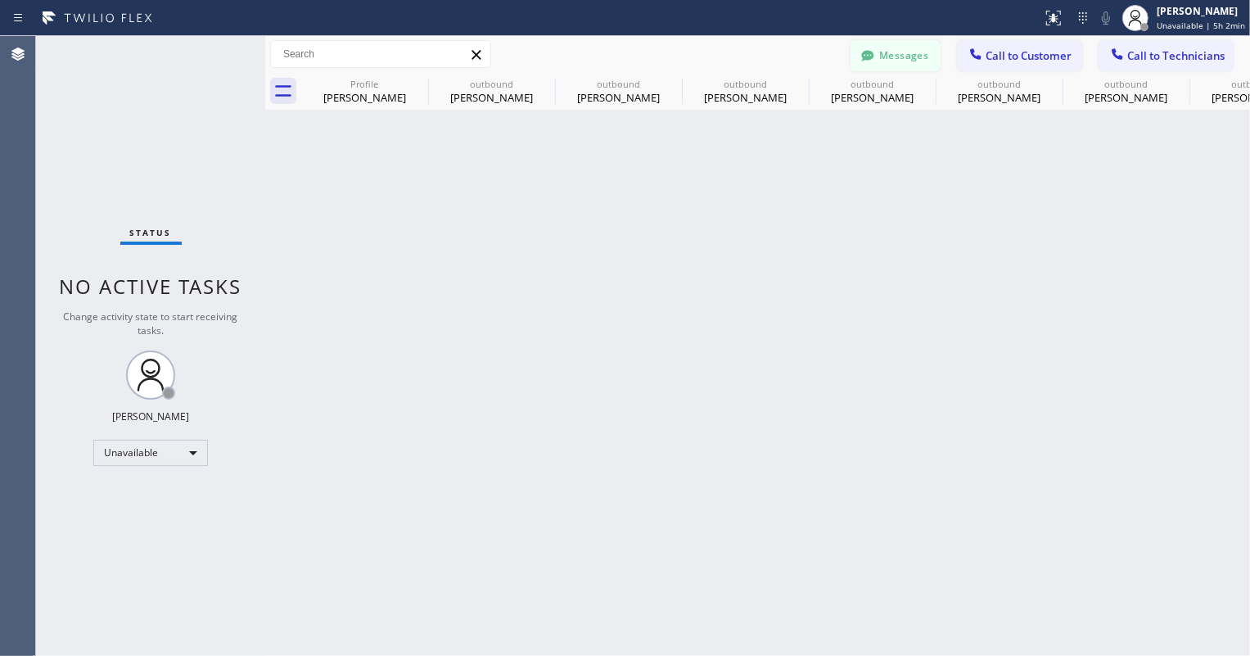
click at [892, 57] on button "Messages" at bounding box center [896, 55] width 90 height 31
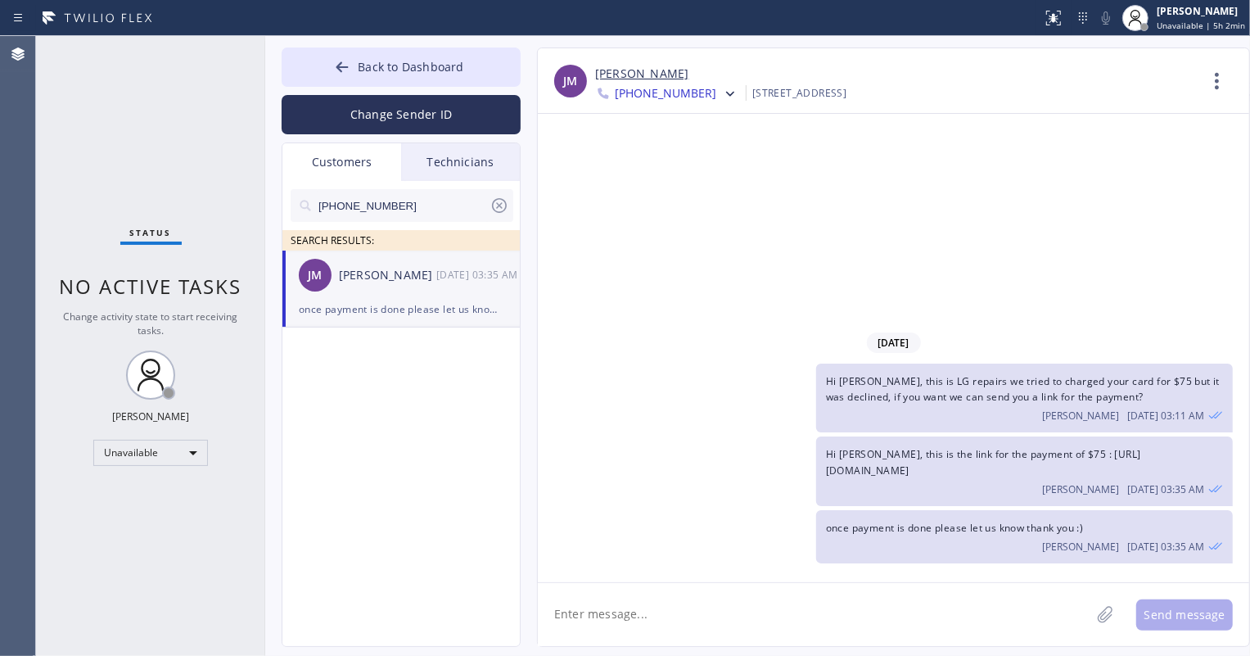
click at [657, 475] on div "Hi Ketan, this is the link for the payment of $75 : https://swipesimple.com/lin…" at bounding box center [885, 470] width 695 height 69
click at [360, 300] on div "once payment is done please let us know thank you :)" at bounding box center [401, 309] width 205 height 19
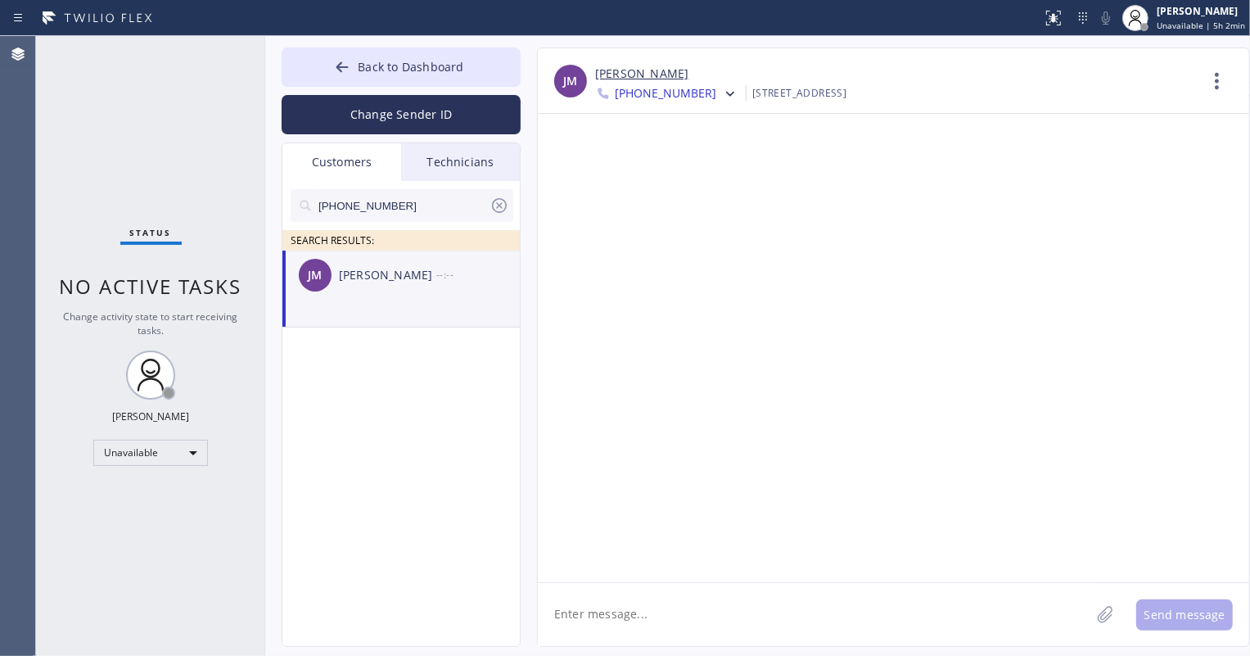
click at [646, 97] on span "+16024127989" at bounding box center [666, 95] width 102 height 20
click at [656, 201] on div "+17142996789" at bounding box center [689, 206] width 188 height 38
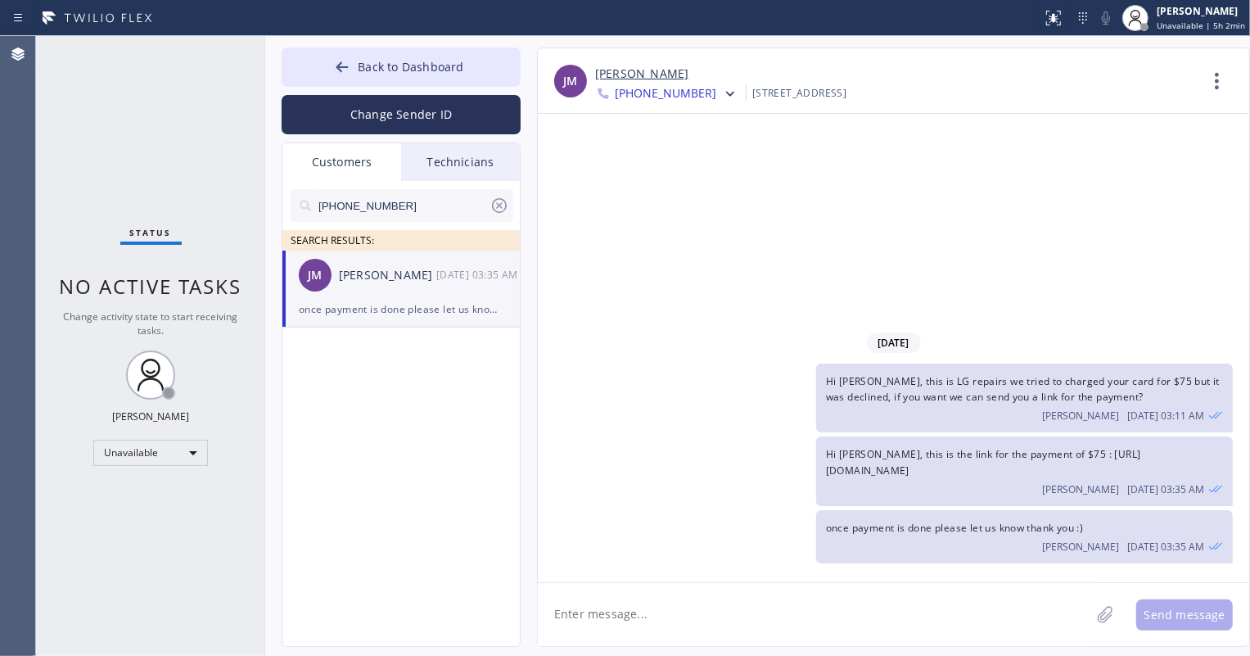
click at [792, 147] on div "10/08/2025 Hi Ketan, this is LG repairs we tried to charged your card for $75 b…" at bounding box center [893, 348] width 711 height 468
click at [1212, 69] on icon at bounding box center [1217, 80] width 39 height 39
click at [932, 237] on div at bounding box center [625, 328] width 1250 height 656
click at [360, 68] on span "Back to Dashboard" at bounding box center [411, 67] width 106 height 16
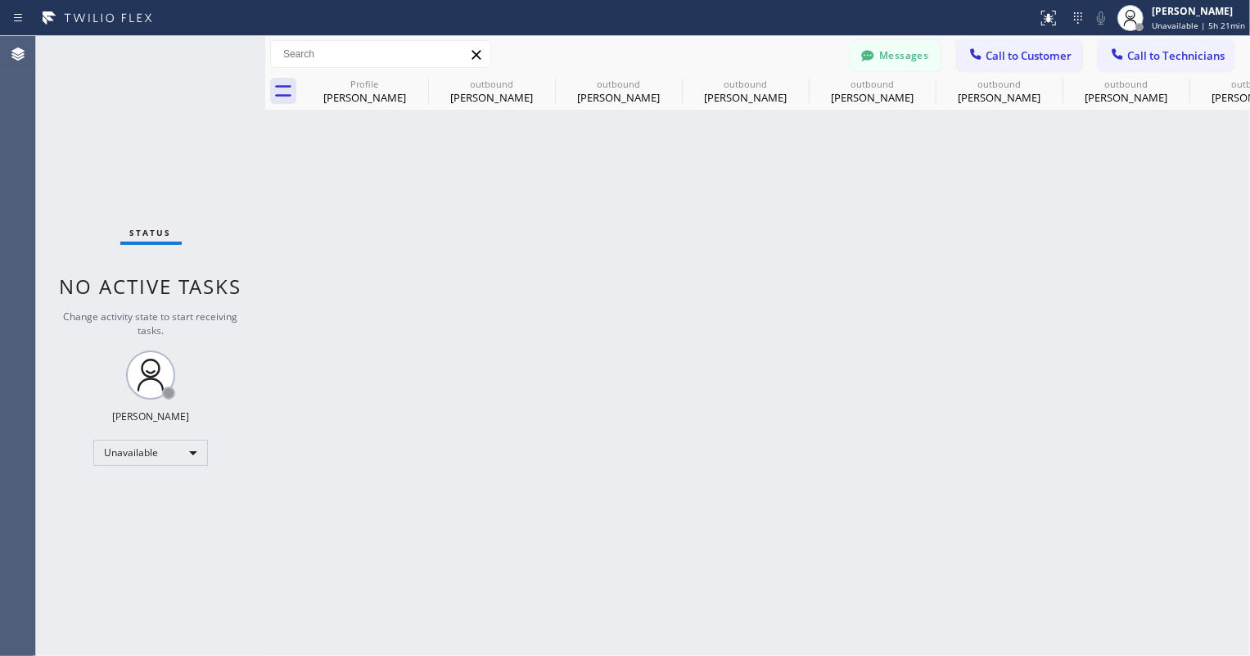
click at [874, 173] on div "Back to Dashboard Change Sender ID Customers Technicians (714) 299-6789 SEARCH …" at bounding box center [757, 346] width 985 height 620
click at [923, 57] on button "Messages" at bounding box center [896, 55] width 90 height 31
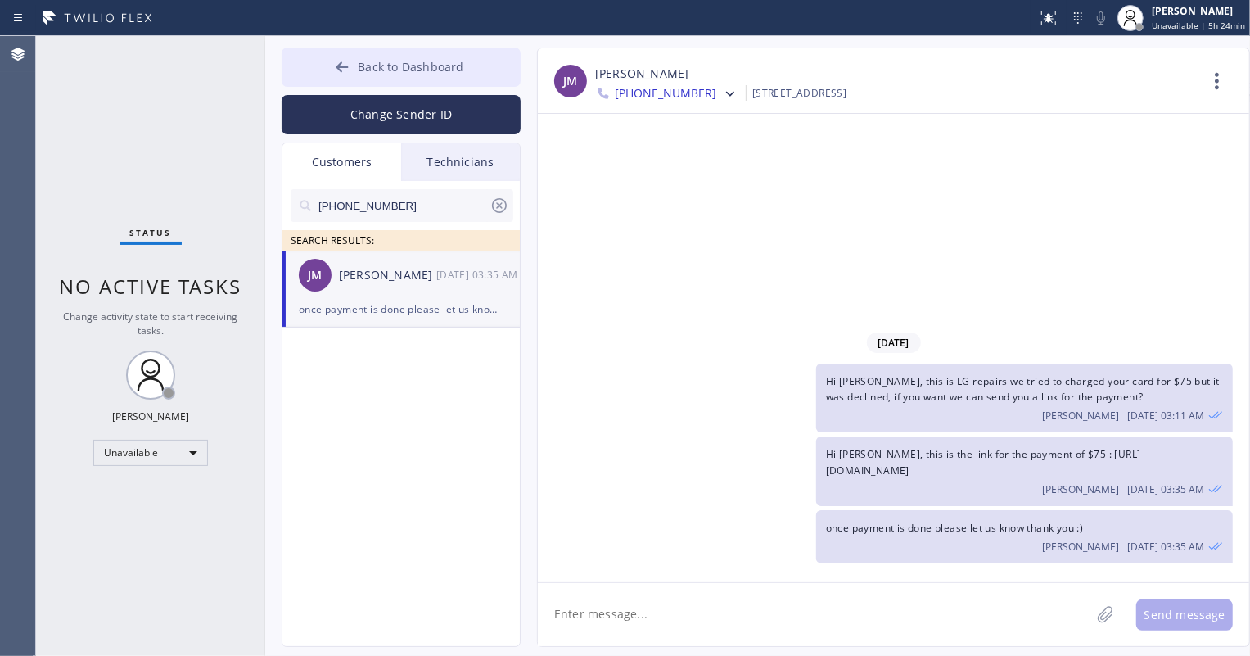
click at [430, 64] on span "Back to Dashboard" at bounding box center [411, 67] width 106 height 16
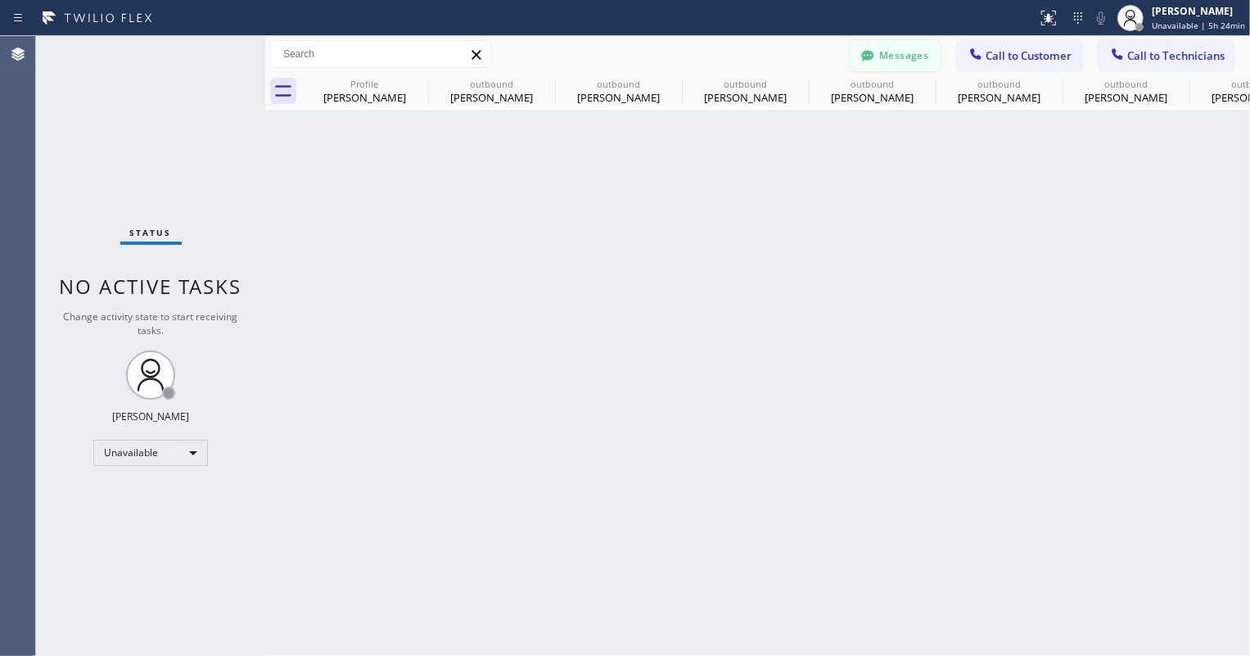
click at [919, 48] on button "Messages" at bounding box center [896, 55] width 90 height 31
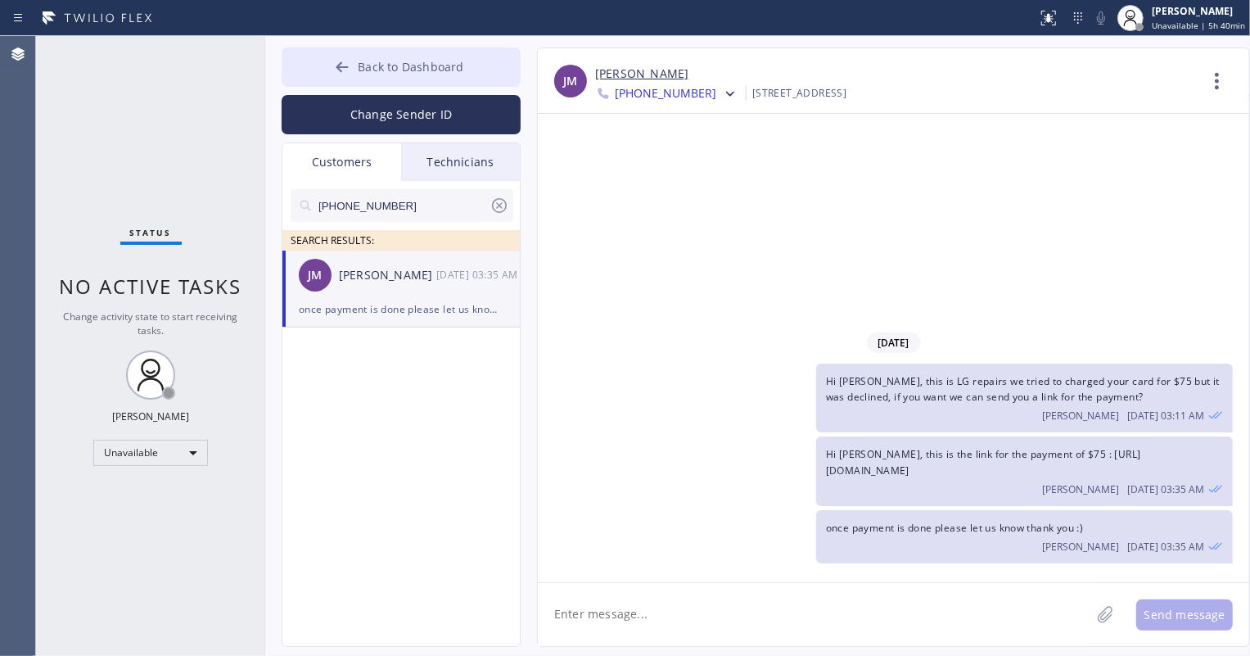
click at [431, 74] on span "Back to Dashboard" at bounding box center [411, 67] width 106 height 16
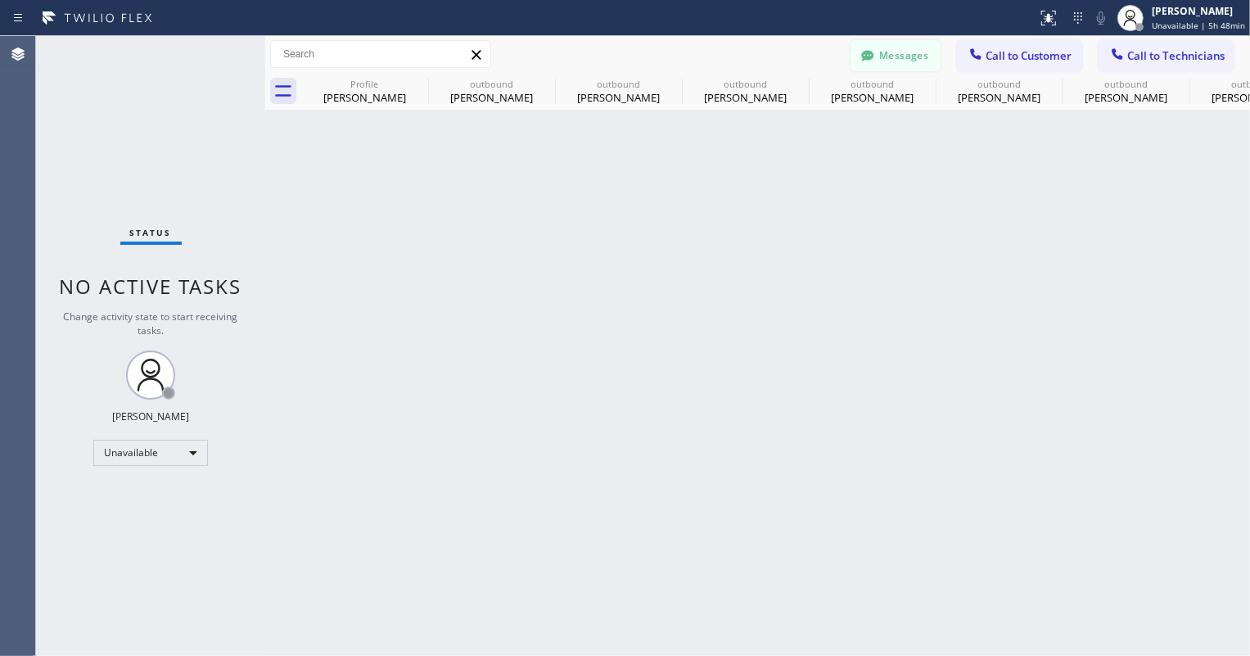
click at [922, 56] on button "Messages" at bounding box center [896, 55] width 90 height 31
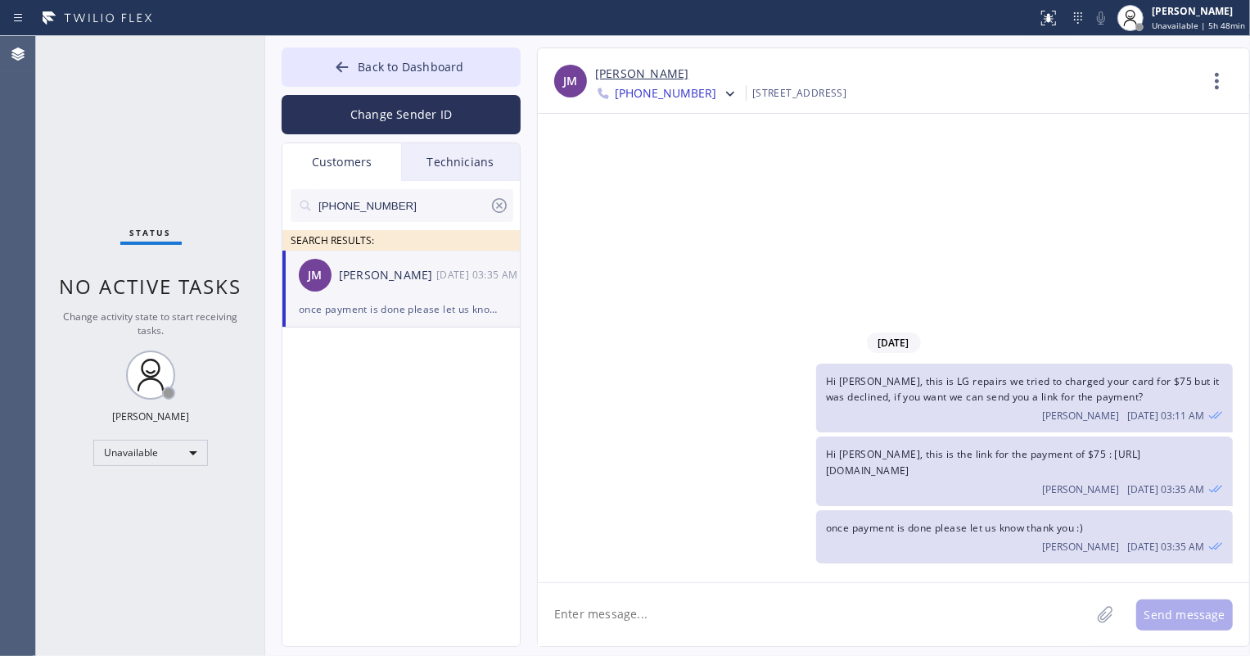
click at [794, 378] on div "Hi Ketan, this is LG repairs we tried to charged your card for $75 but it was d…" at bounding box center [885, 397] width 695 height 69
click at [453, 164] on div "Technicians" at bounding box center [460, 162] width 119 height 38
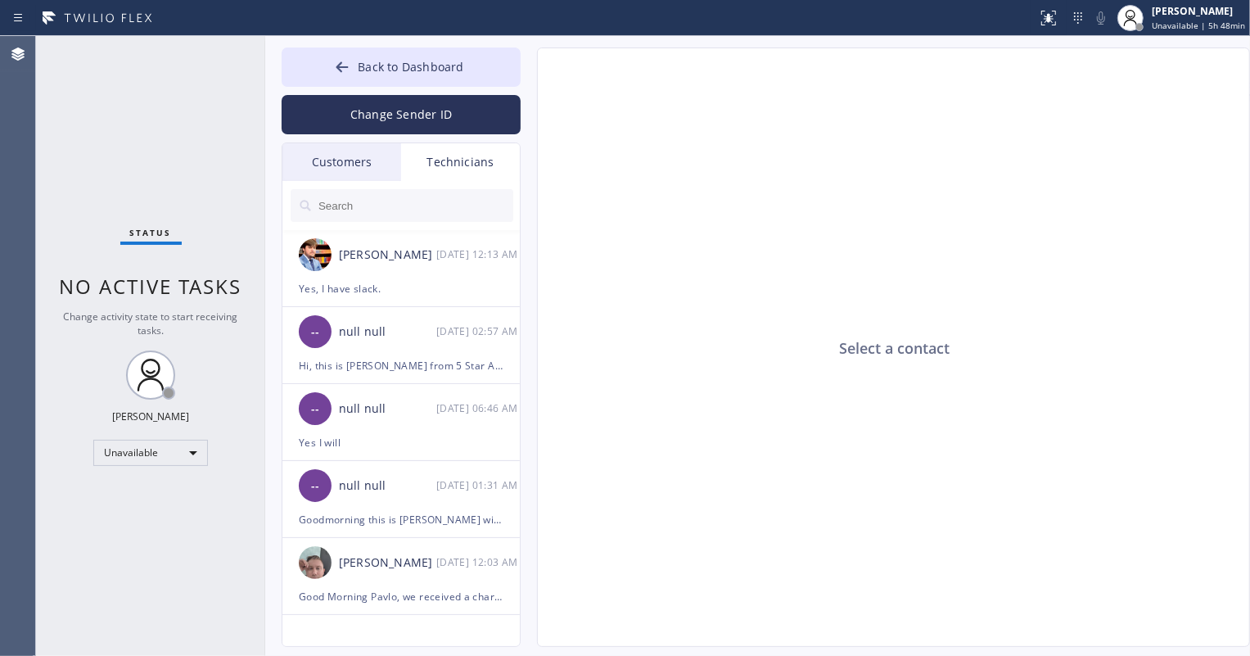
click at [353, 161] on div "Customers" at bounding box center [341, 162] width 119 height 38
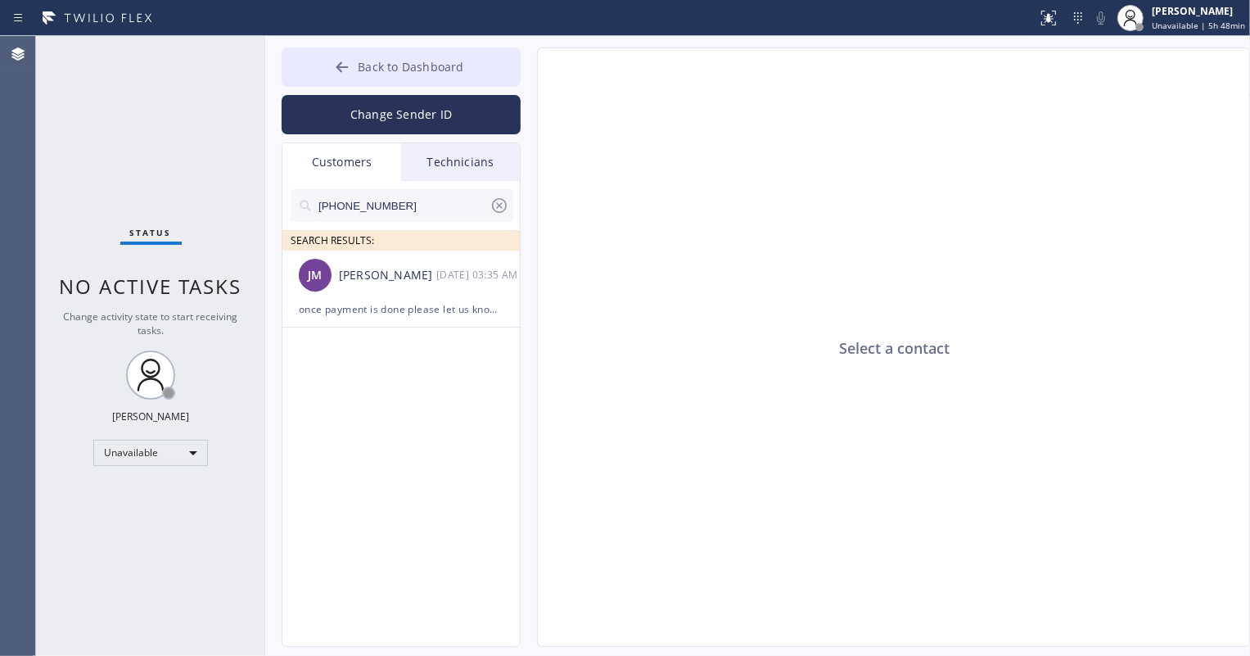
click at [413, 65] on span "Back to Dashboard" at bounding box center [411, 67] width 106 height 16
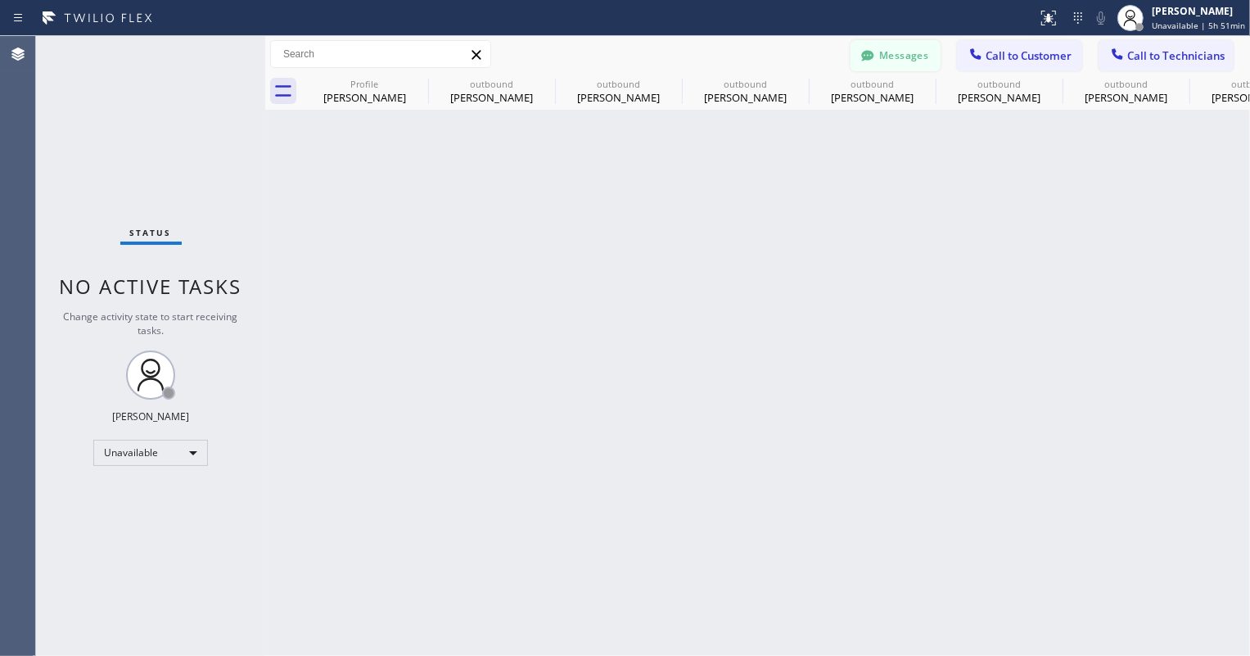
click at [914, 64] on button "Messages" at bounding box center [896, 55] width 90 height 31
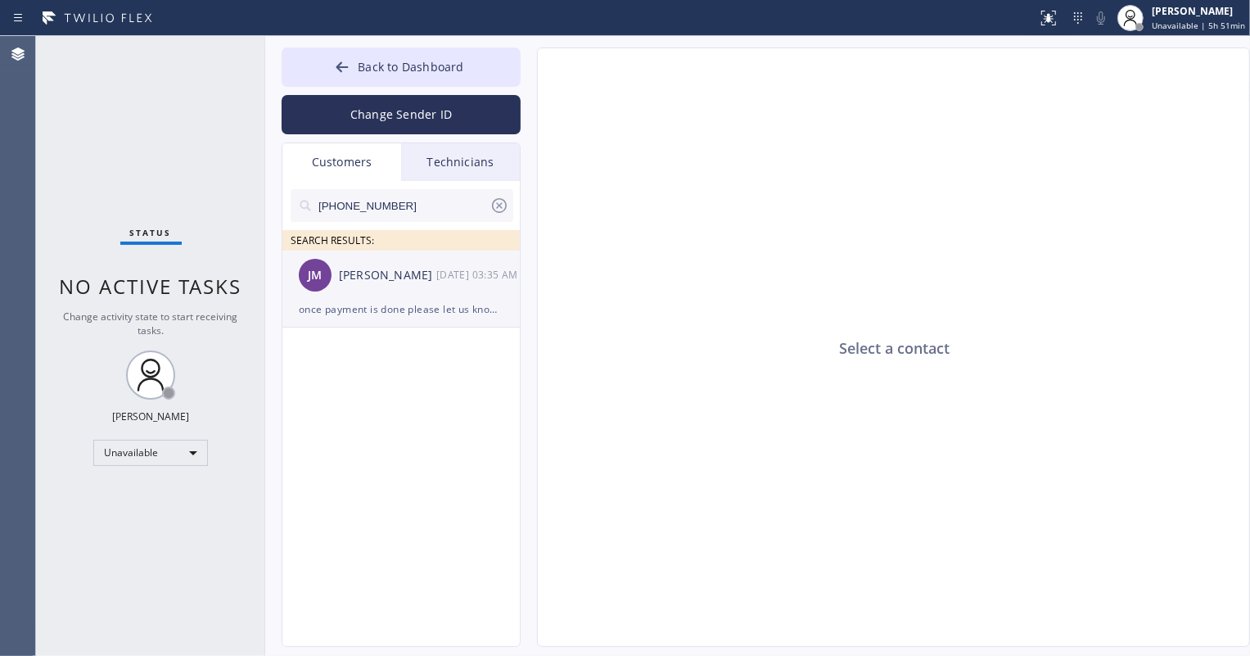
click at [397, 305] on div "once payment is done please let us know thank you :)" at bounding box center [401, 309] width 205 height 19
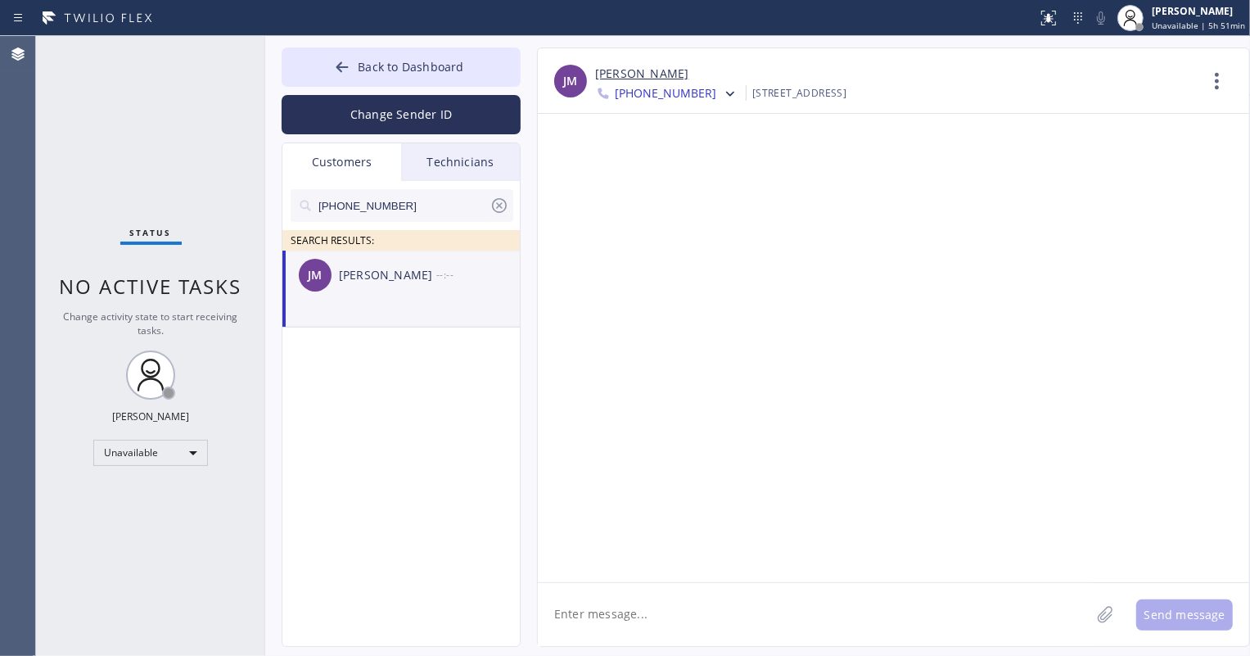
click at [688, 97] on span "+16024127989" at bounding box center [666, 95] width 102 height 20
click at [666, 209] on div "+17142996789" at bounding box center [689, 206] width 188 height 38
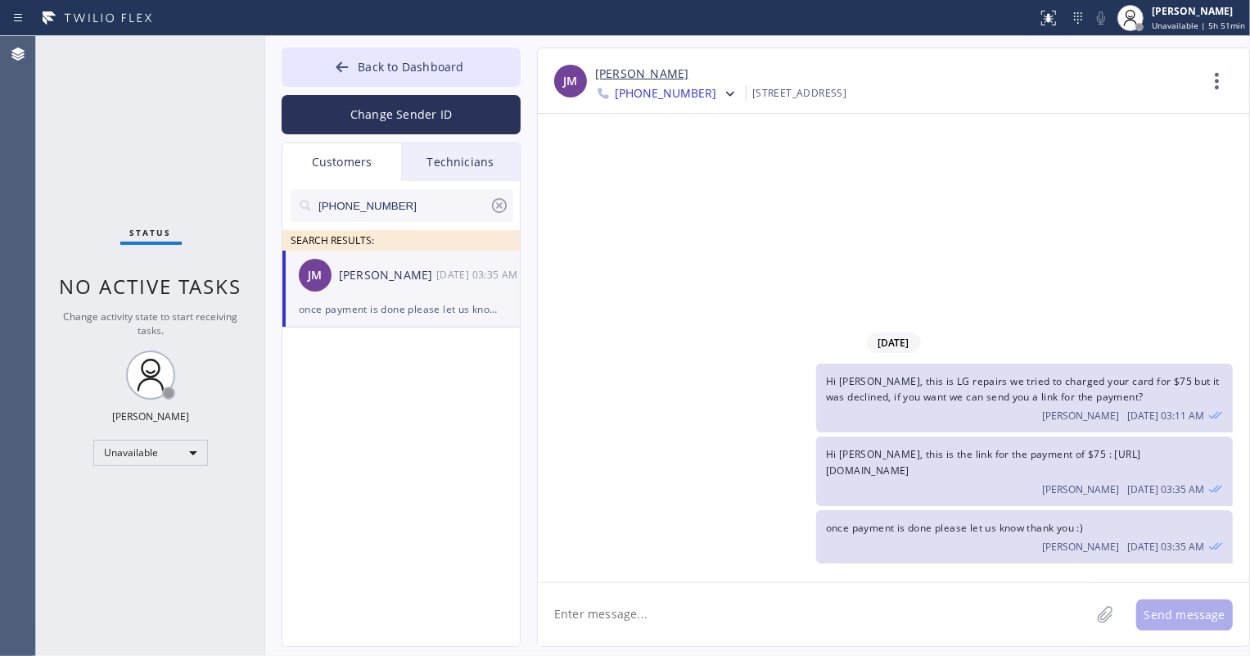
click at [769, 381] on div "Hi Ketan, this is LG repairs we tried to charged your card for $75 but it was d…" at bounding box center [885, 397] width 695 height 69
click at [906, 402] on span "Hi Ketan, this is LG repairs we tried to charged your card for $75 but it was d…" at bounding box center [1023, 388] width 394 height 29
click at [395, 74] on span "Back to Dashboard" at bounding box center [411, 67] width 106 height 16
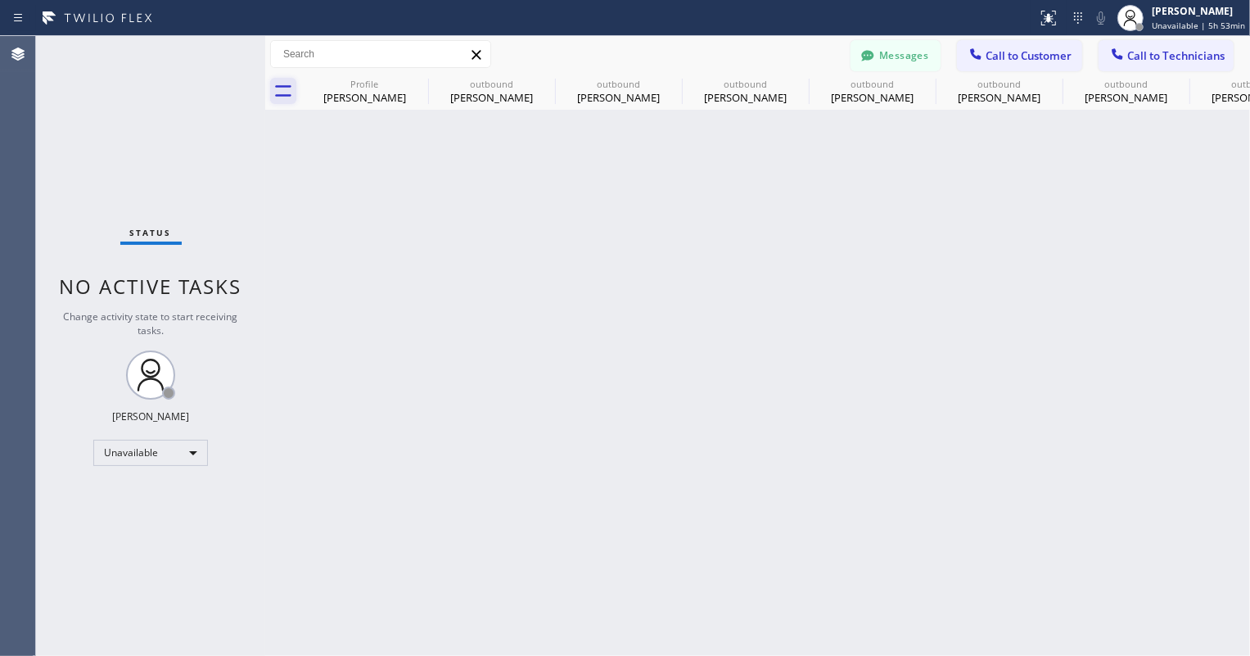
click at [283, 97] on icon at bounding box center [283, 91] width 26 height 26
click at [888, 56] on button "Messages" at bounding box center [896, 55] width 90 height 31
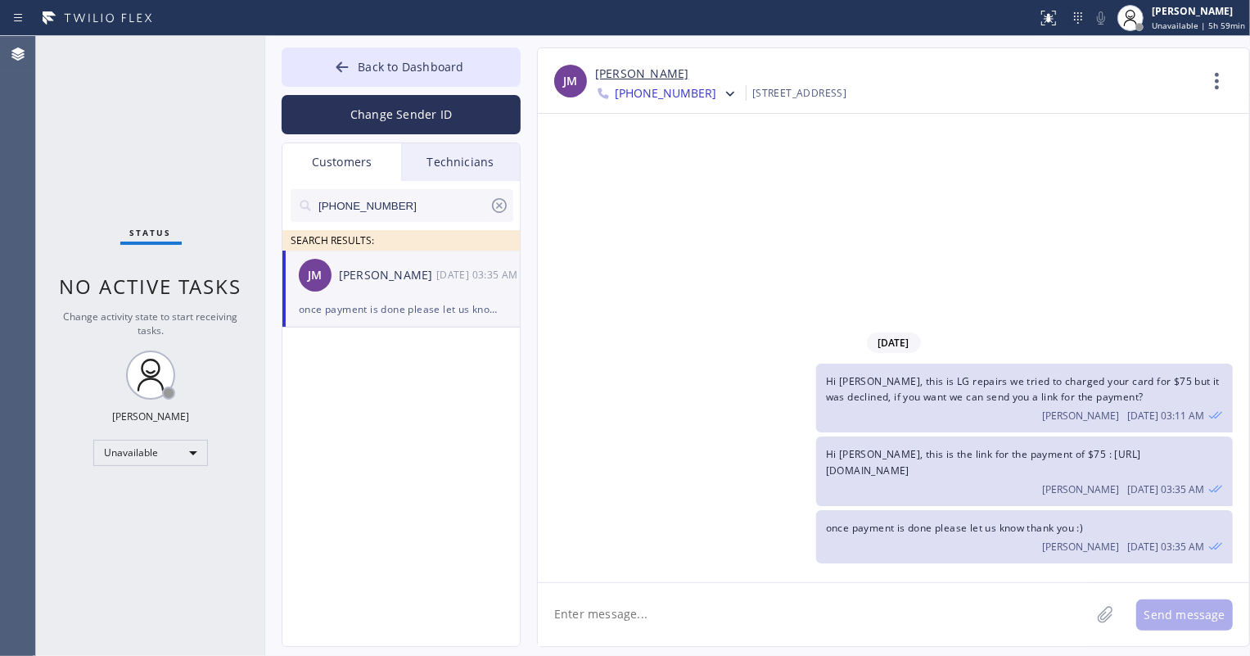
click at [658, 93] on span "+17142996789" at bounding box center [666, 95] width 102 height 20
click at [661, 328] on div "10/08/2025" at bounding box center [893, 343] width 711 height 34
click at [647, 354] on div "10/08/2025" at bounding box center [893, 343] width 711 height 34
